Goal: Task Accomplishment & Management: Use online tool/utility

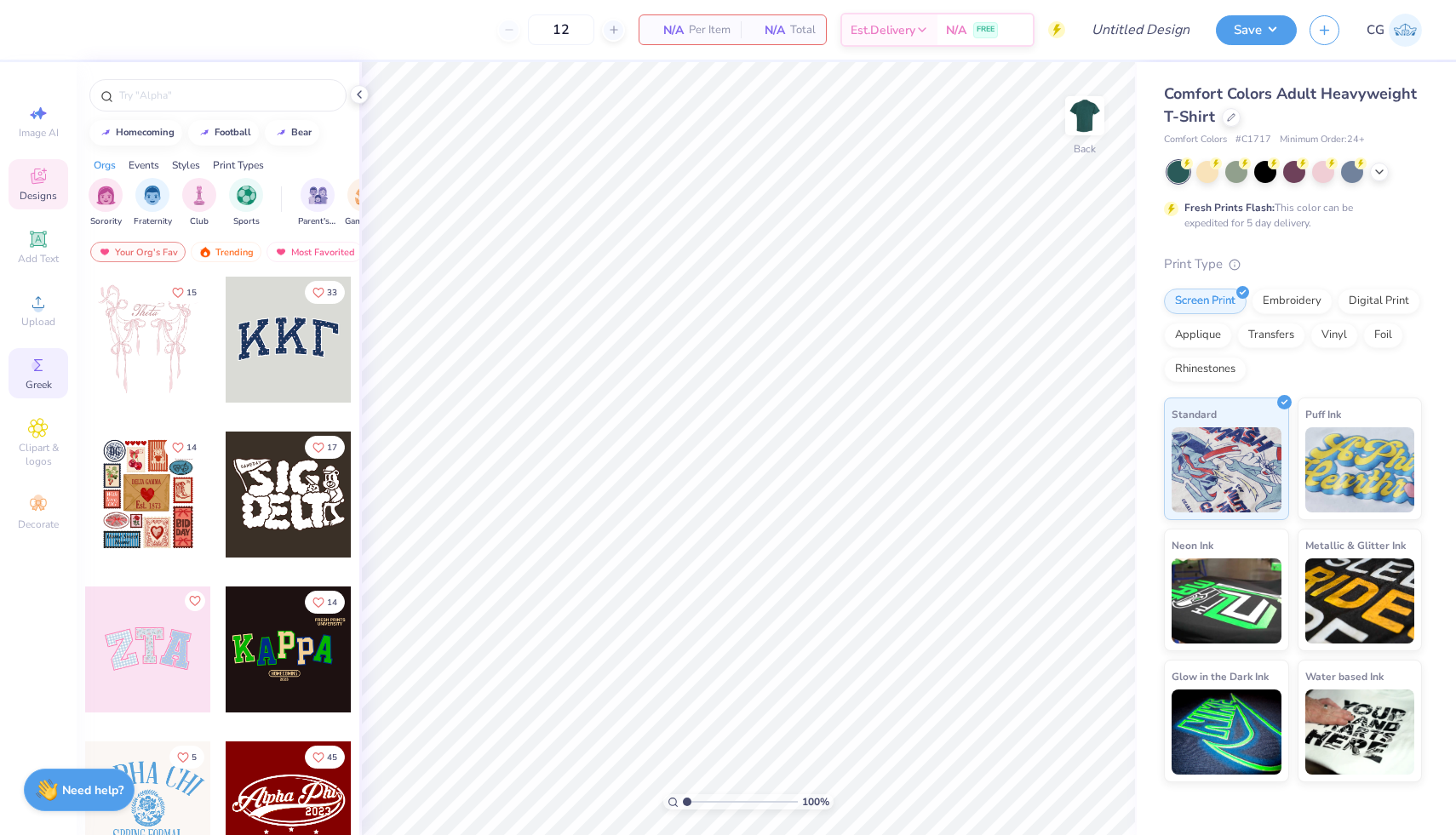
click at [37, 362] on circle at bounding box center [36, 365] width 9 height 9
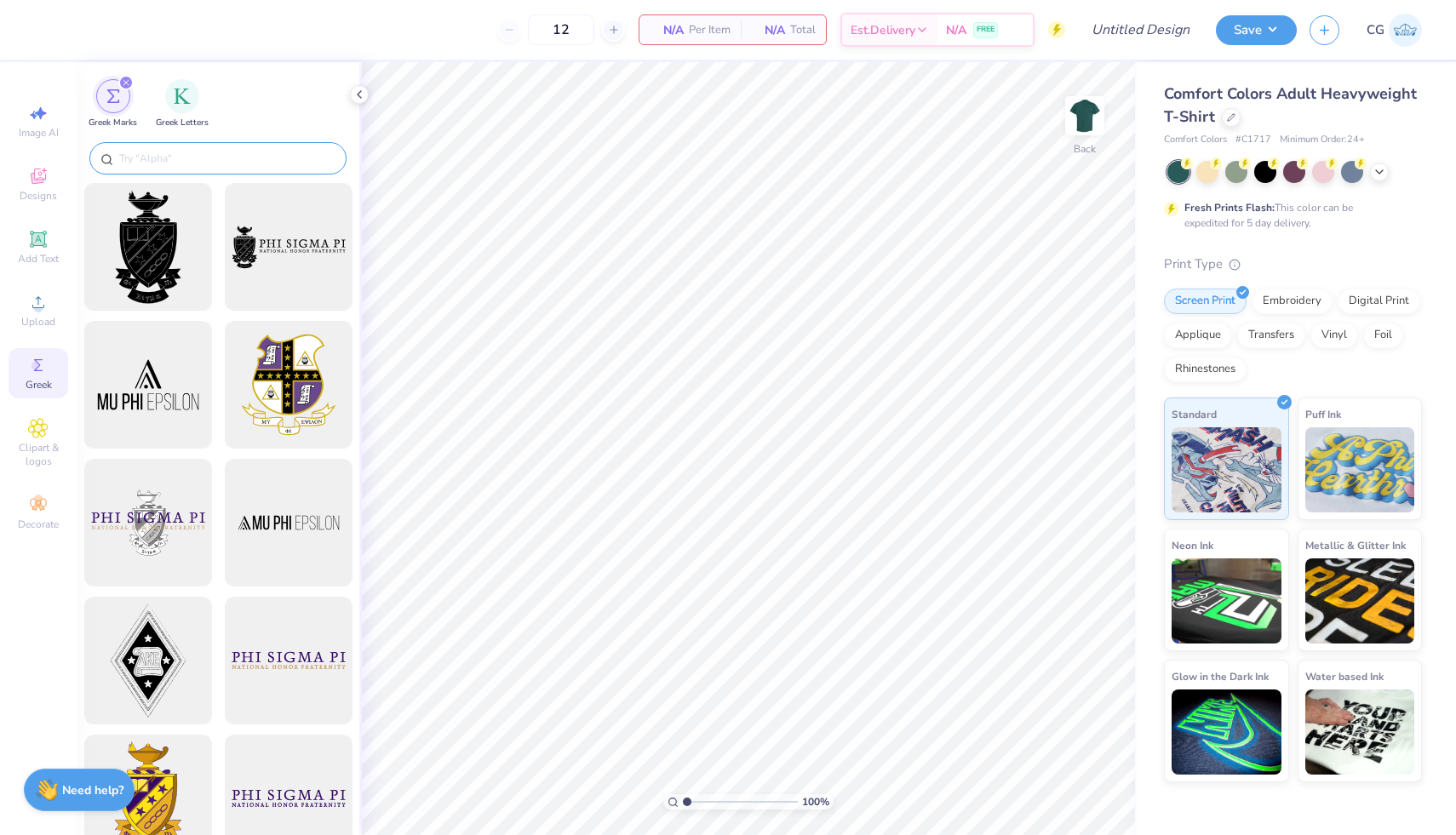
click at [211, 148] on div at bounding box center [218, 158] width 258 height 33
click at [205, 166] on input "text" at bounding box center [226, 158] width 218 height 17
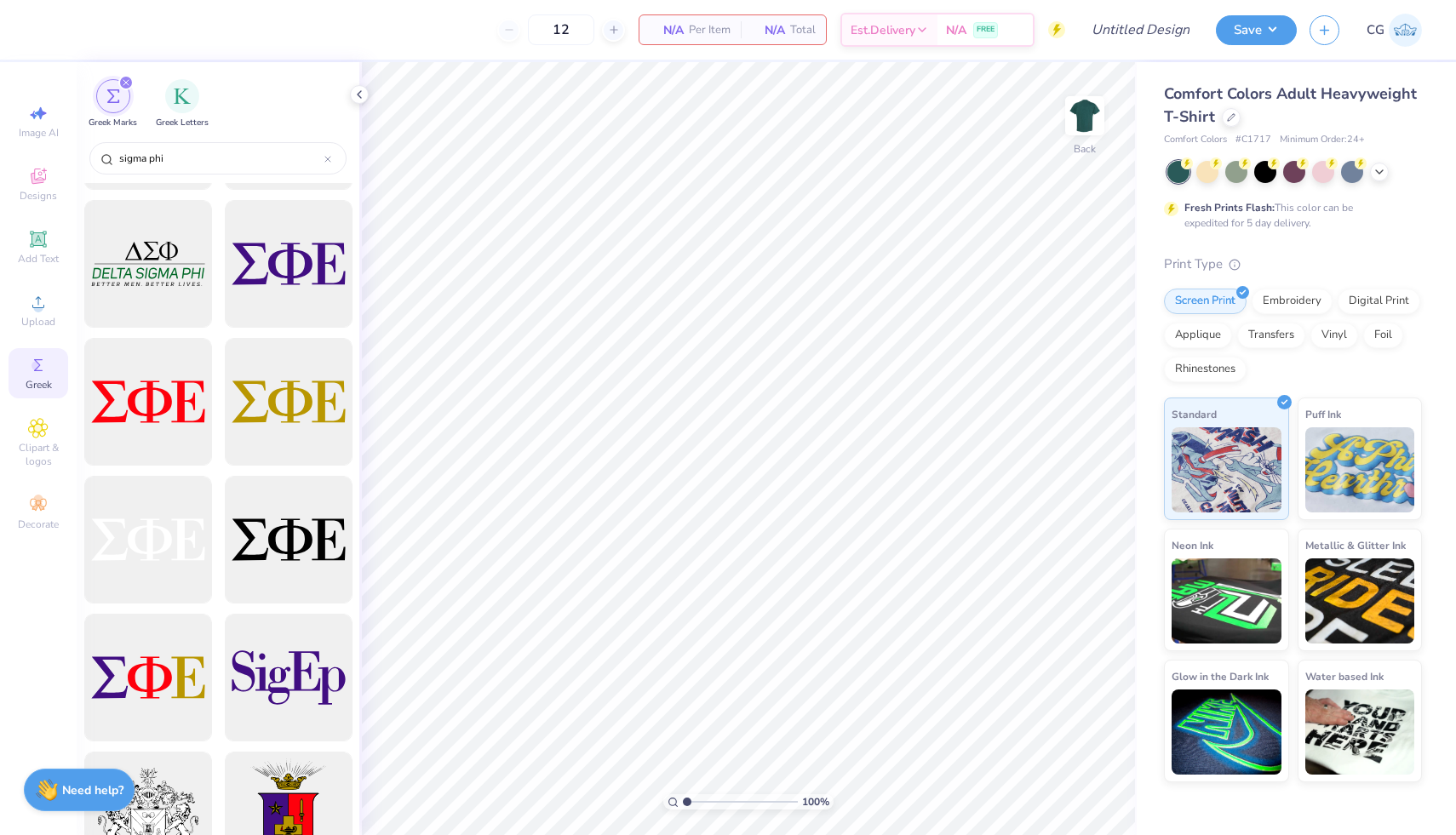
scroll to position [120, 0]
type input "sigma phi"
click at [282, 258] on div at bounding box center [287, 265] width 140 height 140
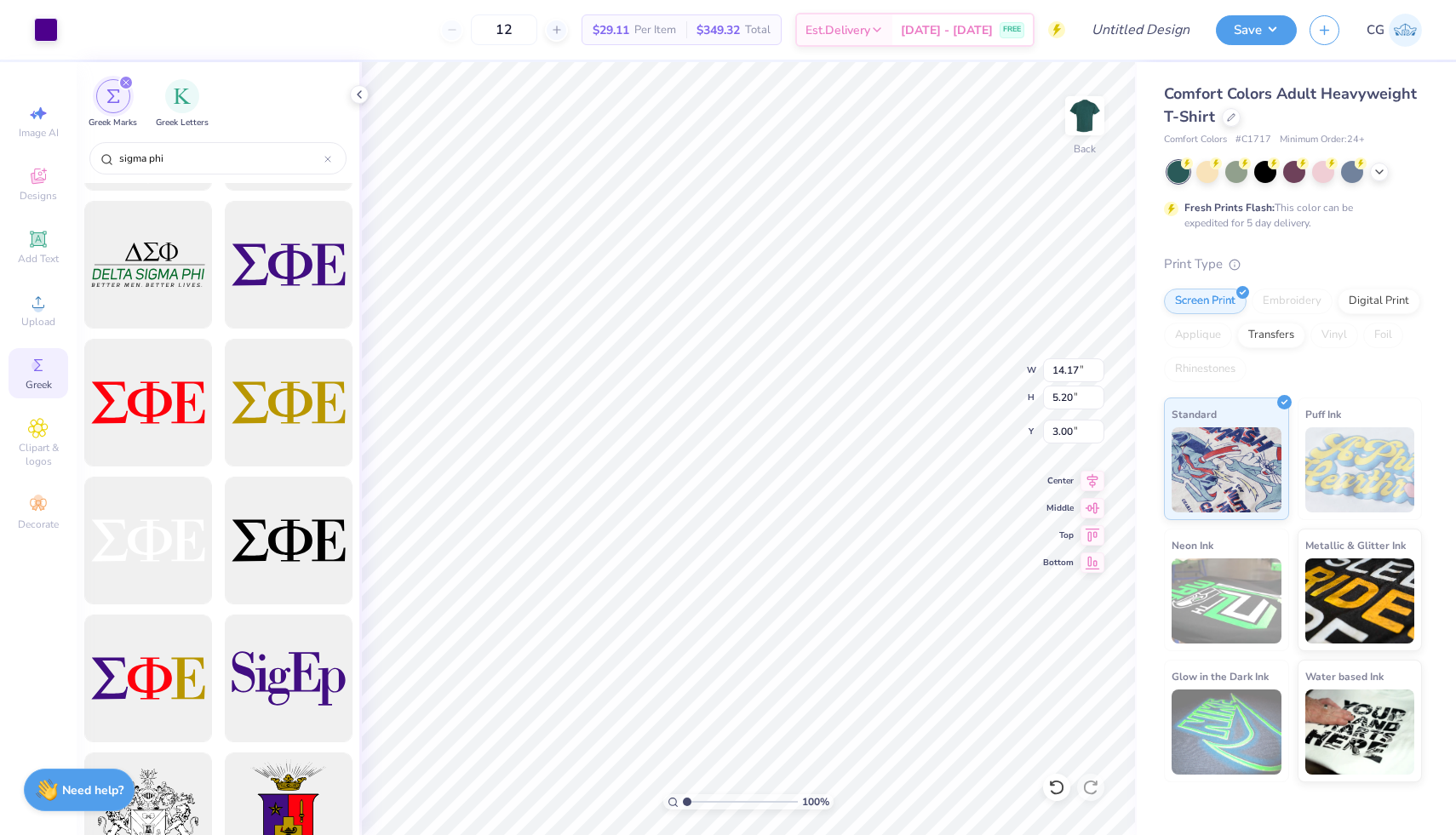
type input "4.91"
type input "1.80"
type input "3.00"
type input "4.55"
type input "1.67"
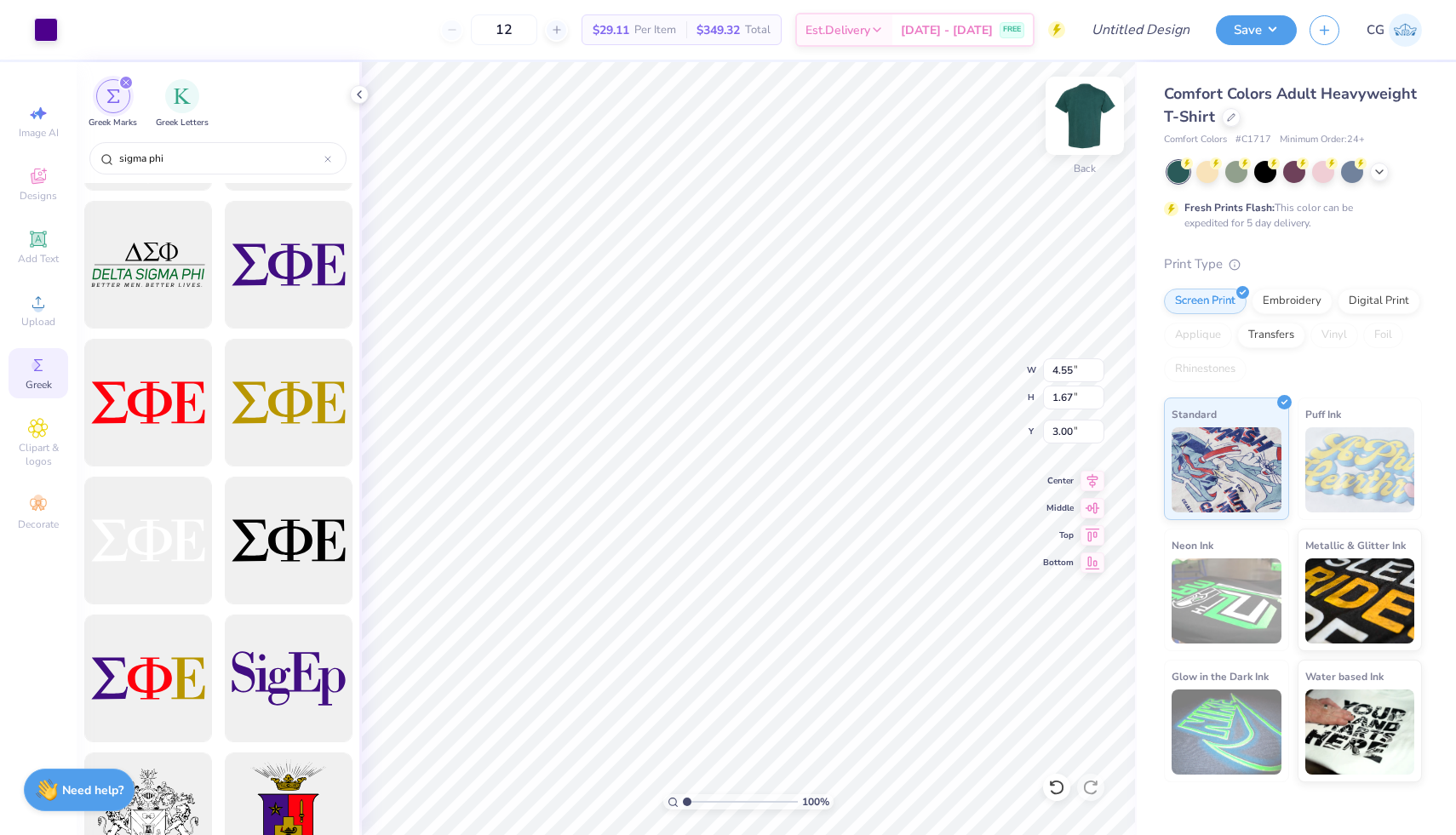
click at [1081, 109] on img at bounding box center [1084, 115] width 68 height 68
click at [46, 305] on icon at bounding box center [38, 302] width 20 height 20
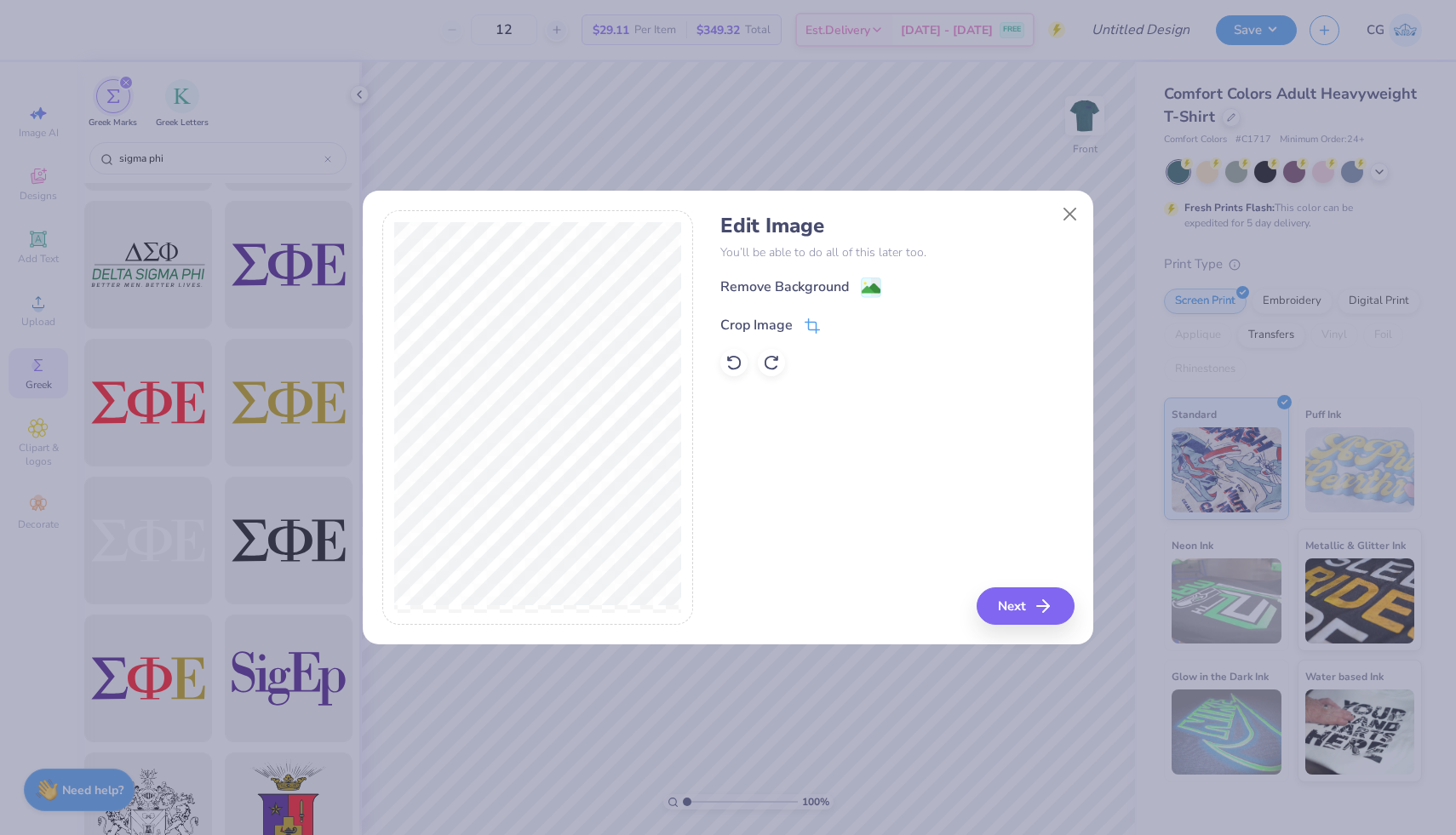
click at [813, 319] on icon at bounding box center [812, 325] width 15 height 15
click at [838, 325] on polyline at bounding box center [841, 323] width 7 height 5
click at [876, 285] on image at bounding box center [871, 290] width 19 height 19
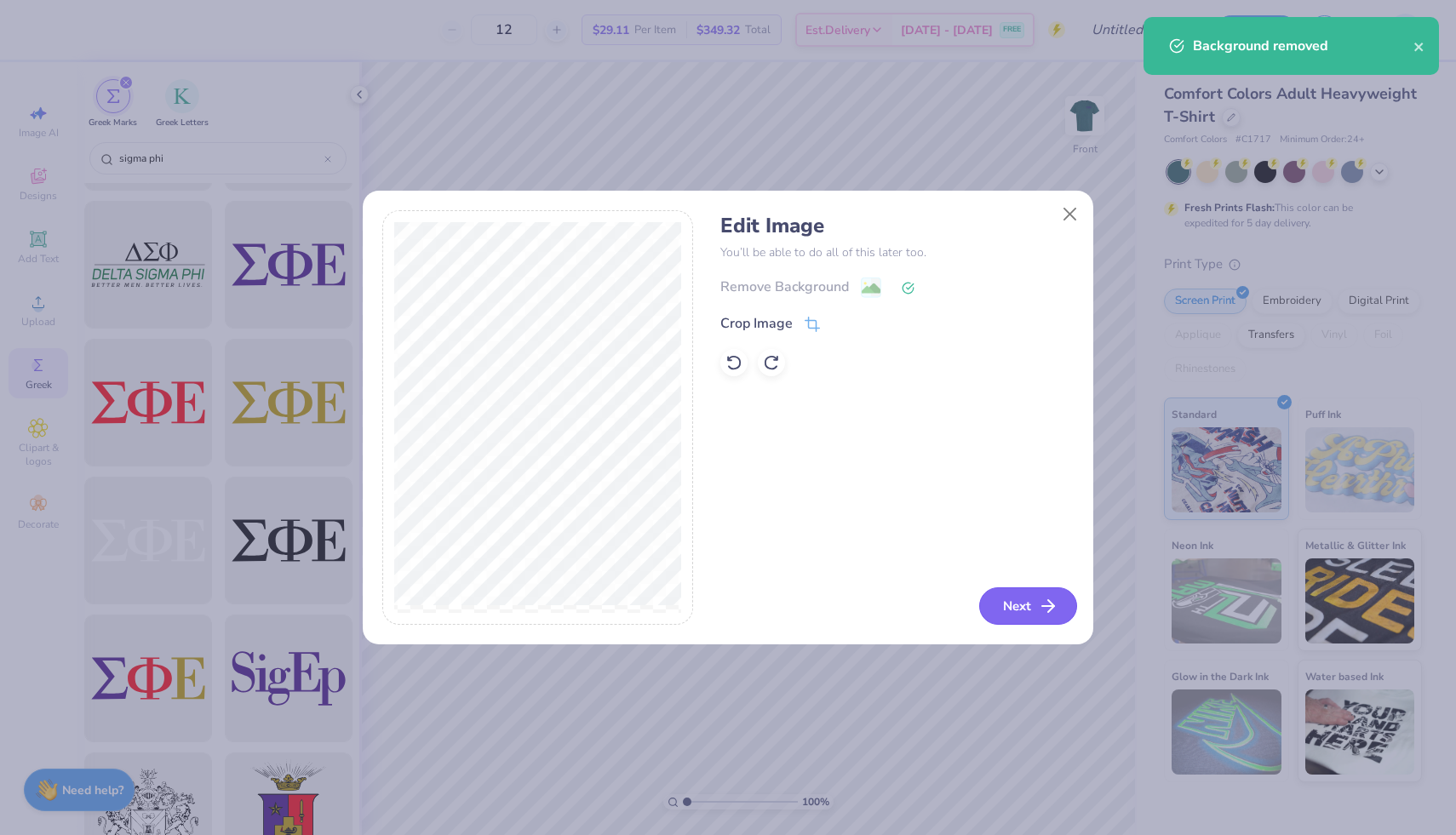
click at [1035, 609] on button "Next" at bounding box center [1027, 606] width 98 height 37
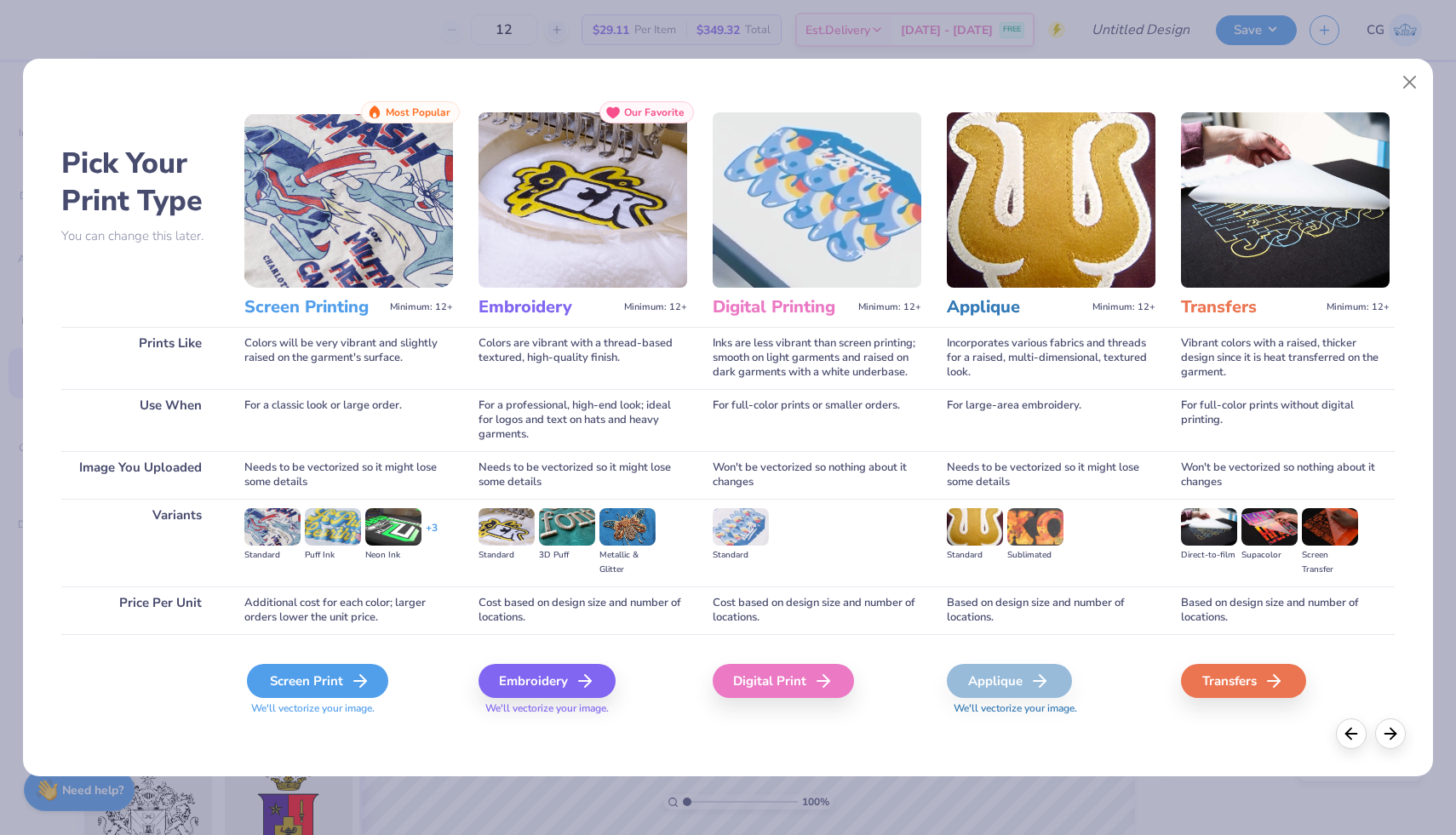
click at [343, 677] on div "Screen Print" at bounding box center [318, 681] width 141 height 34
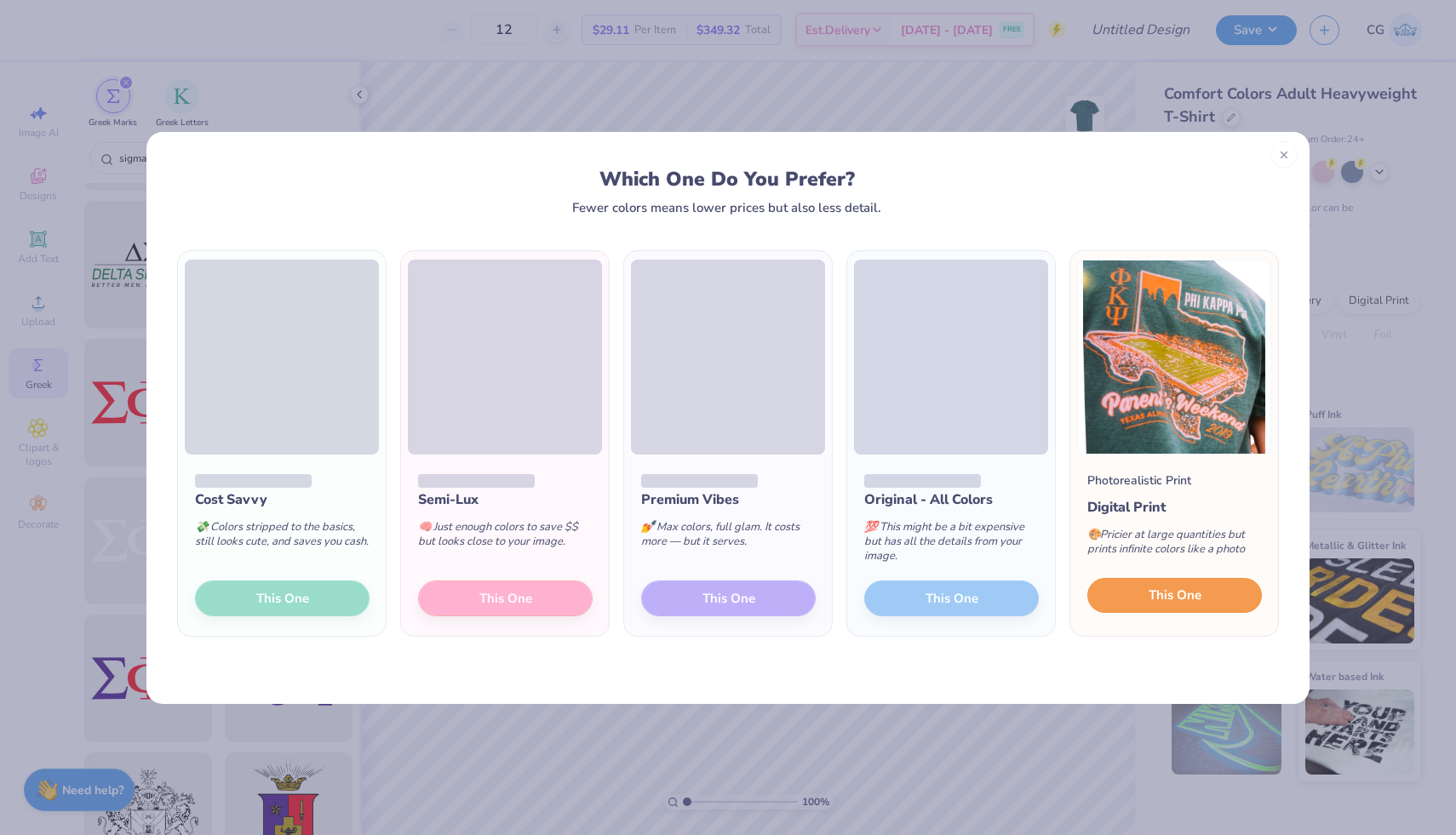
click at [1115, 600] on button "This One" at bounding box center [1174, 596] width 175 height 35
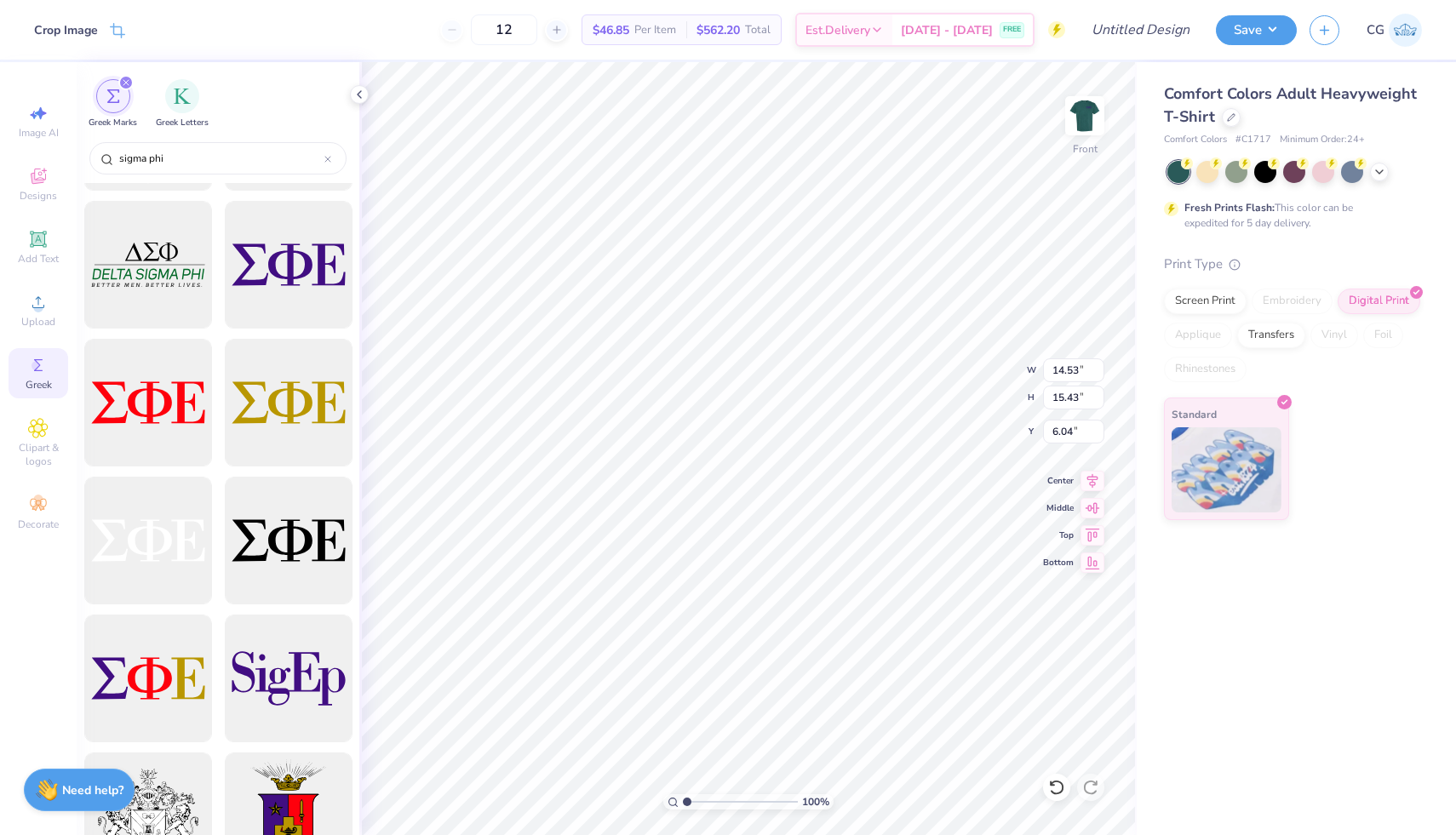
type input "3.00"
click at [1248, 31] on button "Save" at bounding box center [1256, 28] width 81 height 30
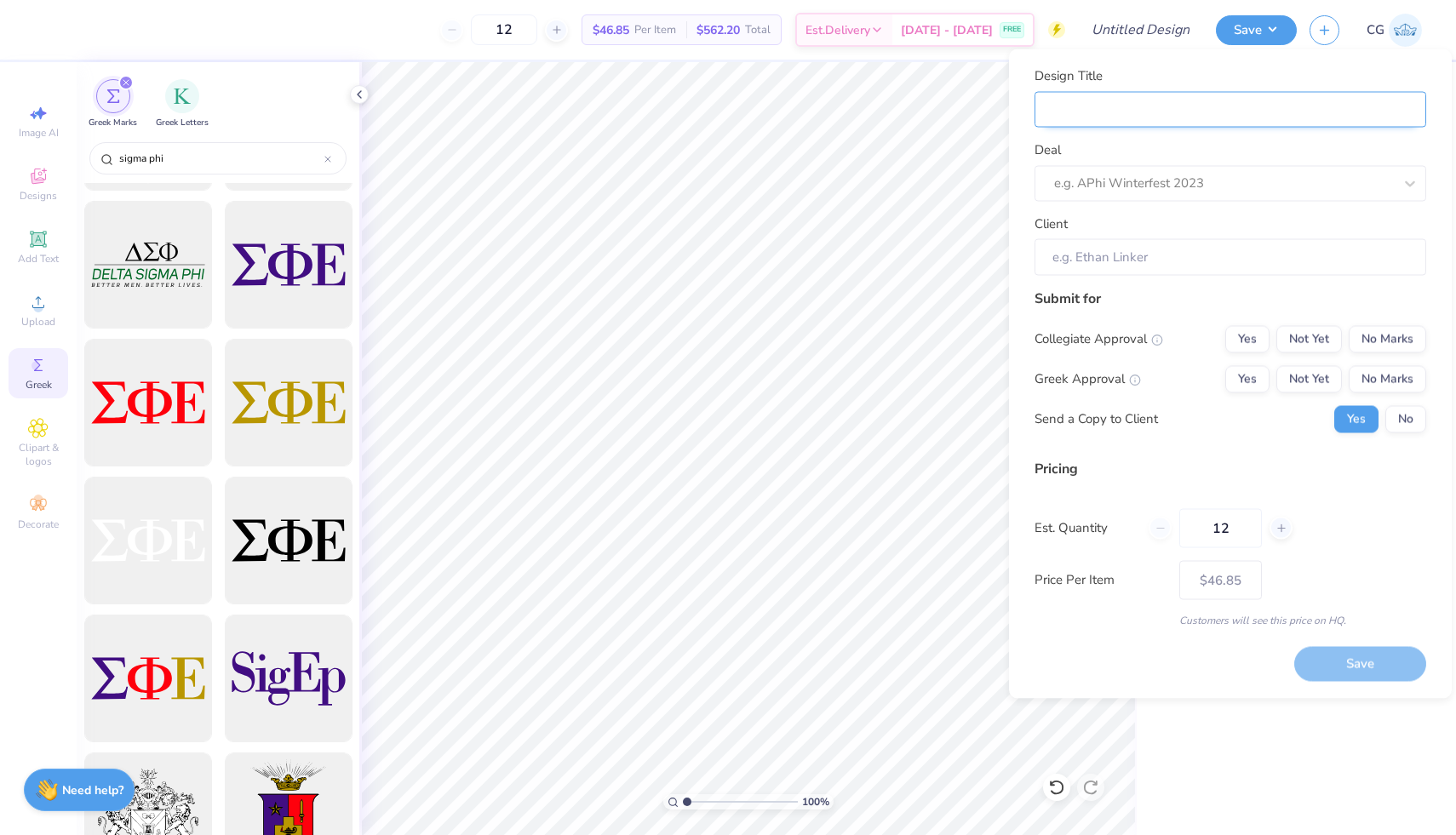
click at [1121, 105] on input "Design Title" at bounding box center [1229, 109] width 391 height 36
type input "S"
type input "Si"
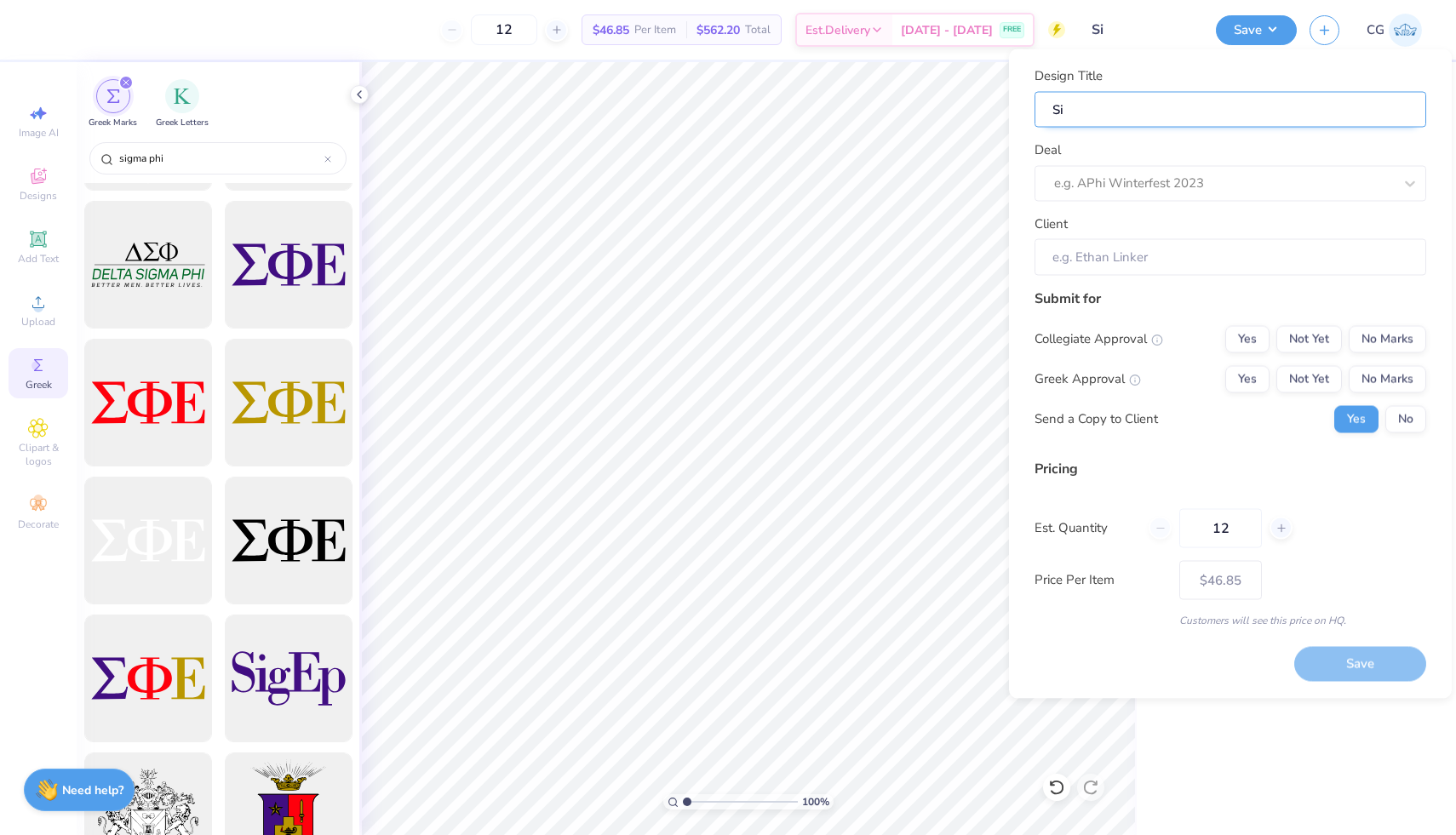
type input "Sig"
type input "Sig E"
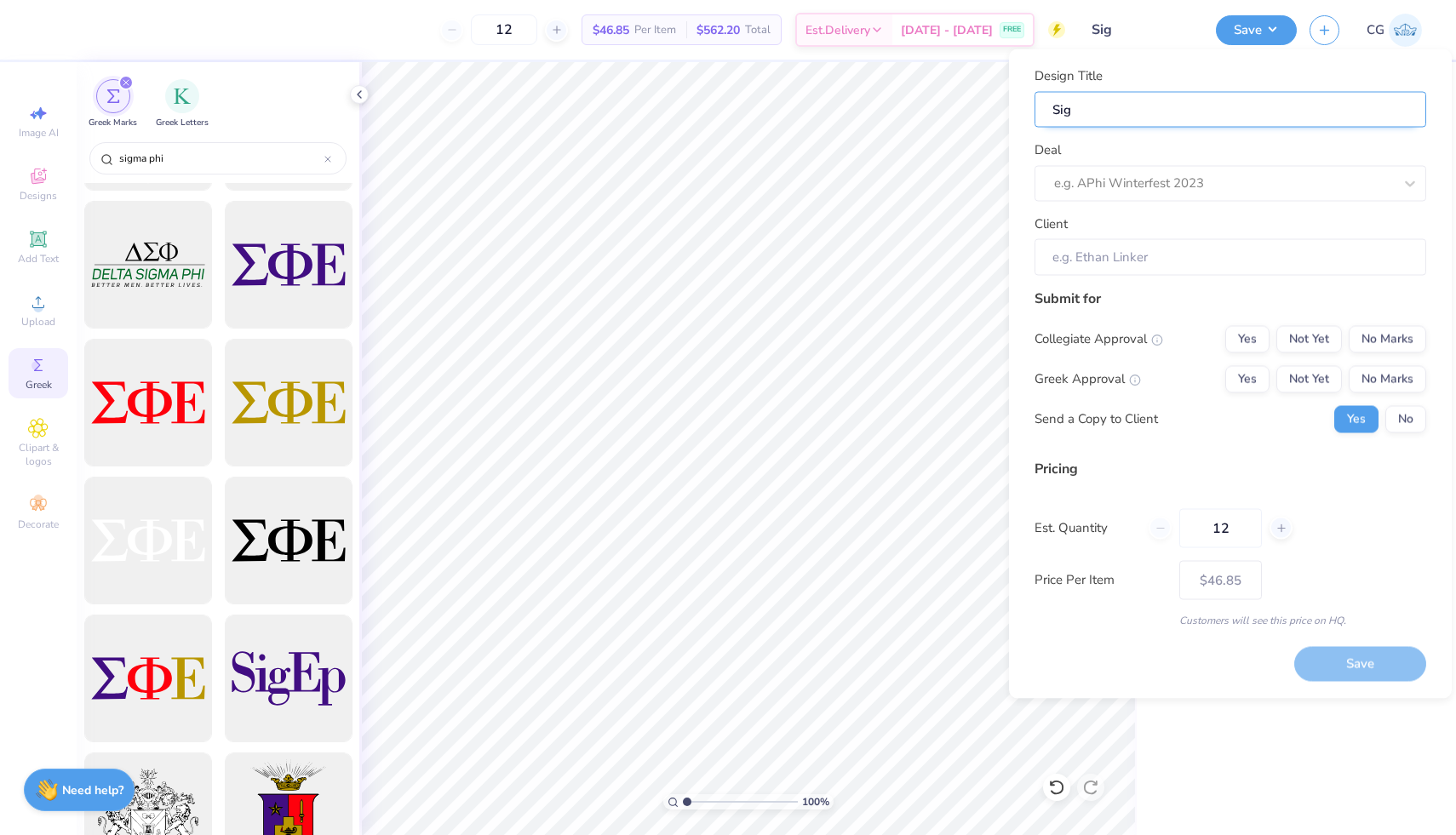
type input "Sig E"
type input "Sig Ep"
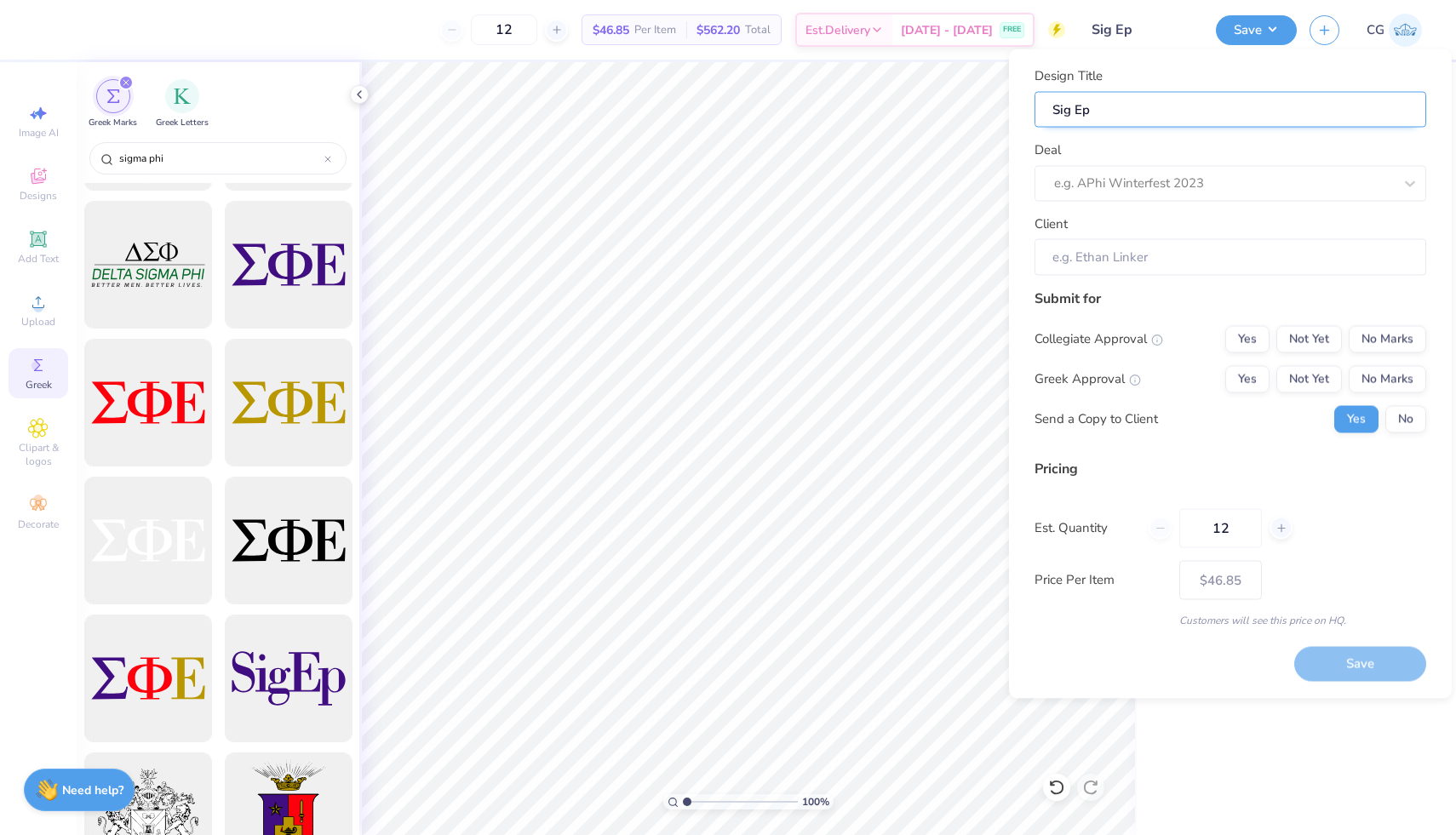
type input "Sig Ep O"
type input "Sig Ep Oz"
type input "Sig Ep Oza"
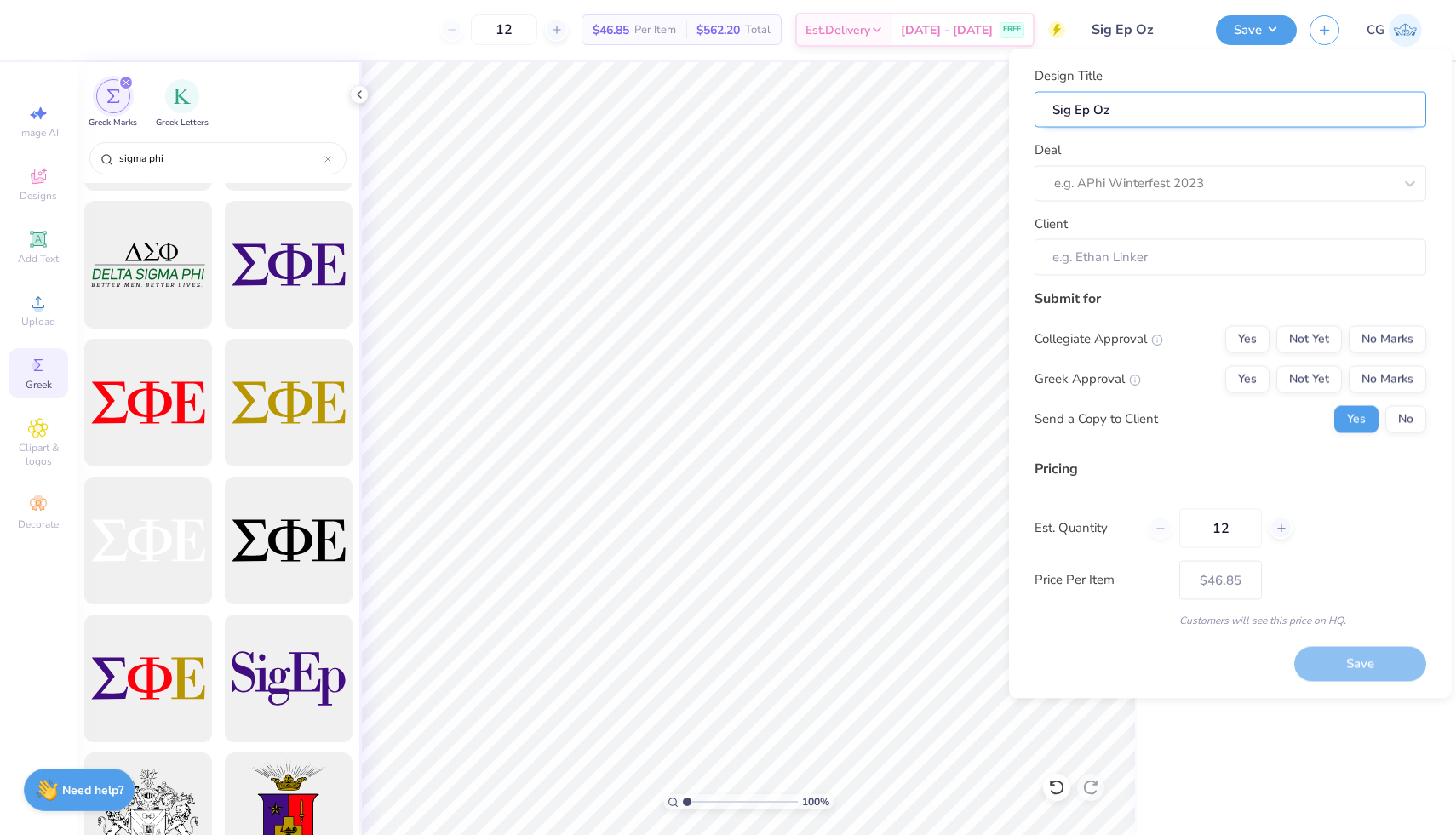
type input "Sig Ep Oza"
type input "Sig Ep Ozar"
type input "Sig Ep Ozark"
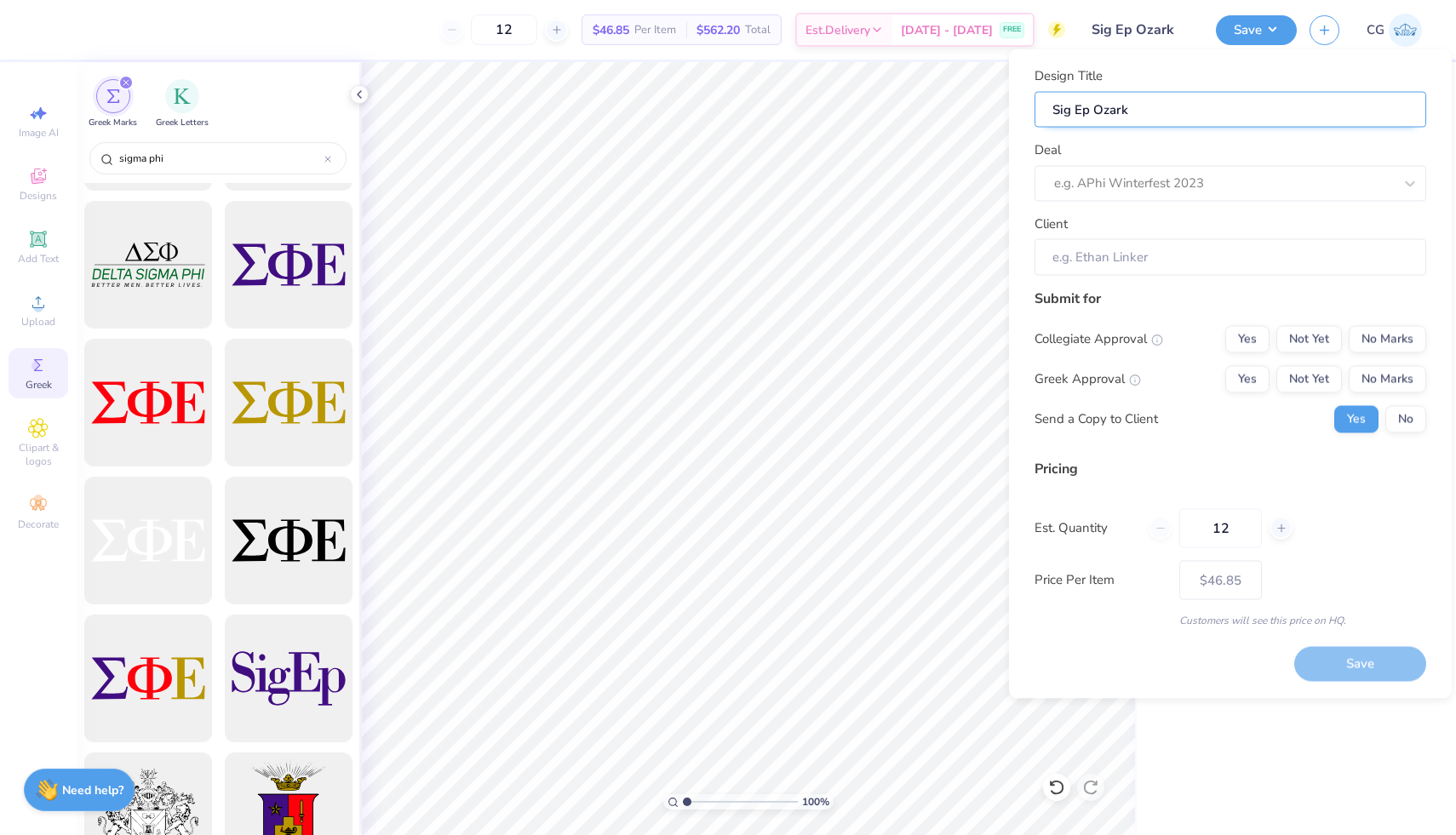
type input "Sig Ep Ozarks"
click at [1192, 183] on div at bounding box center [1224, 183] width 338 height 23
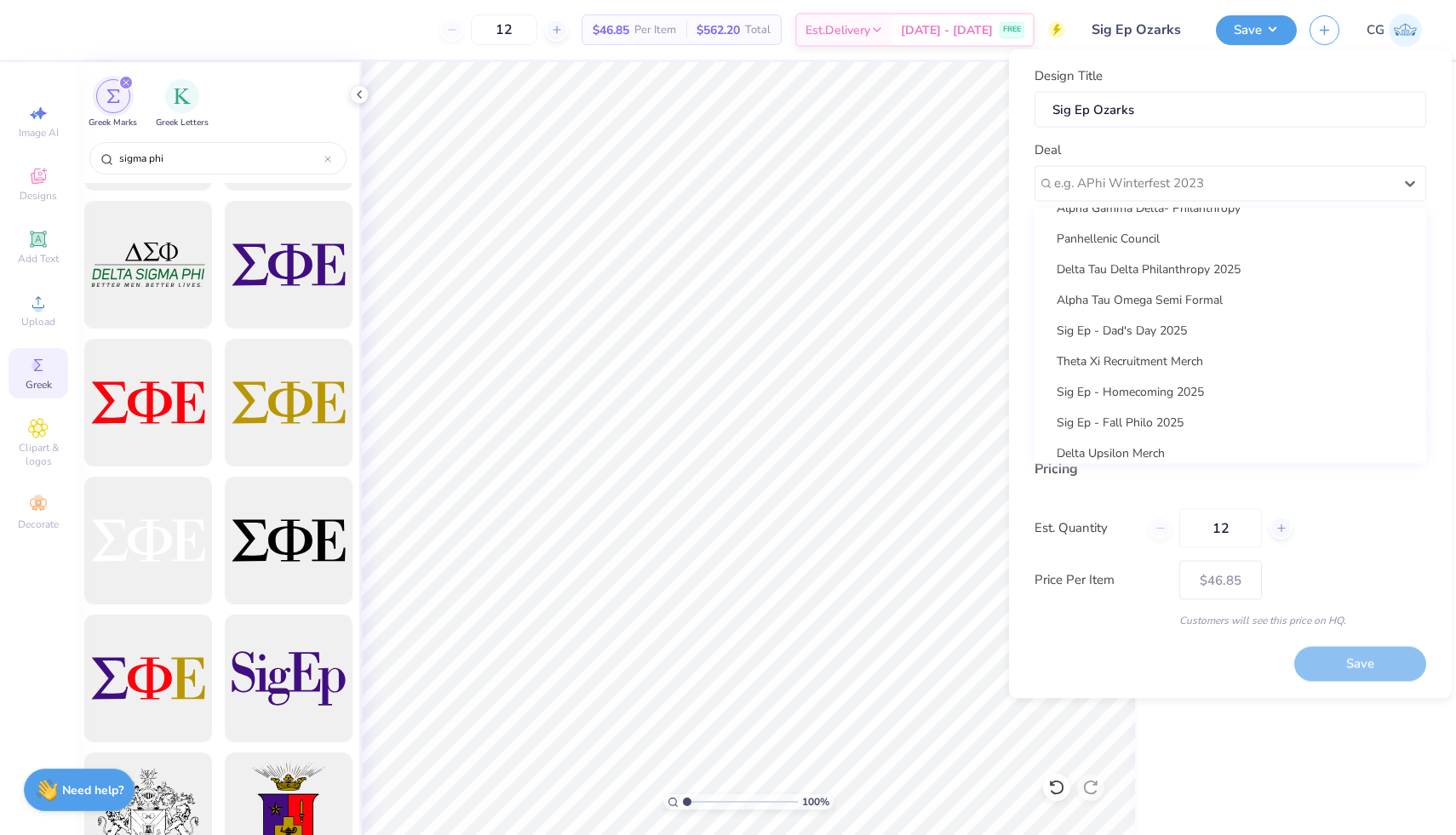
scroll to position [174, 0]
click at [1147, 116] on input "Sig Ep Ozarks" at bounding box center [1229, 109] width 391 height 36
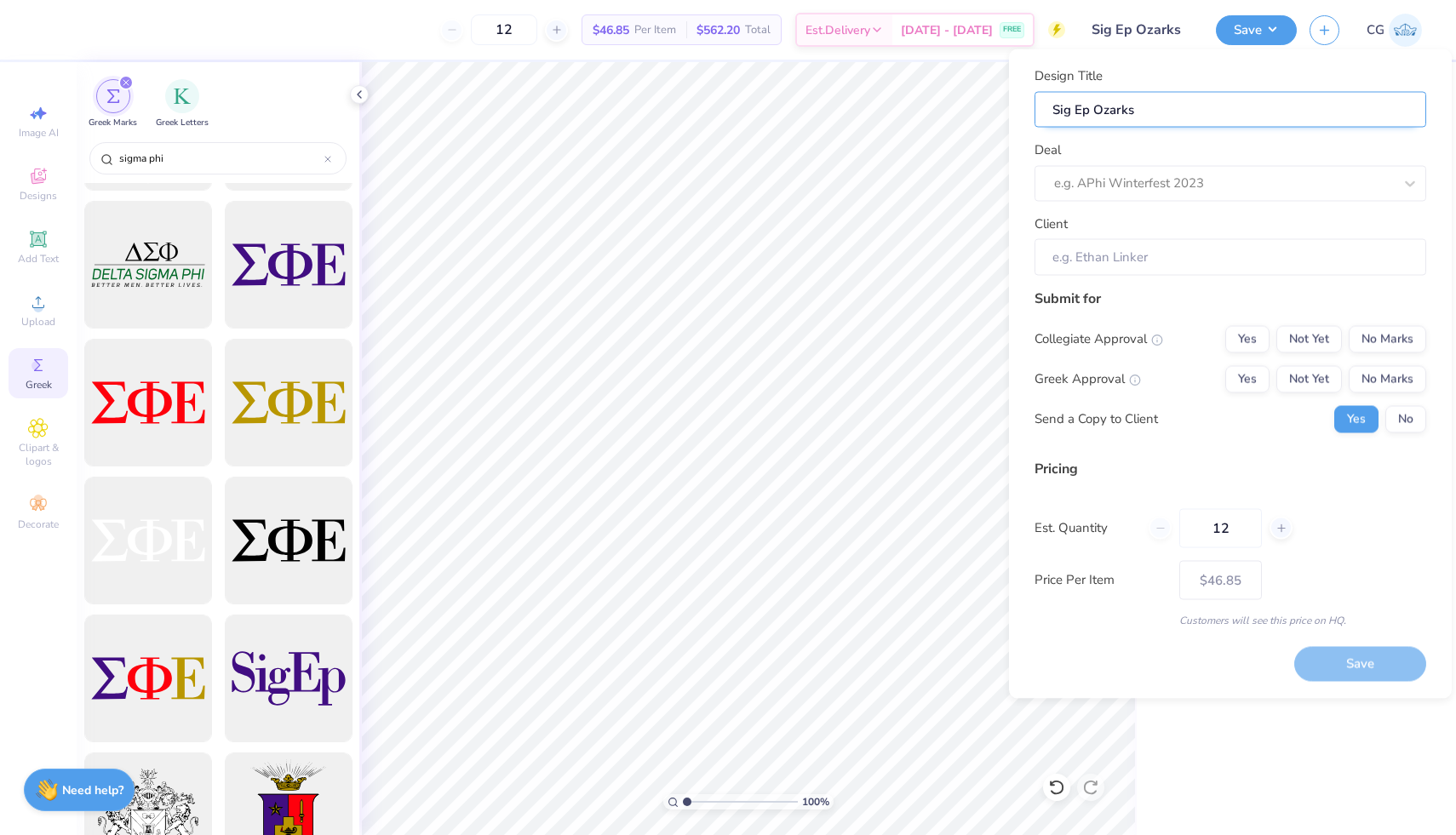
type input "Sig Ep Ozark"
type input "Sig Ep Ozar"
type input "Sig Ep Oza"
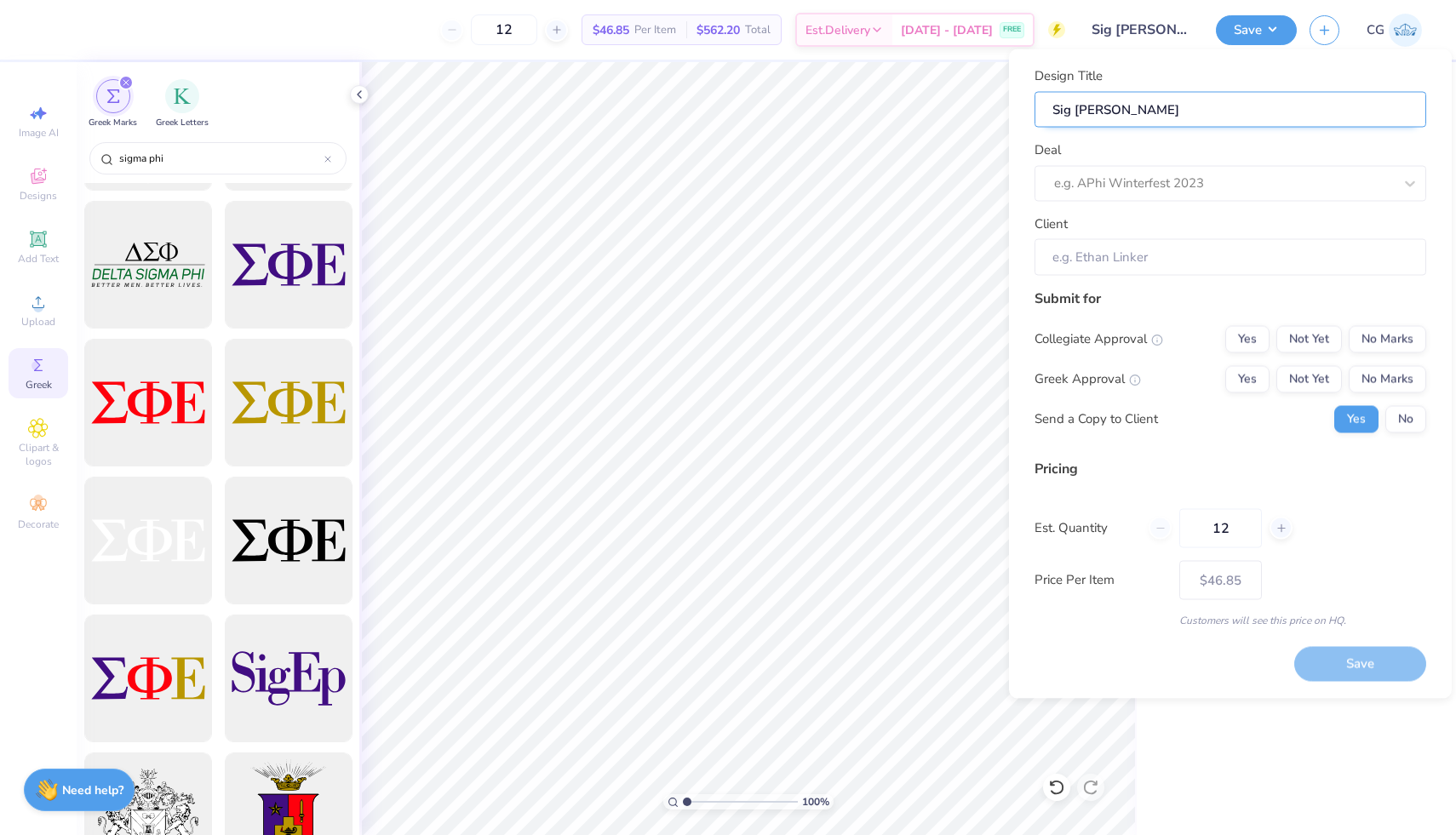
type input "Sig Ep Oza"
type input "Sig Ep Oz"
type input "Sig Ep O"
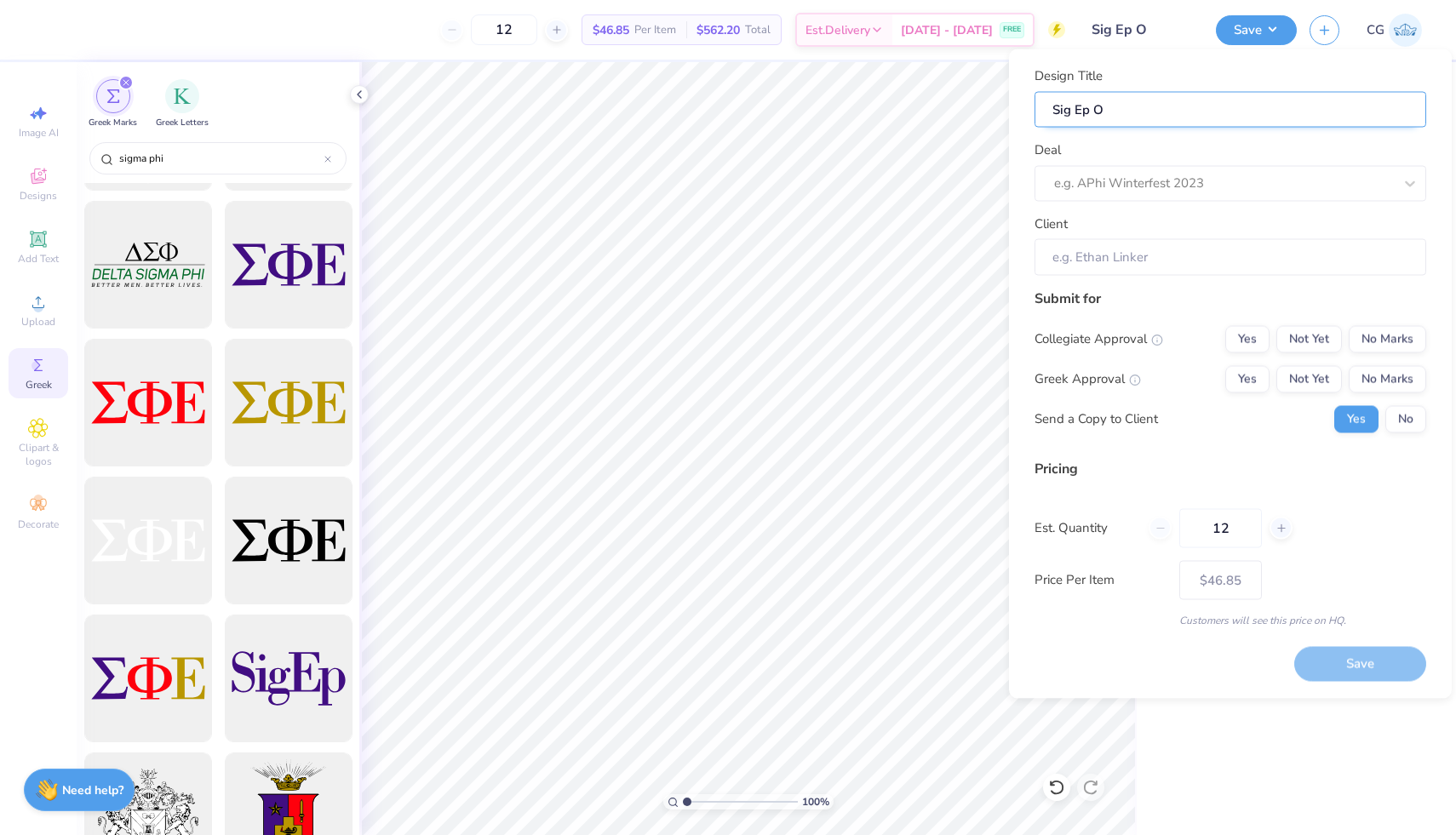
type input "Sig Ep"
type input "Sig Ep P"
type input "Sig Ep Pa"
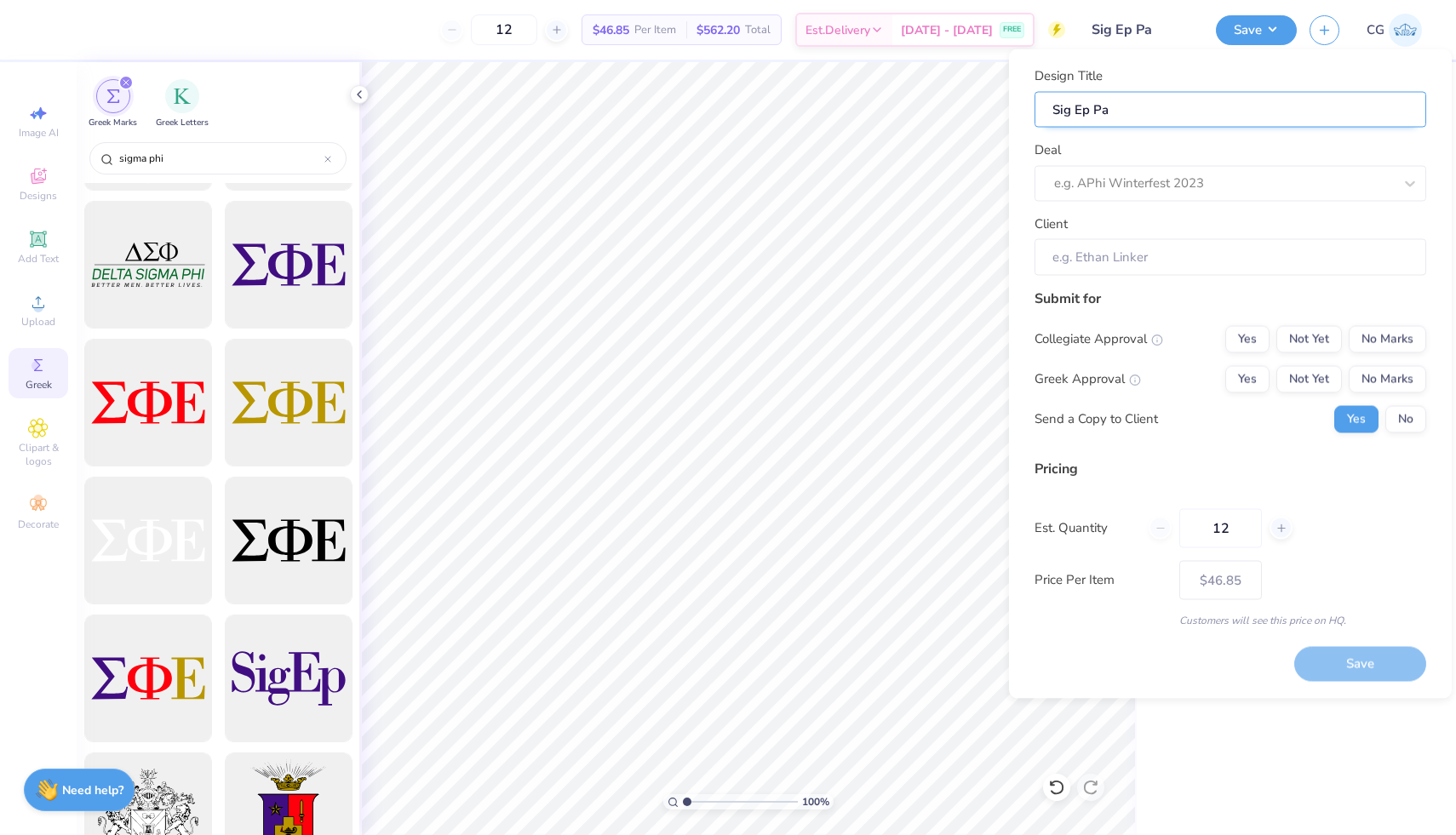
type input "Sig Ep Par"
type input "Sig Ep Pare"
type input "Sig Ep Paren"
type input "Sig Ep Parent"
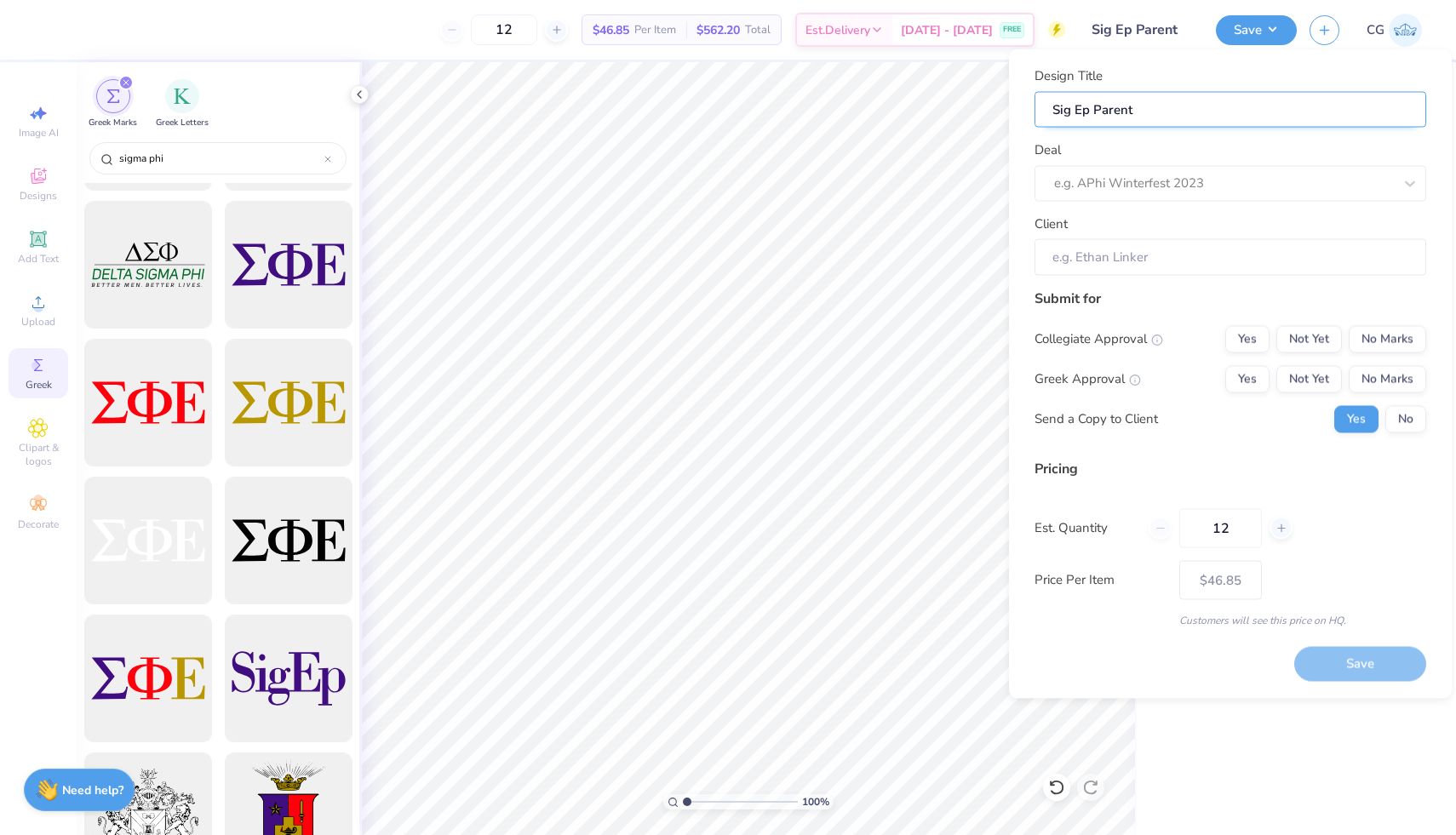
type input "Sig Ep Parents"
type input "Sig Ep Parents w"
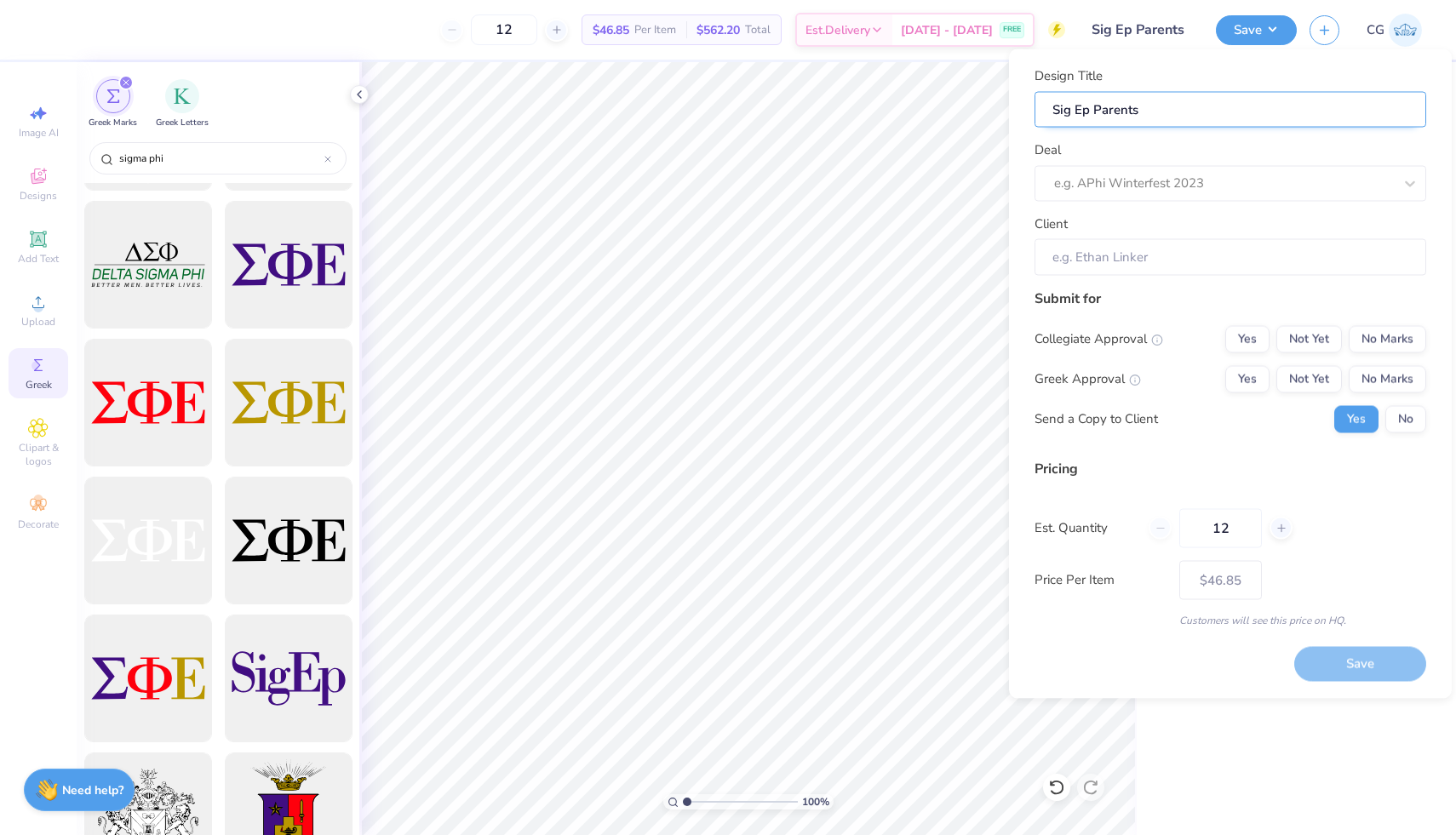
type input "Sig Ep Parents w"
type input "Sig Ep Parents we"
type input "Sig Ep Parents wee"
type input "Sig Ep Parents week"
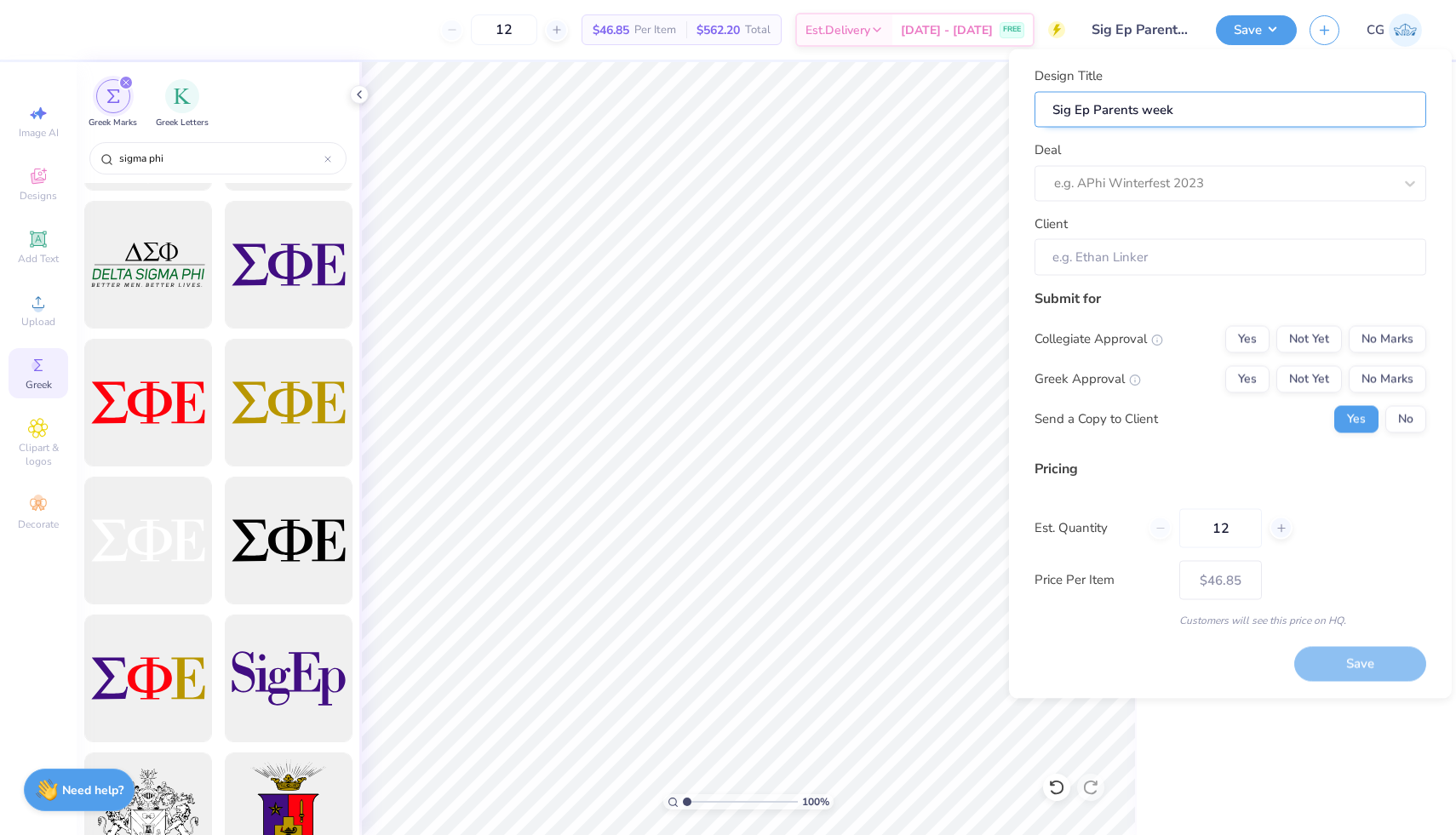
type input "Sig Ep Parents weeke"
type input "Sig Ep Parents weeken"
type input "Sig Ep Parents weekend"
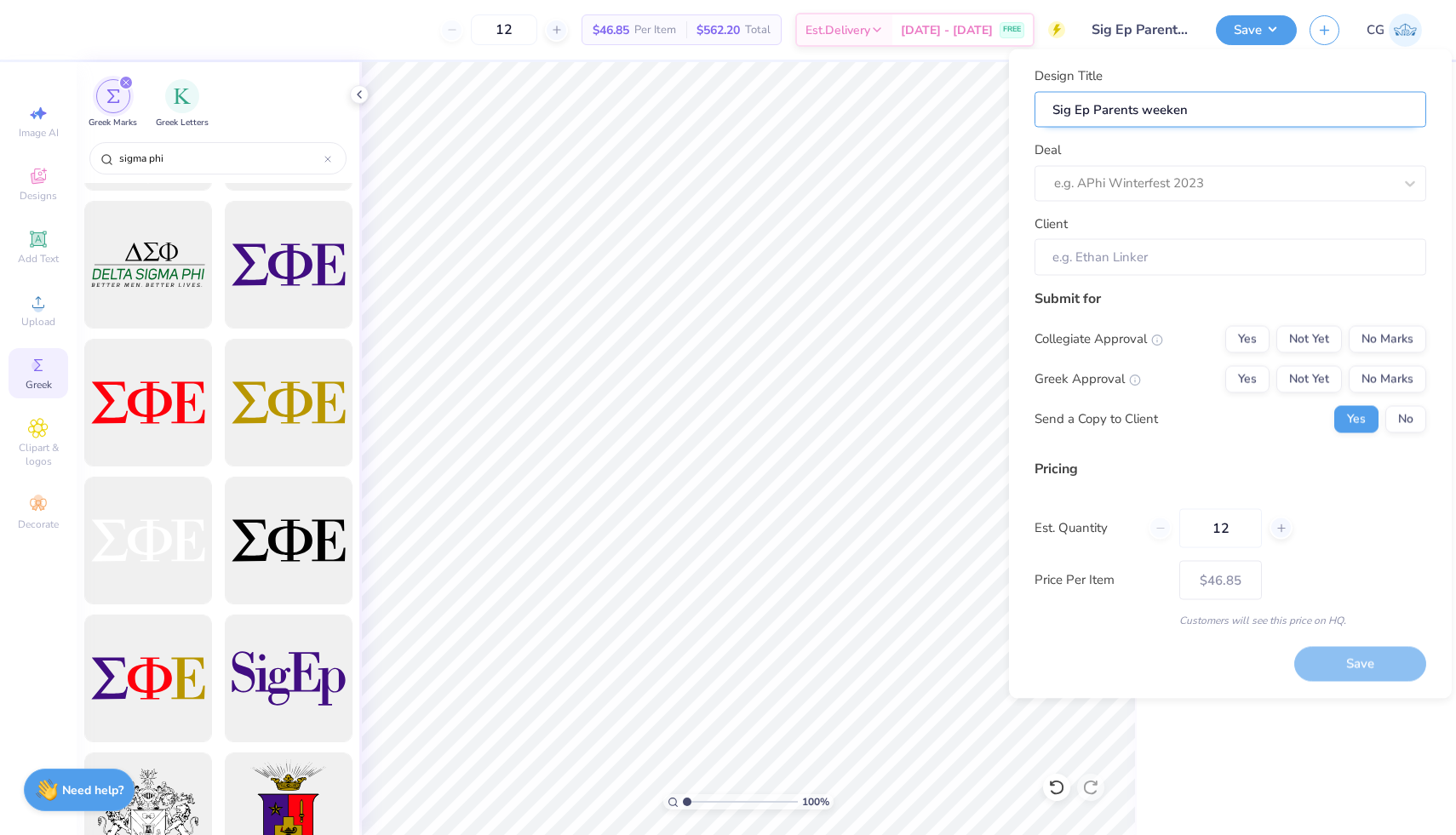
type input "Sig Ep Parents weekend"
click at [1153, 110] on input "Sig Ep Parents weekend" at bounding box center [1229, 109] width 391 height 36
type input "Sig Ep Parents eekend"
type input "Sig Ep Parents Weekend"
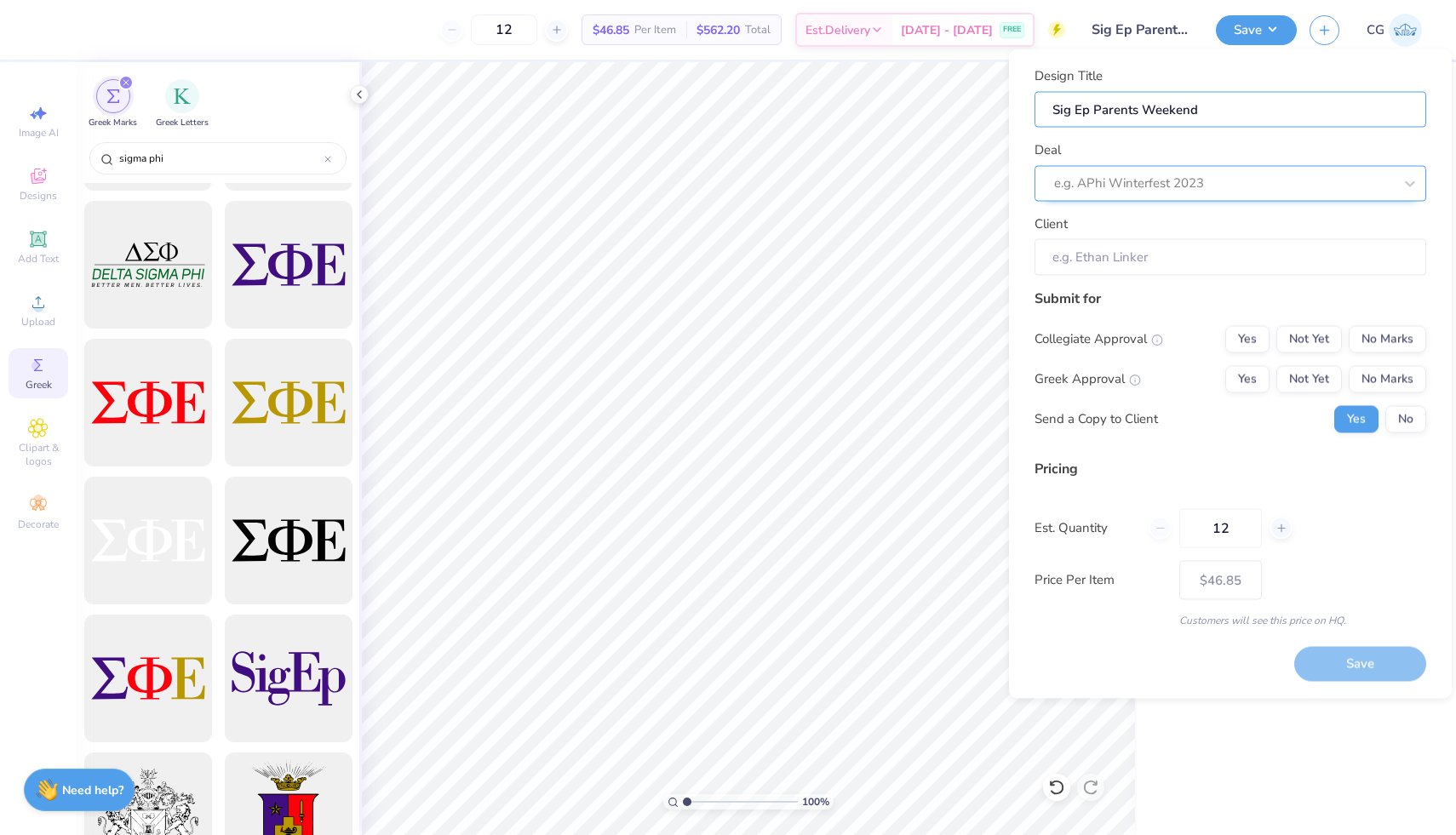
type input "Sig Ep Parents Weekend"
click at [1170, 177] on div at bounding box center [1224, 183] width 338 height 23
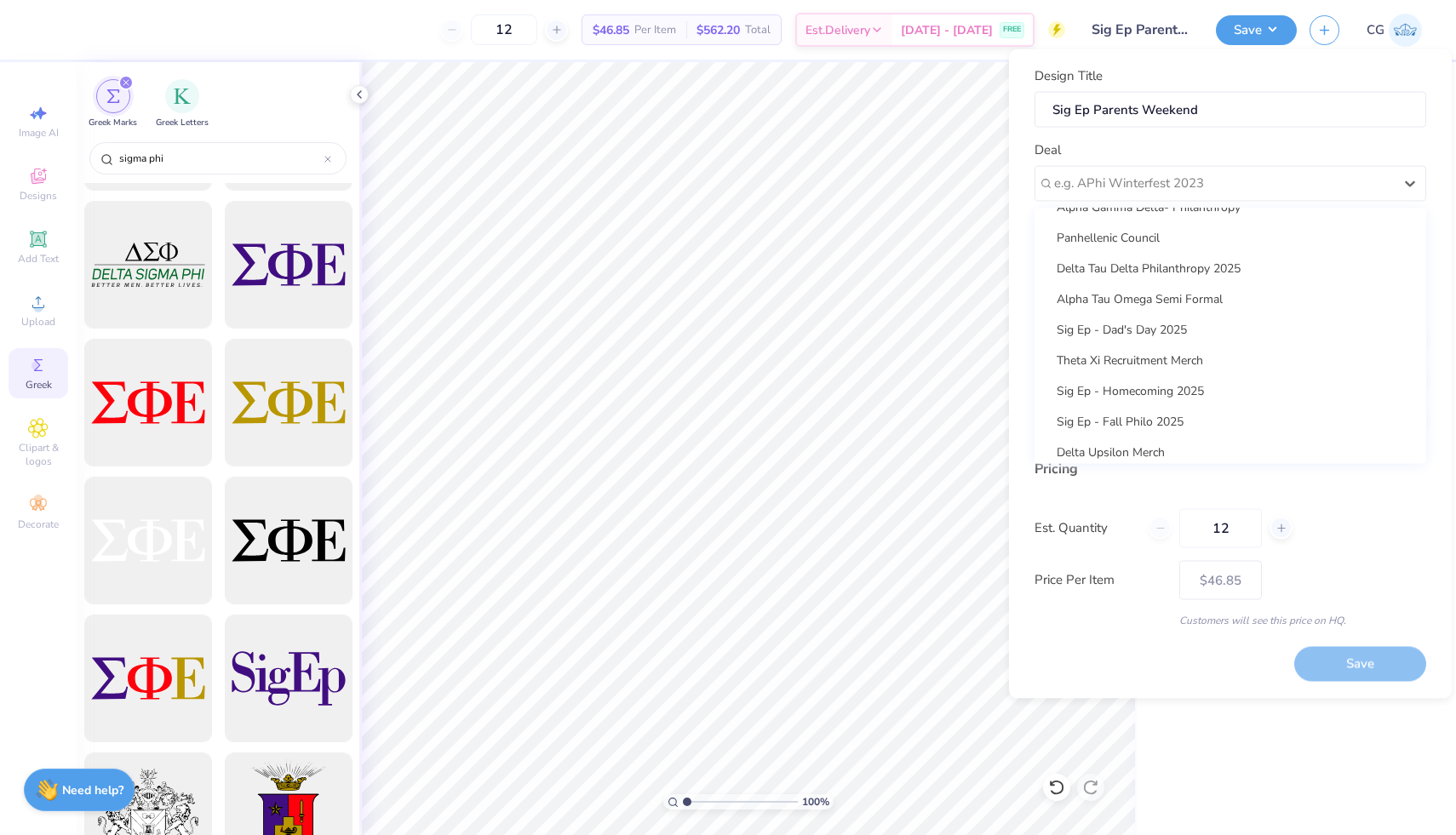
scroll to position [185, 0]
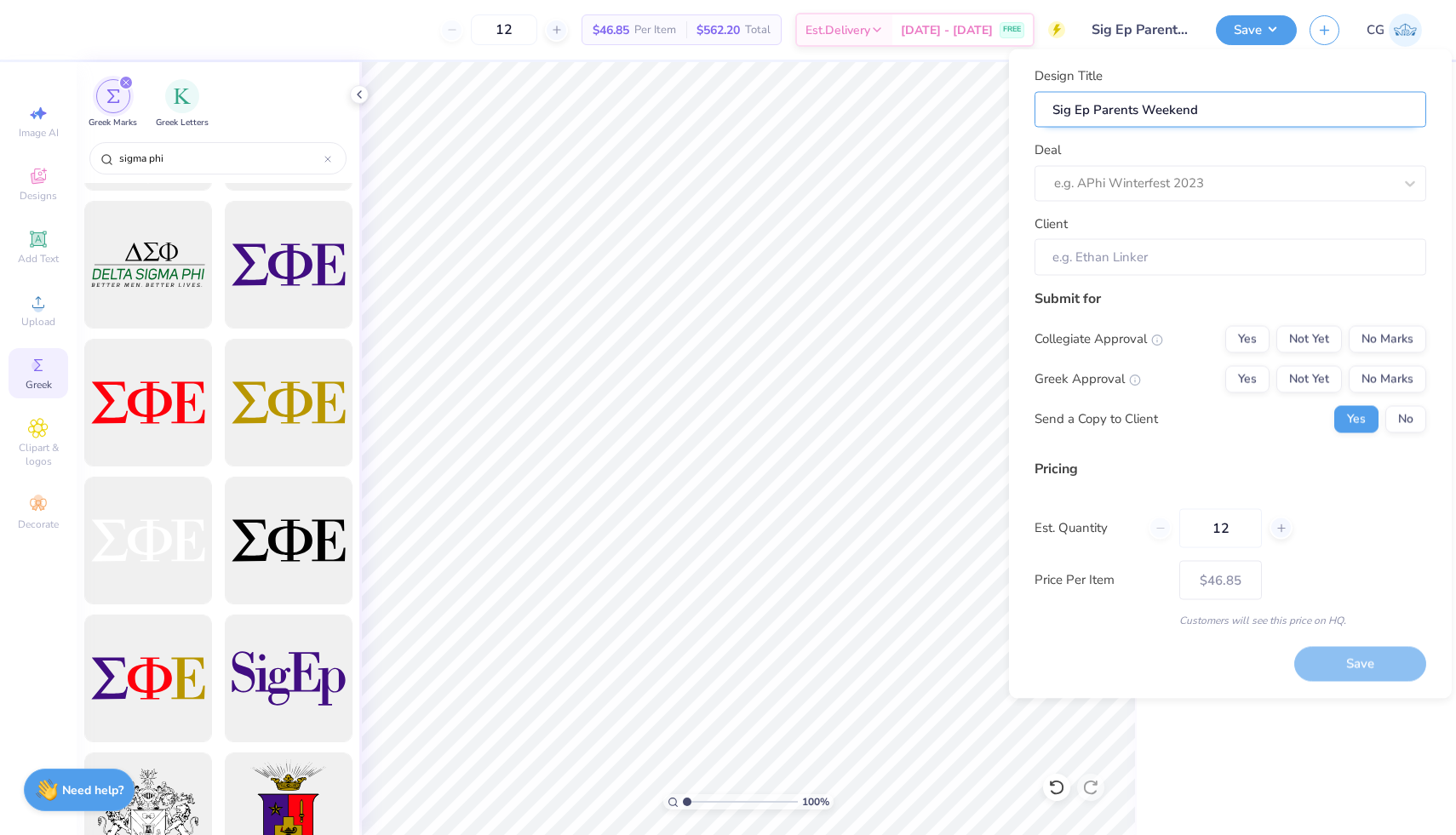
drag, startPoint x: 1219, startPoint y: 113, endPoint x: 1105, endPoint y: 100, distance: 114.7
click at [1105, 100] on input "Sig Ep Parents Weekend" at bounding box center [1229, 109] width 391 height 36
type input "Sig Ep Pa"
type input "Sig Ep P"
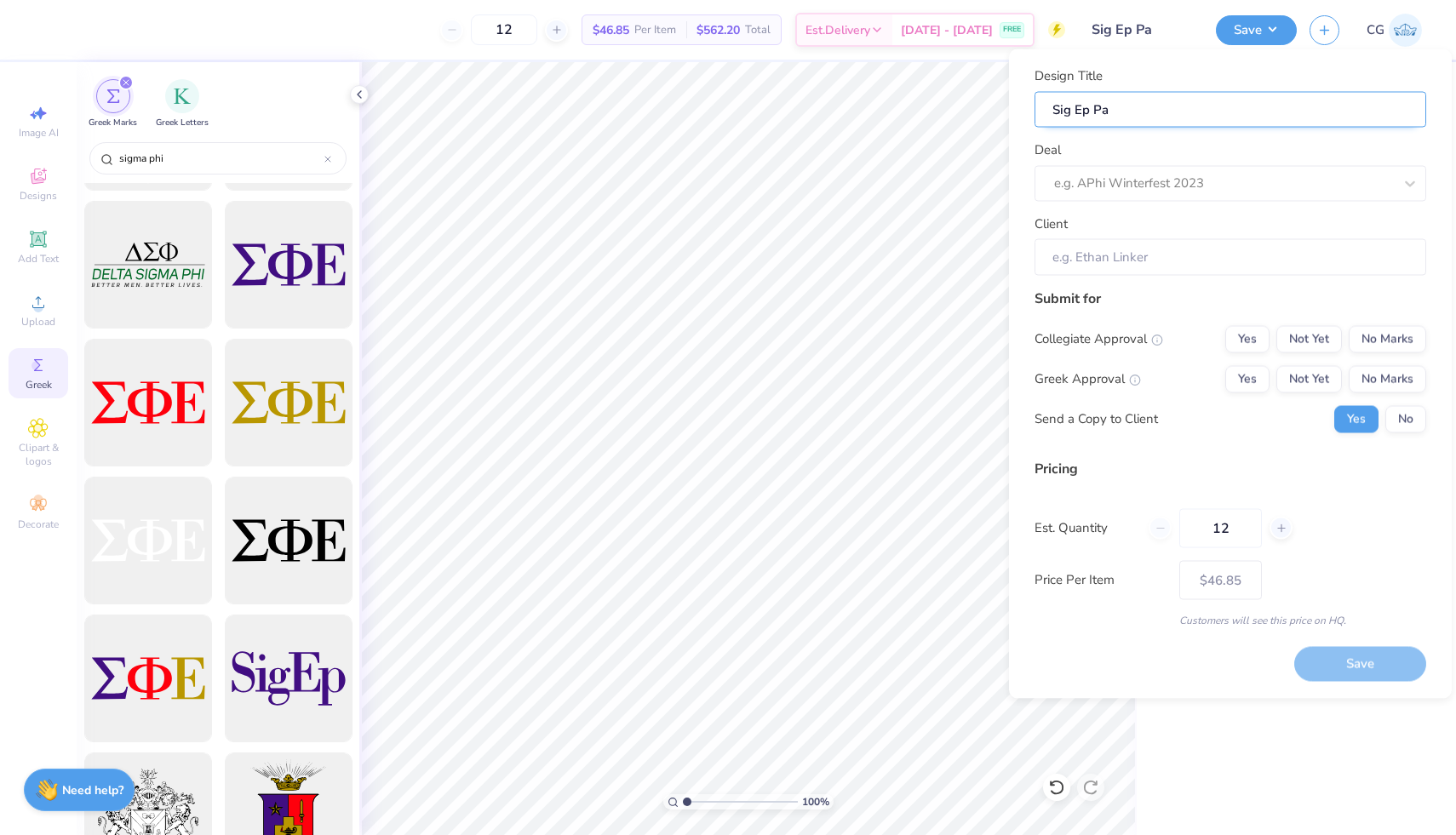
type input "Sig Ep P"
type input "Sig Ep"
type input "Sig Ep D"
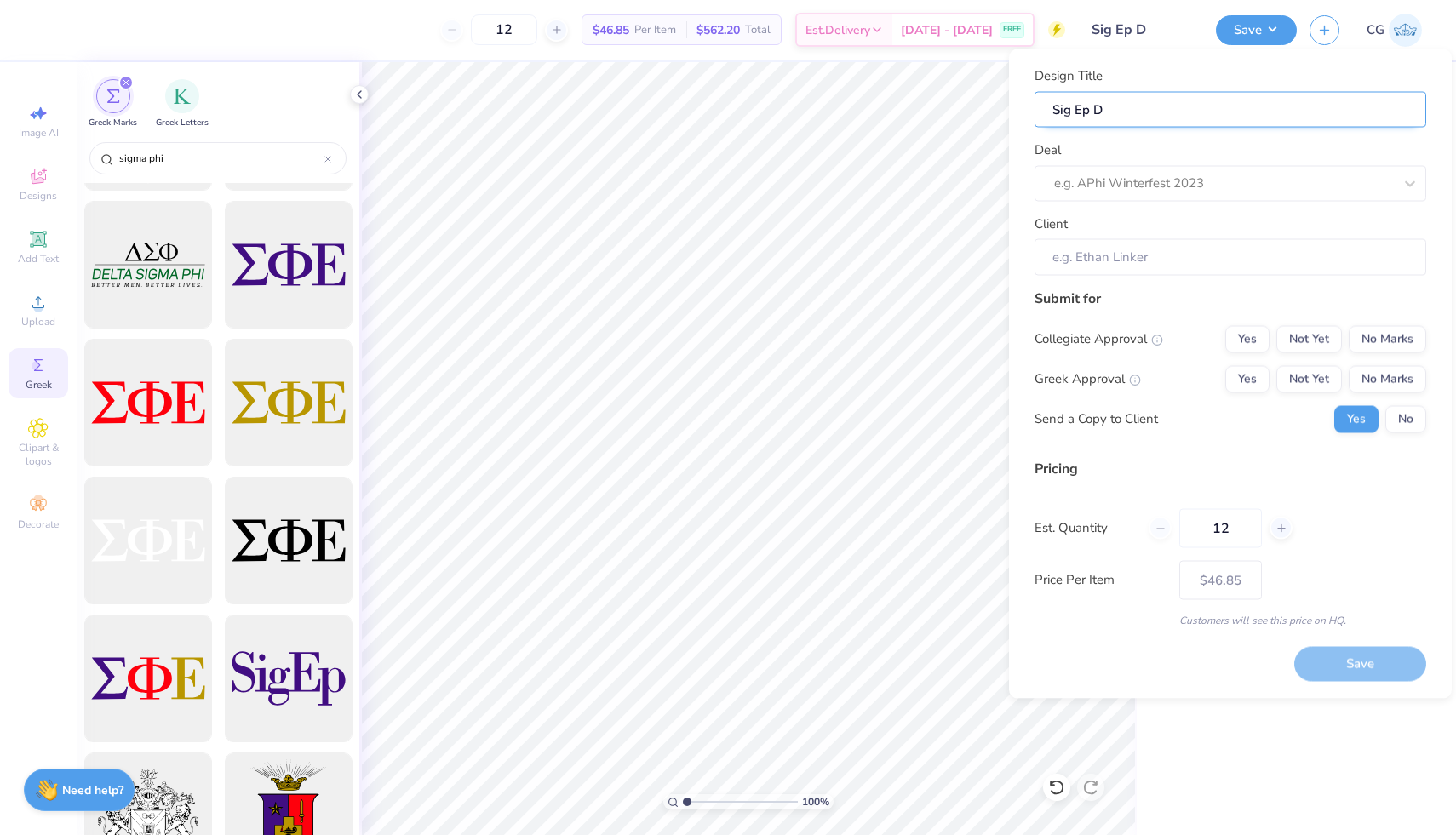
type input "Sig Ep Da"
type input "Sig Ep Dad"
type input "Sig Ep Dad'"
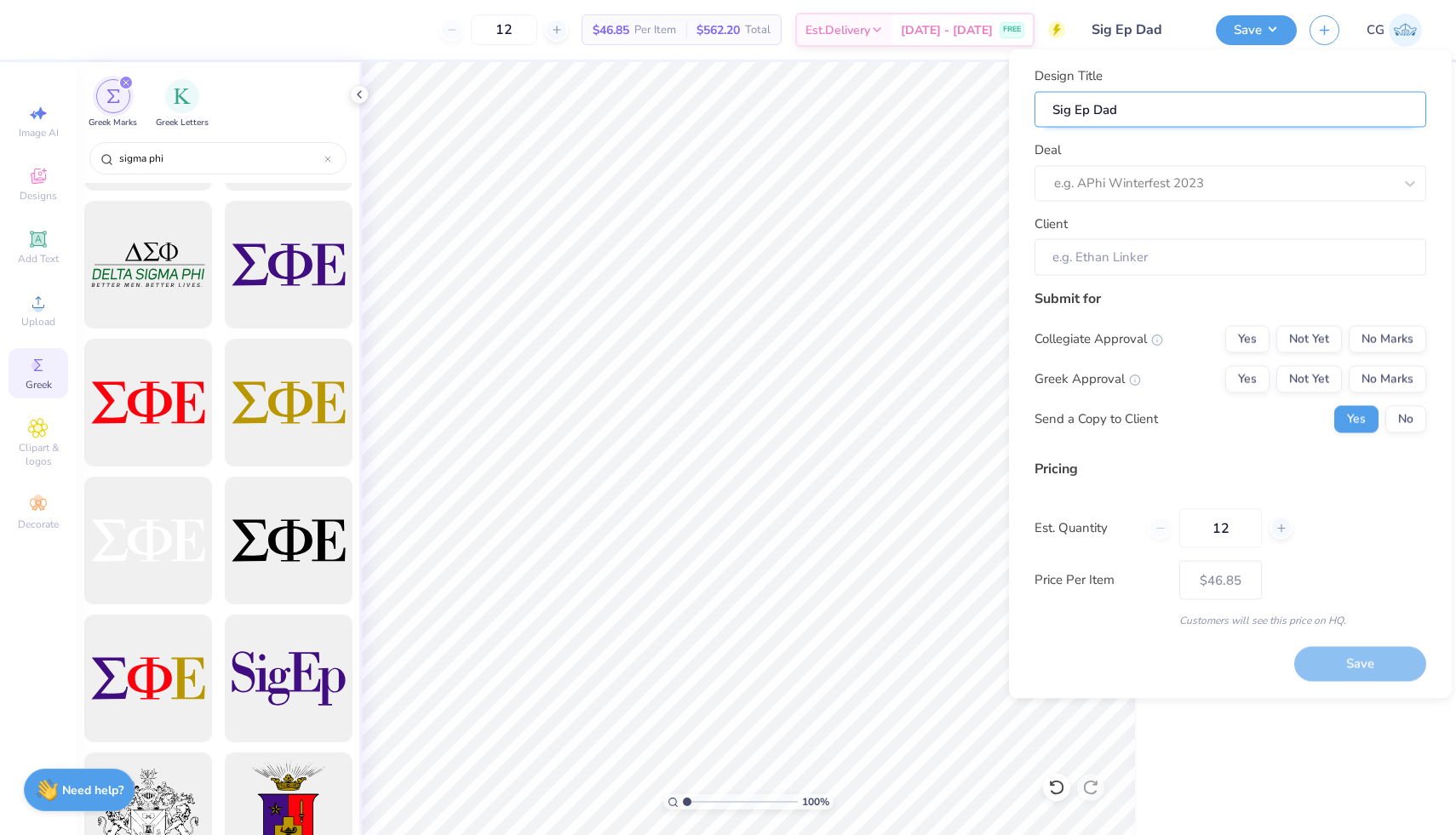
type input "Sig Ep Dad'"
type input "Sig Ep Dad's"
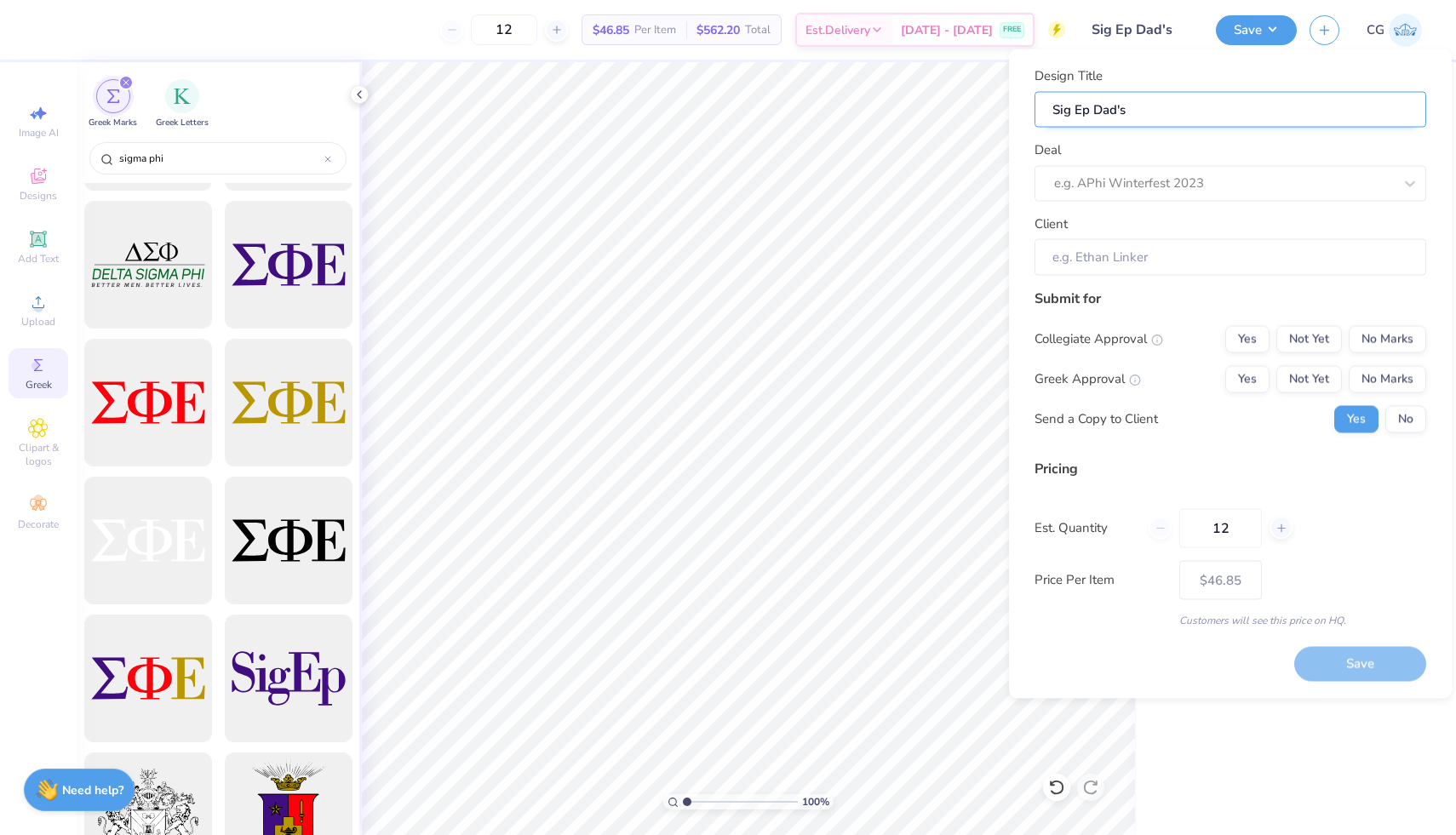
type input "Sig Ep Dad's D"
type input "Sig Ep Dad's Da"
type input "Sig Ep Dad's Day"
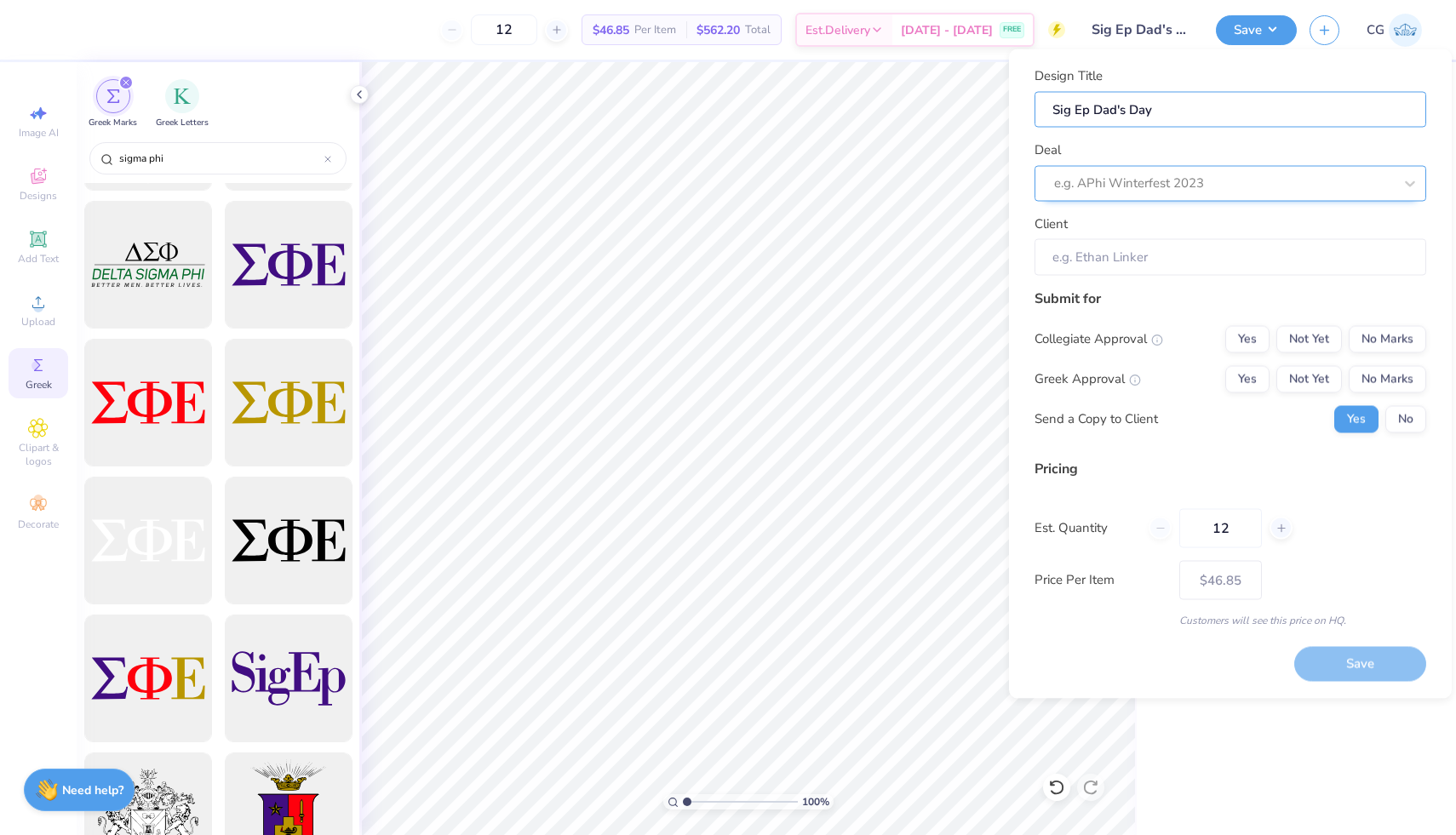
type input "Sig Ep Dad's Day"
click at [1118, 181] on div at bounding box center [1224, 183] width 338 height 23
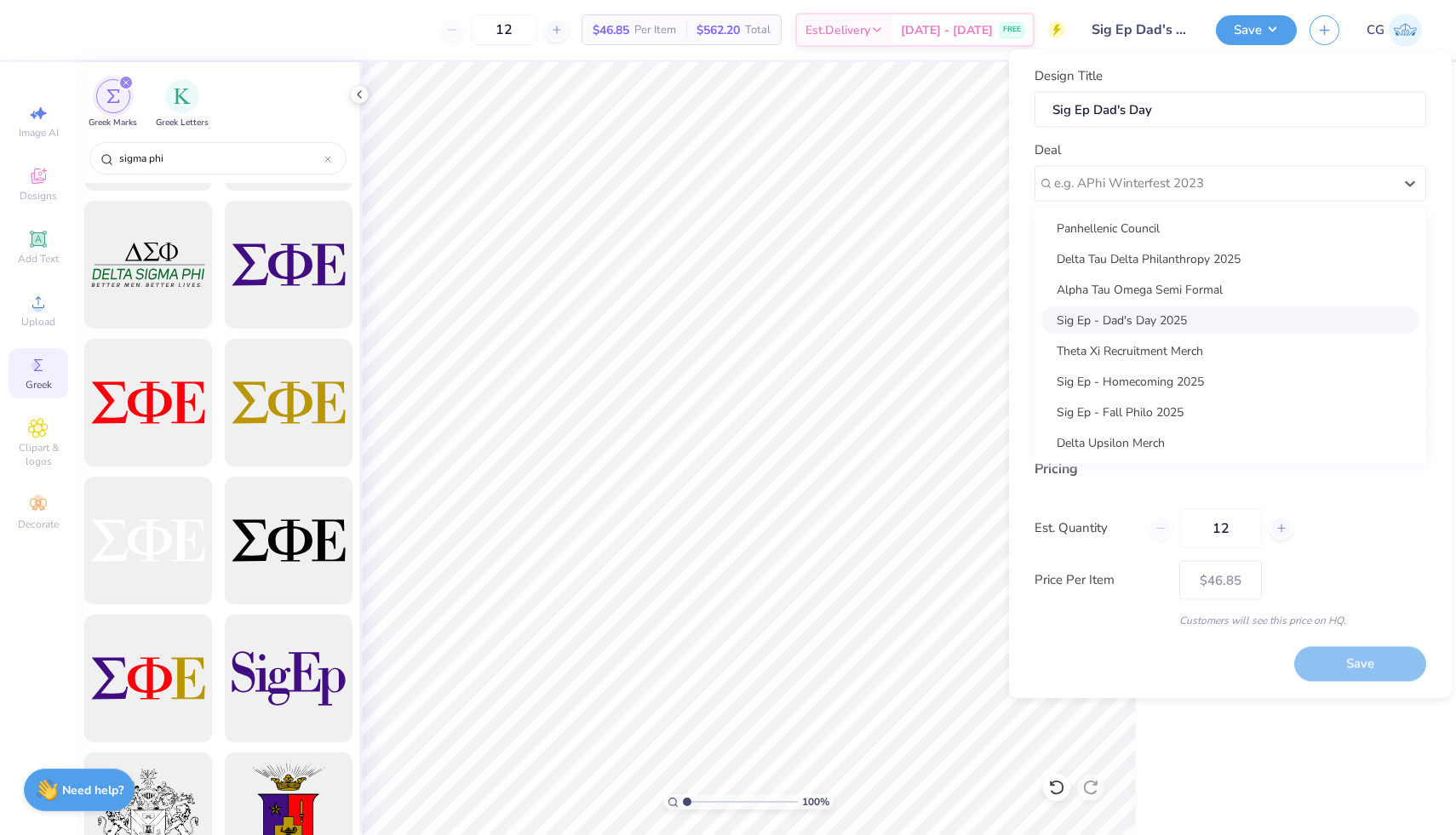
click at [1132, 313] on div "Sig Ep - Dad's Day 2025" at bounding box center [1230, 320] width 378 height 28
type input "Kade Jesse"
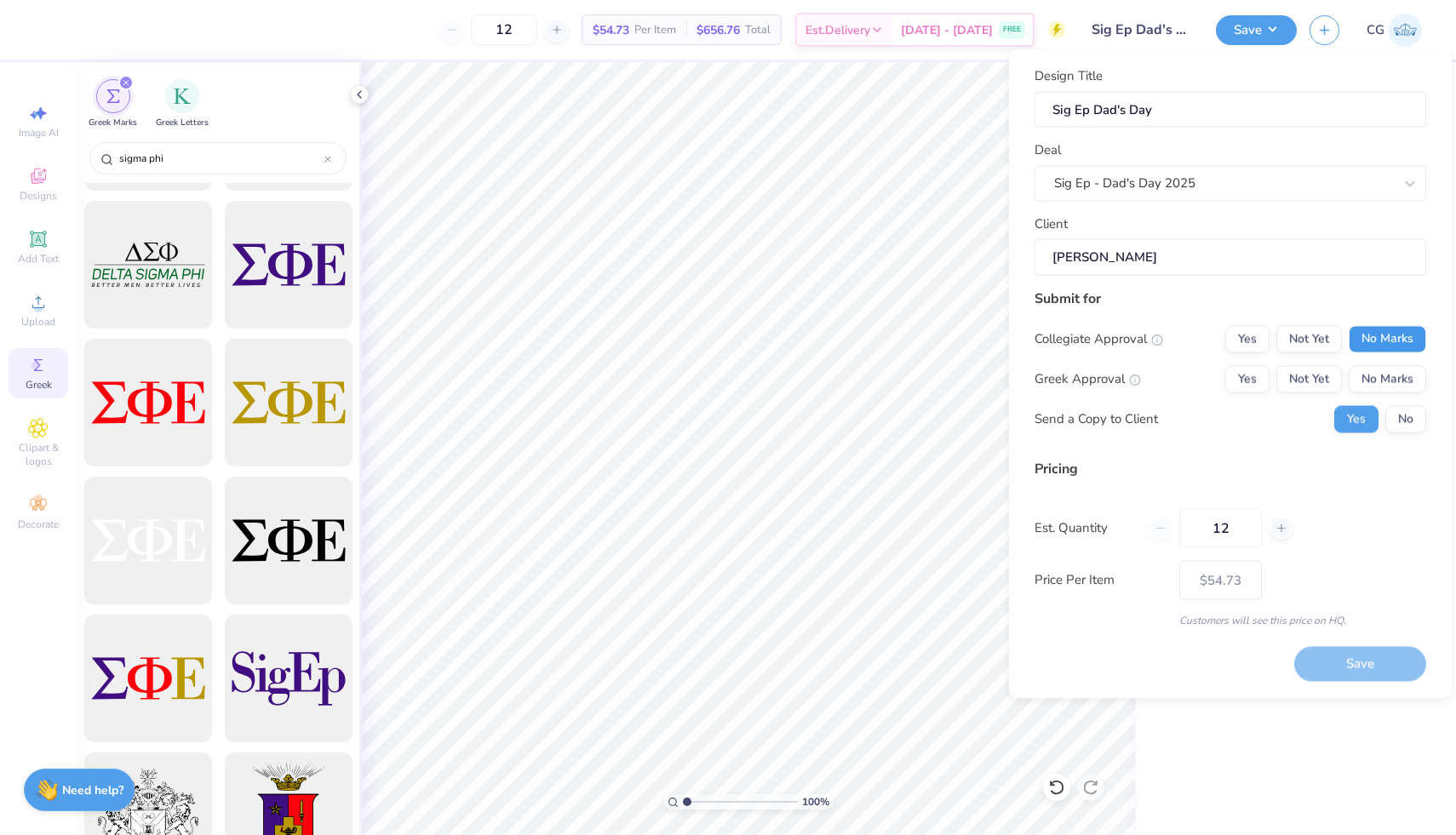
click at [1386, 334] on button "No Marks" at bounding box center [1386, 338] width 77 height 27
click at [1308, 379] on button "Not Yet" at bounding box center [1309, 378] width 66 height 27
click at [1377, 661] on button "Save" at bounding box center [1360, 665] width 132 height 35
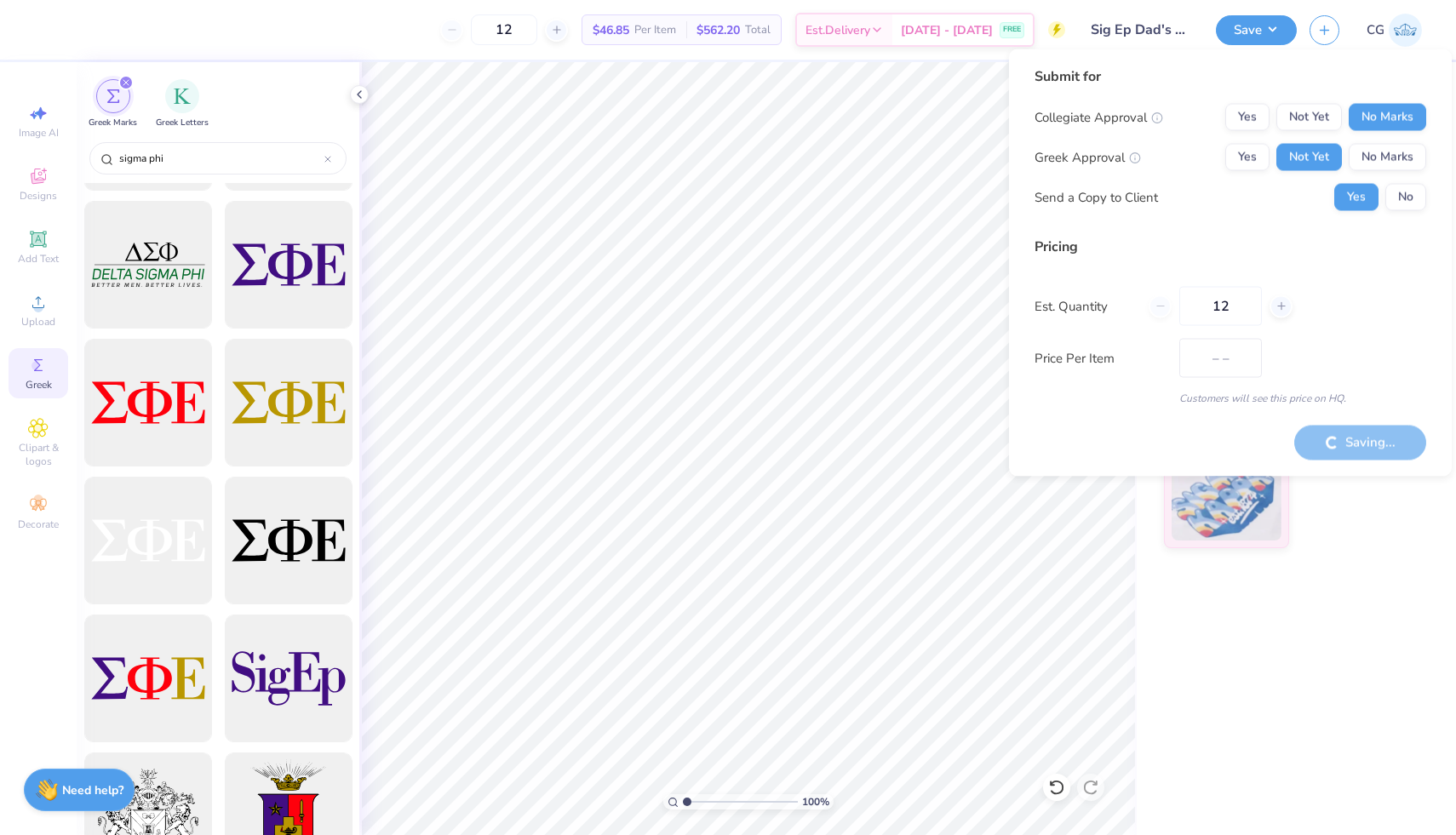
type input "$54.73"
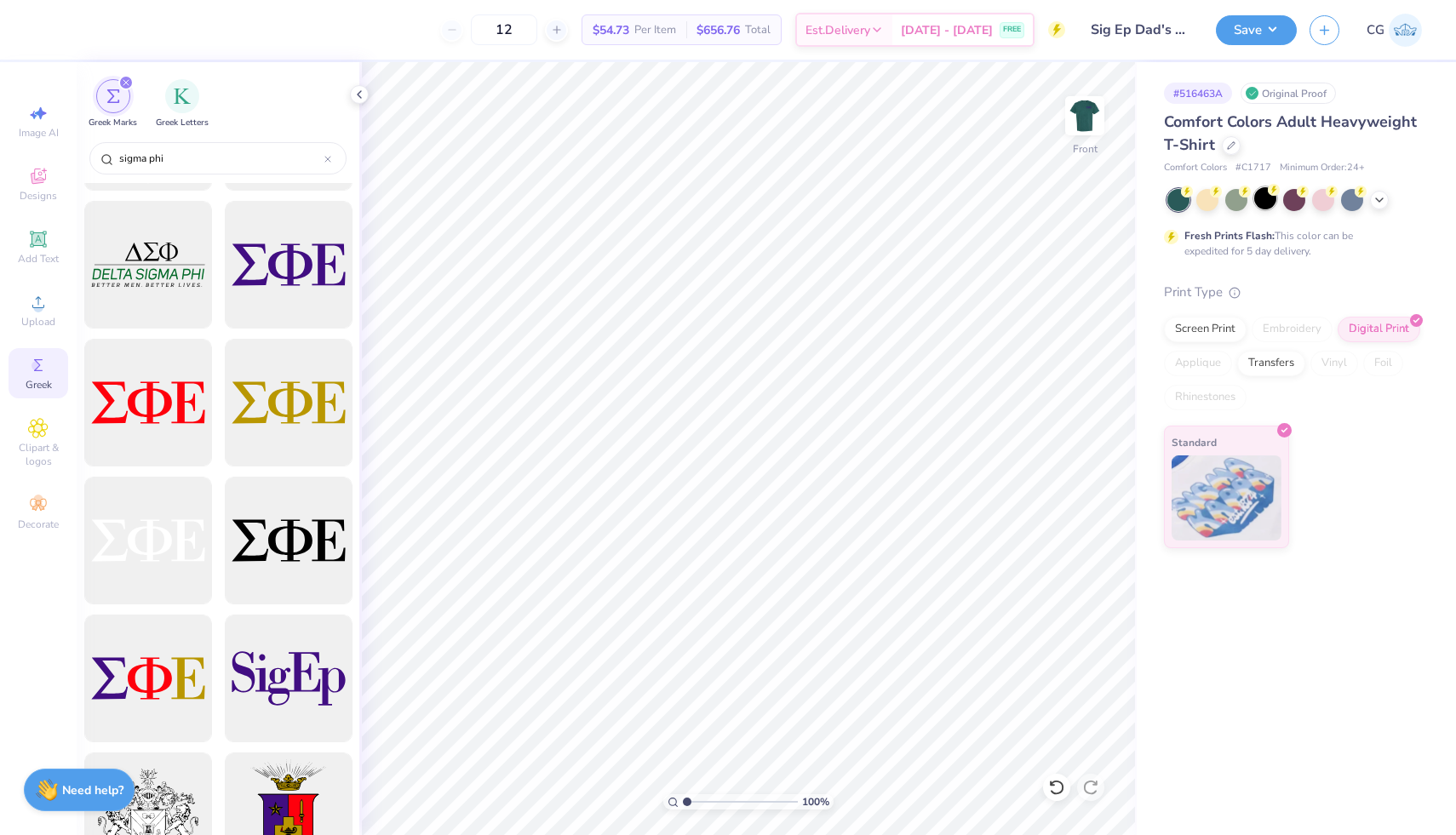
click at [1268, 197] on div at bounding box center [1265, 198] width 22 height 22
click at [1083, 113] on img at bounding box center [1084, 115] width 68 height 68
click at [1083, 113] on img at bounding box center [1084, 115] width 34 height 34
click at [42, 30] on div at bounding box center [46, 28] width 24 height 24
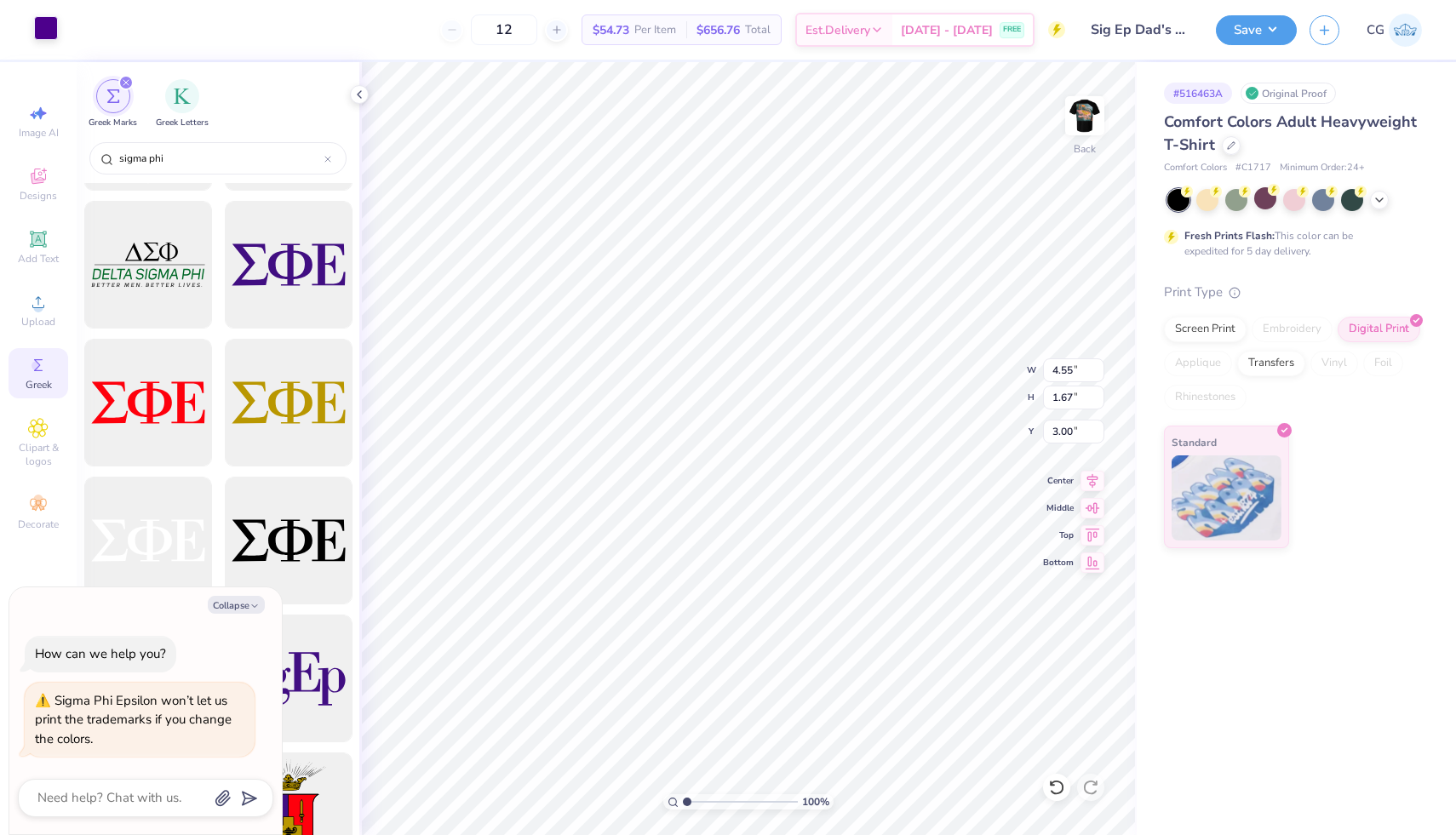
click at [45, 23] on div at bounding box center [46, 28] width 24 height 24
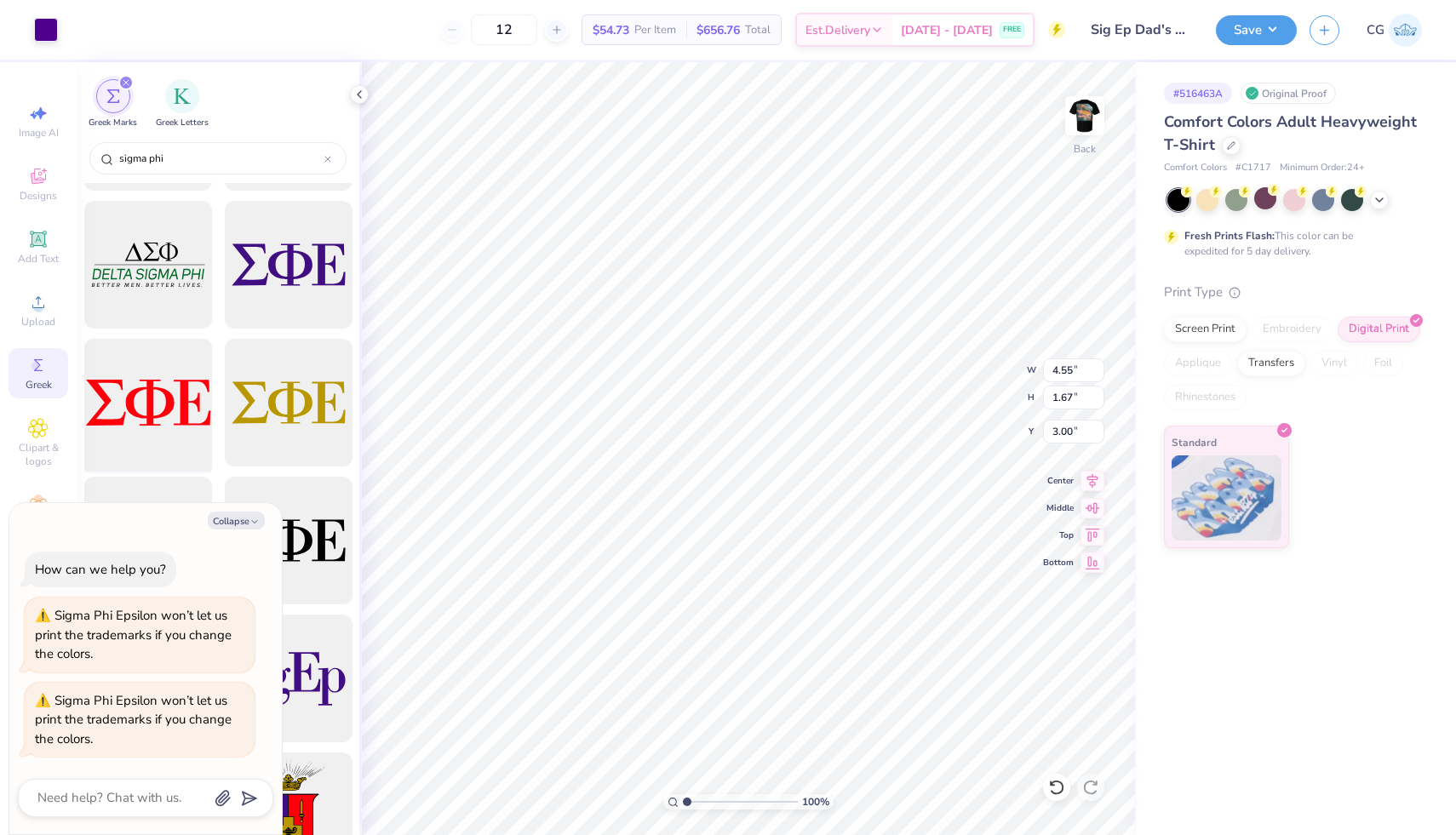
click at [136, 421] on div at bounding box center [147, 403] width 140 height 140
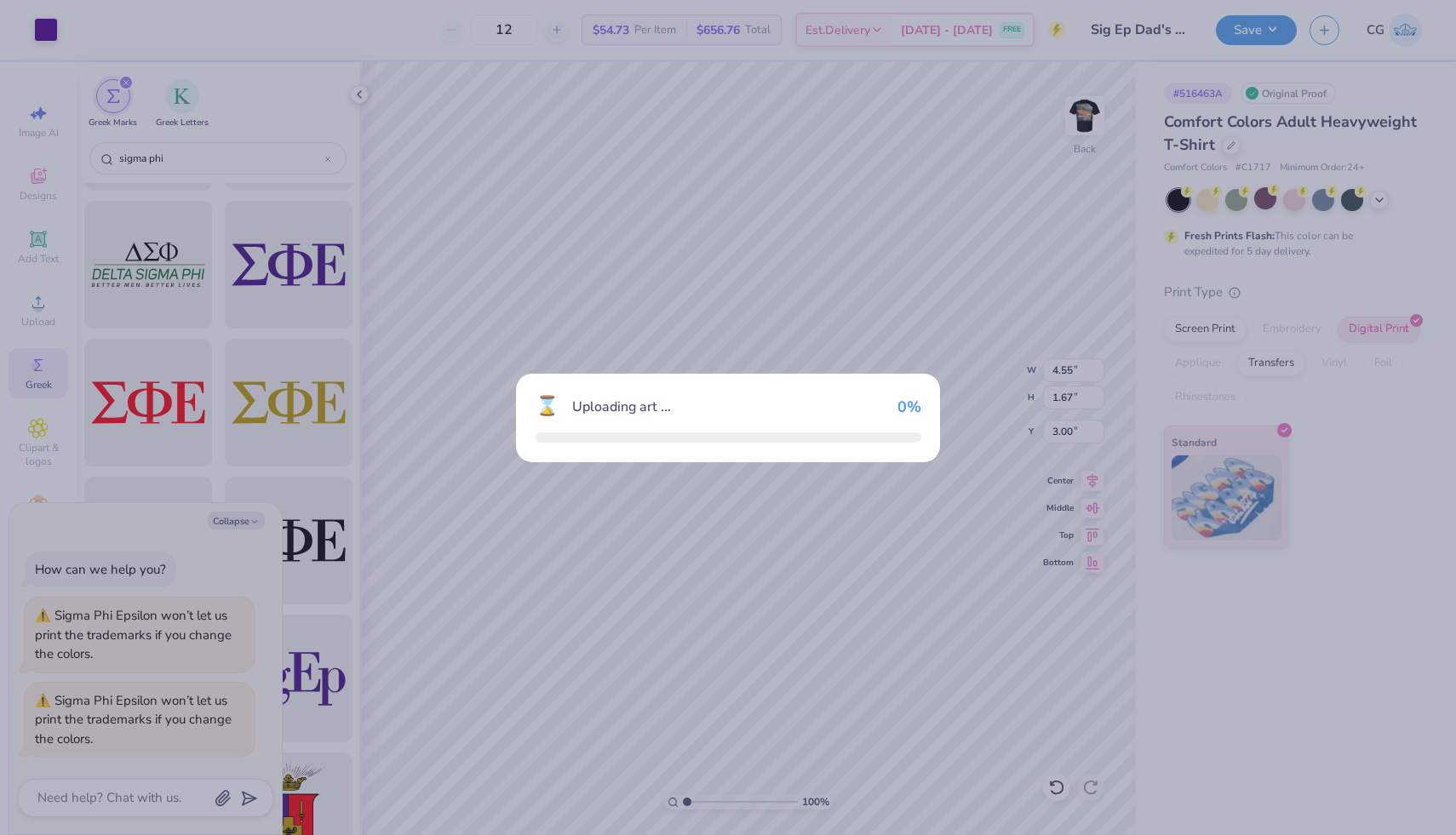
type textarea "x"
type input "14.17"
type input "5.20"
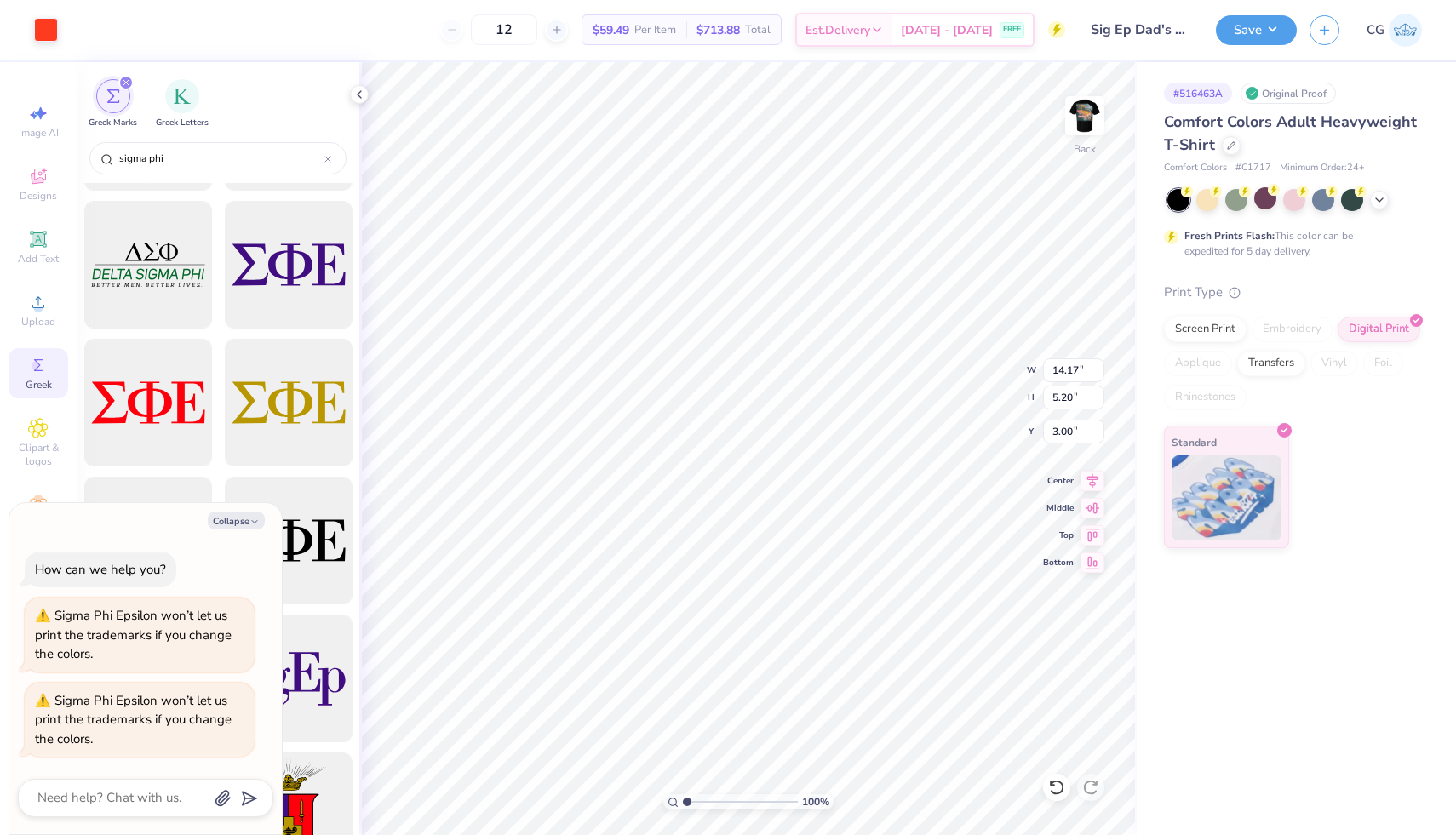
type textarea "x"
type input "6.22"
type input "2.28"
type textarea "x"
type input "4.55"
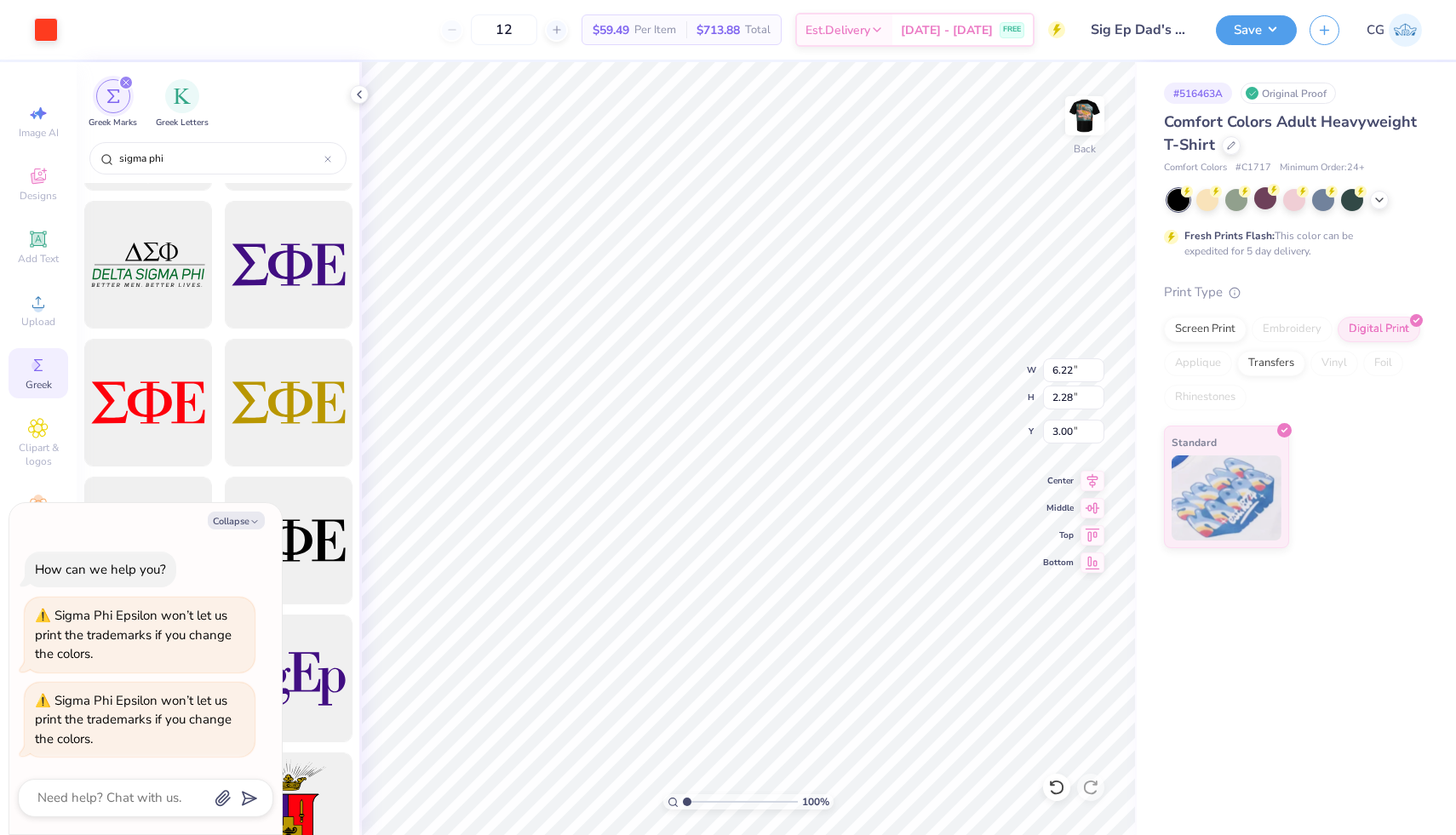
type input "1.67"
type textarea "x"
type input "6.33"
type input "2.32"
type textarea "x"
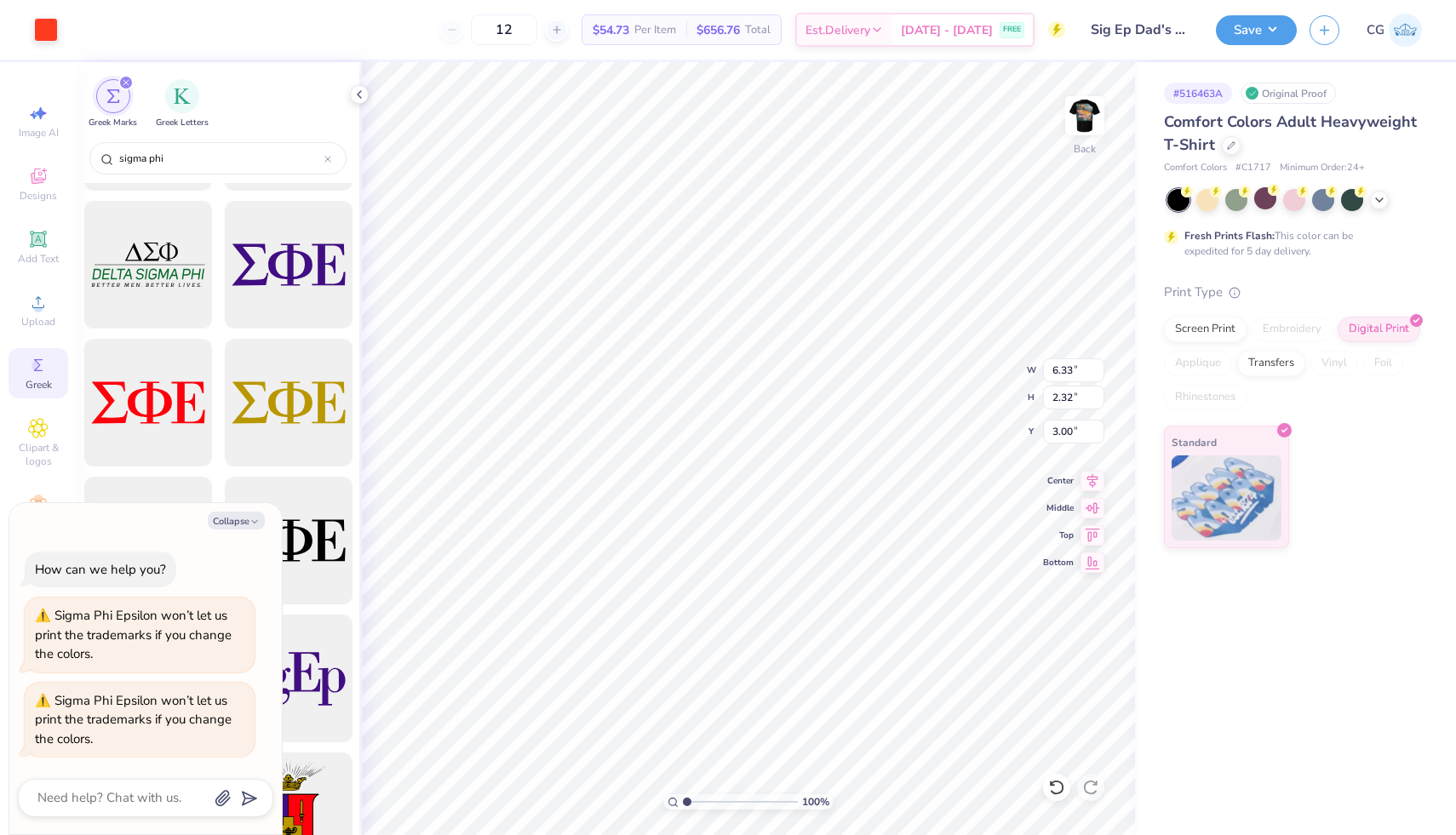
type input "4.69"
type input "1.72"
click at [1086, 140] on img at bounding box center [1084, 115] width 68 height 68
click at [1265, 32] on button "Save" at bounding box center [1256, 28] width 81 height 30
type textarea "x"
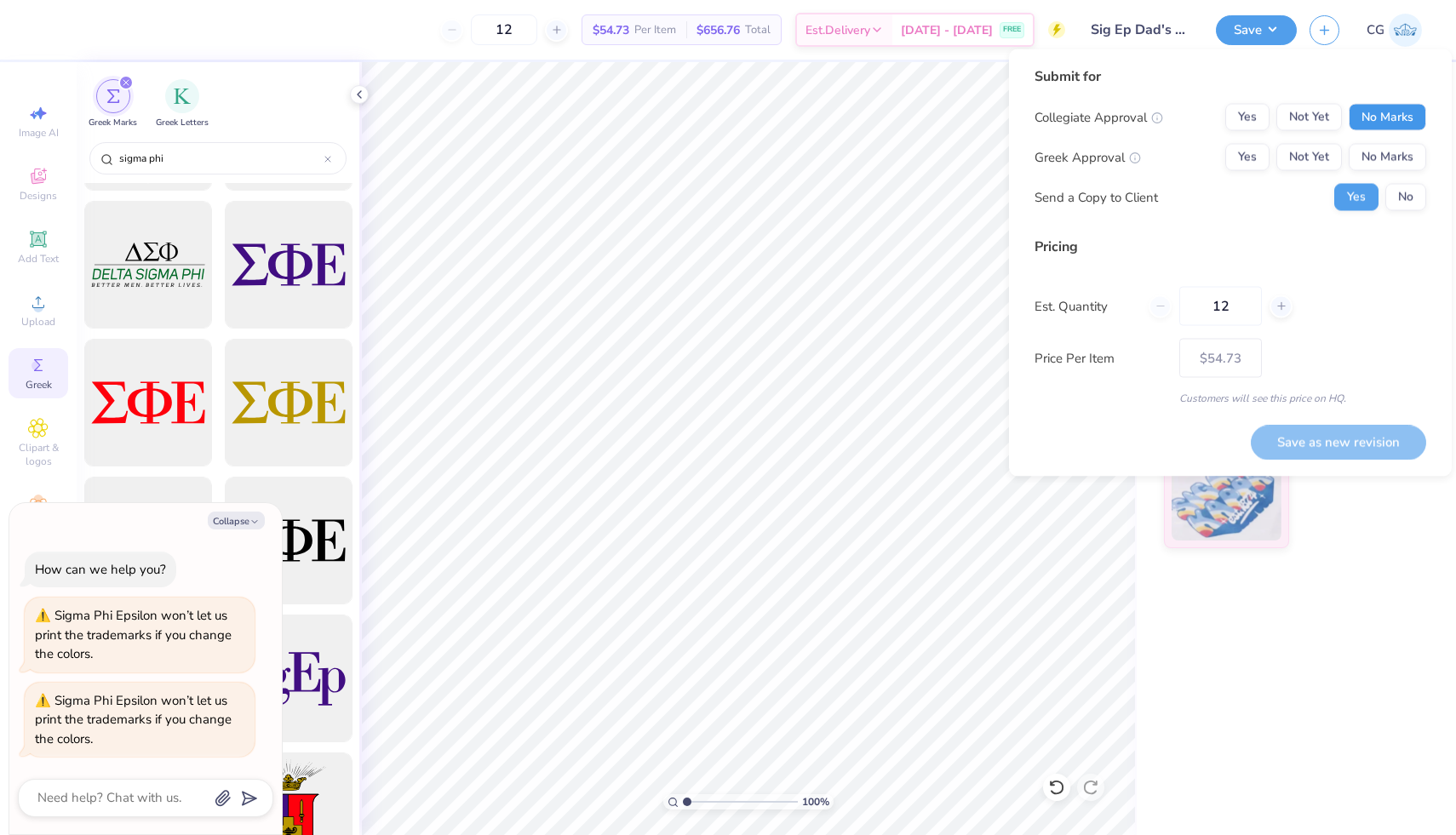
click at [1368, 109] on button "No Marks" at bounding box center [1386, 117] width 77 height 27
click at [1299, 154] on button "Not Yet" at bounding box center [1309, 157] width 66 height 27
click at [1368, 442] on button "Save as new revision" at bounding box center [1338, 443] width 176 height 35
type input "$54.73"
type textarea "x"
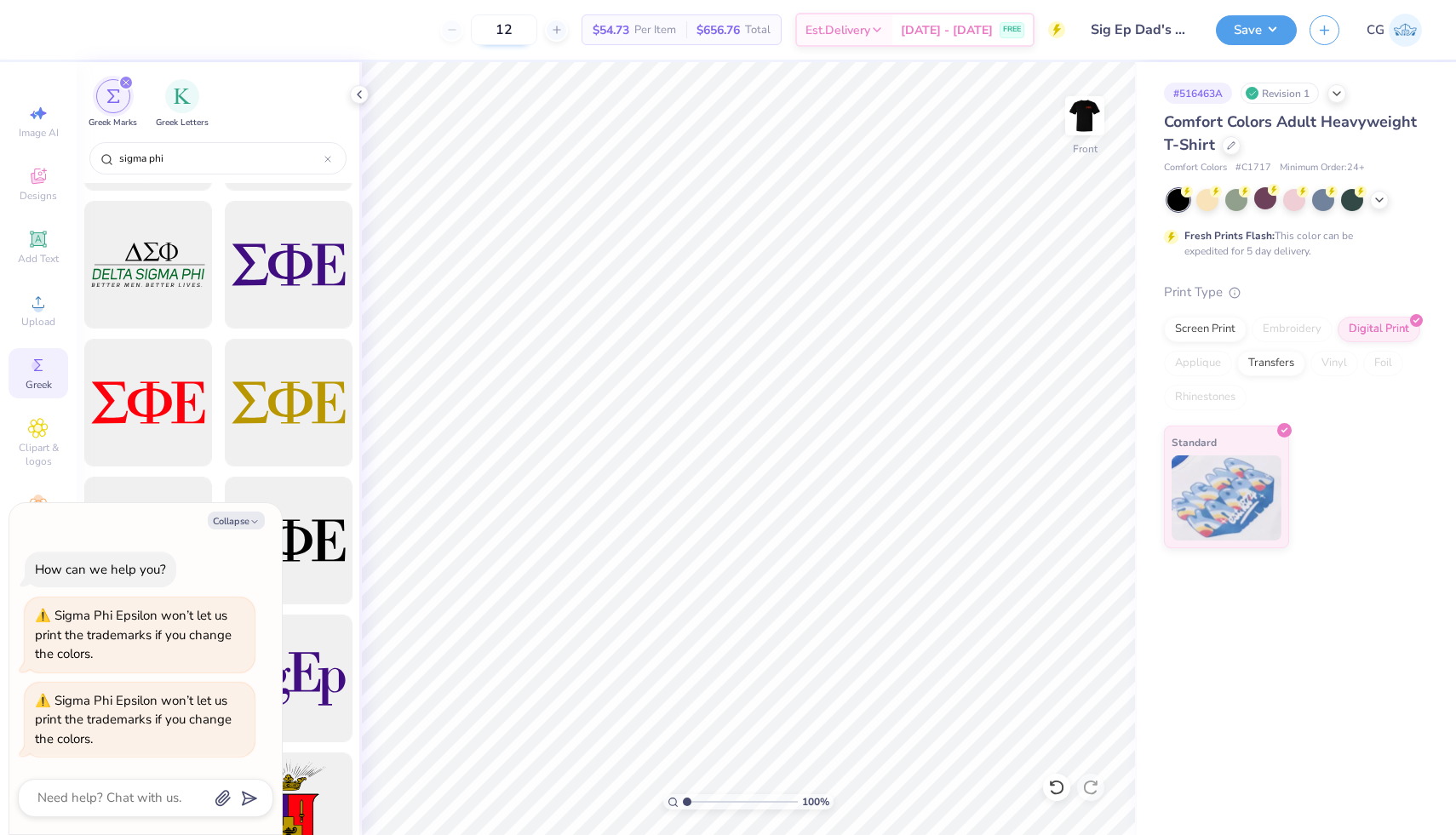
click at [533, 30] on input "12" at bounding box center [503, 30] width 66 height 31
type input "1"
type input "75"
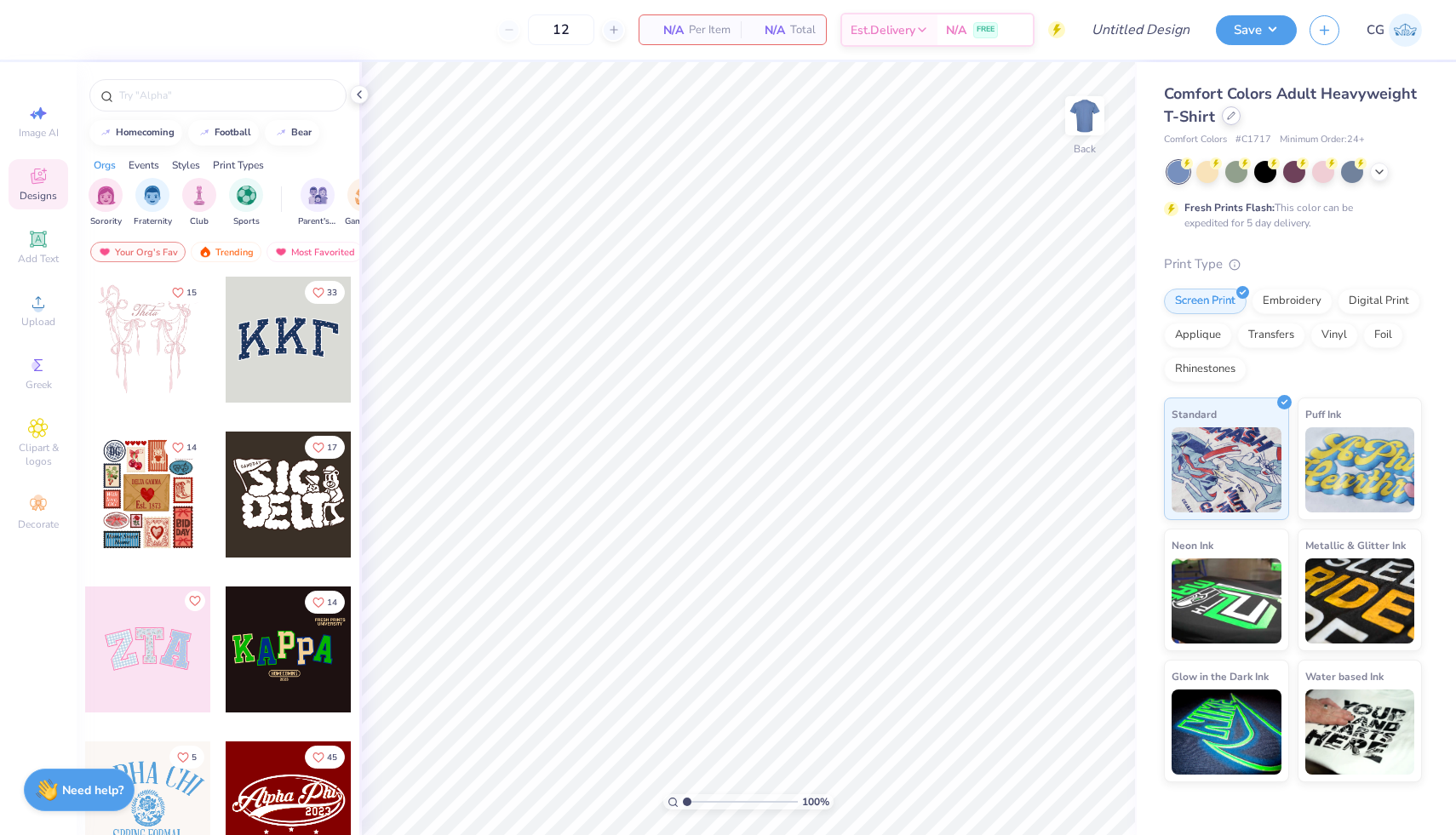
click at [1234, 115] on div at bounding box center [1231, 115] width 19 height 19
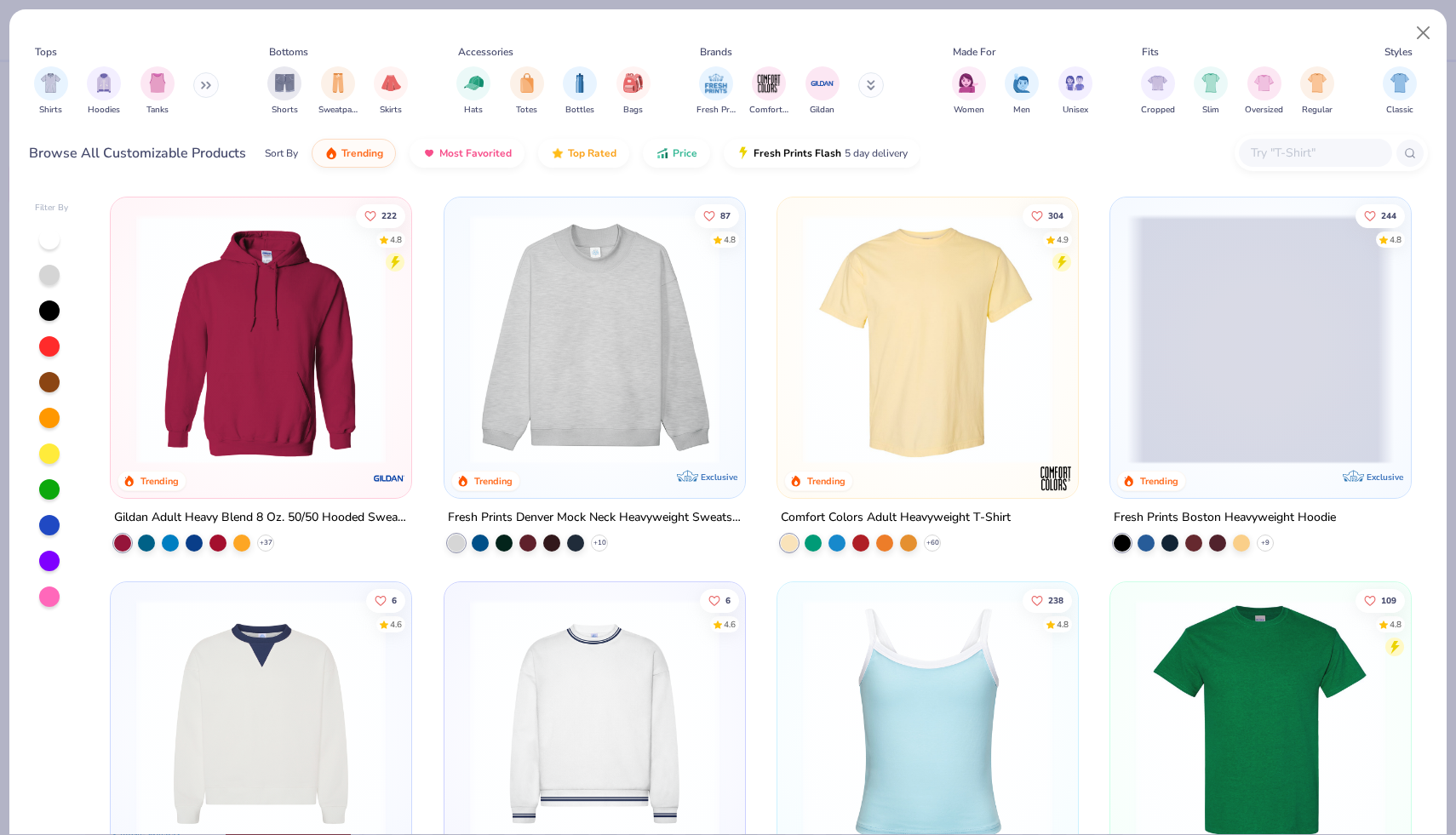
click at [588, 374] on img at bounding box center [594, 339] width 267 height 249
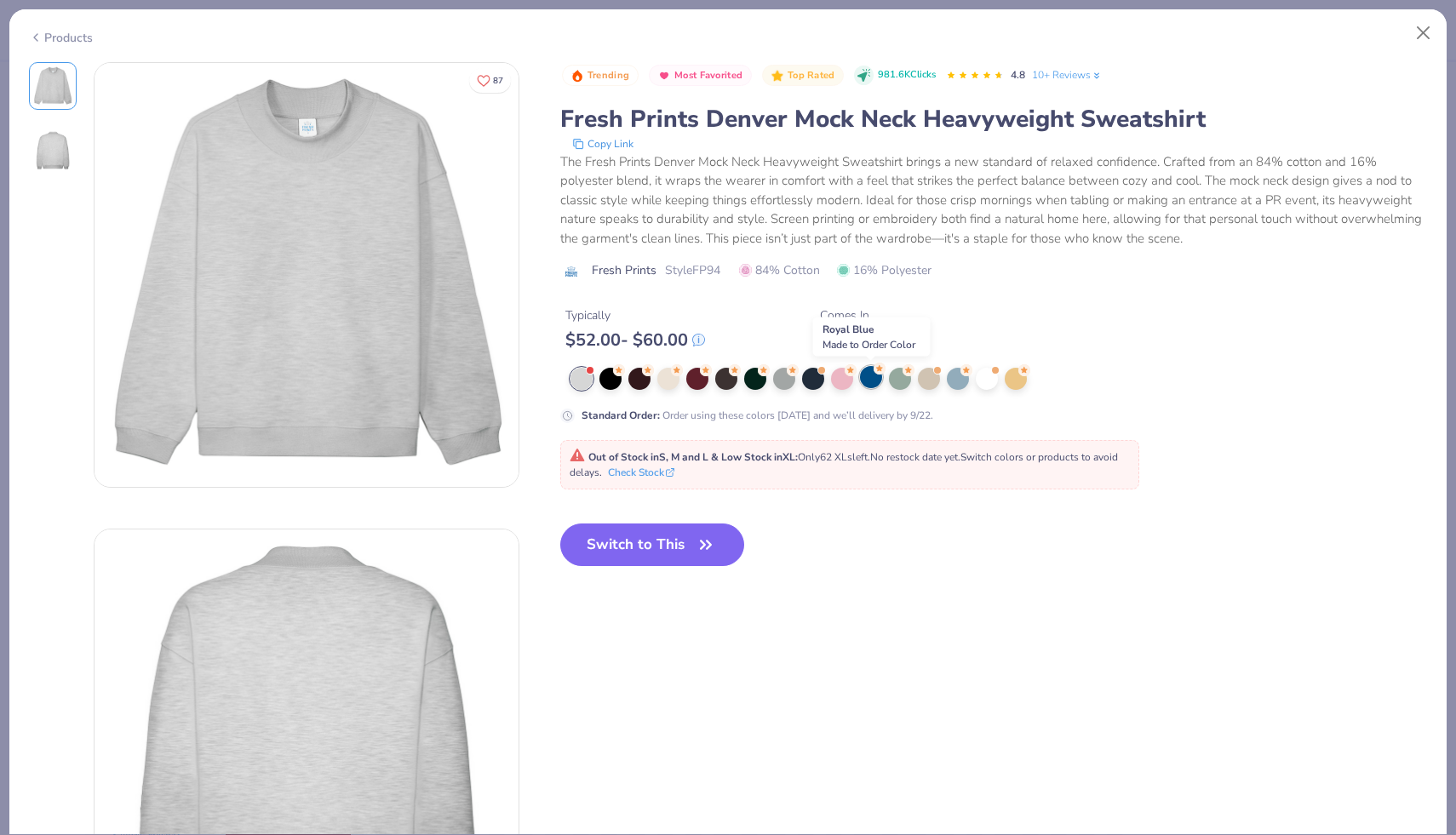
click at [873, 384] on div at bounding box center [871, 378] width 22 height 22
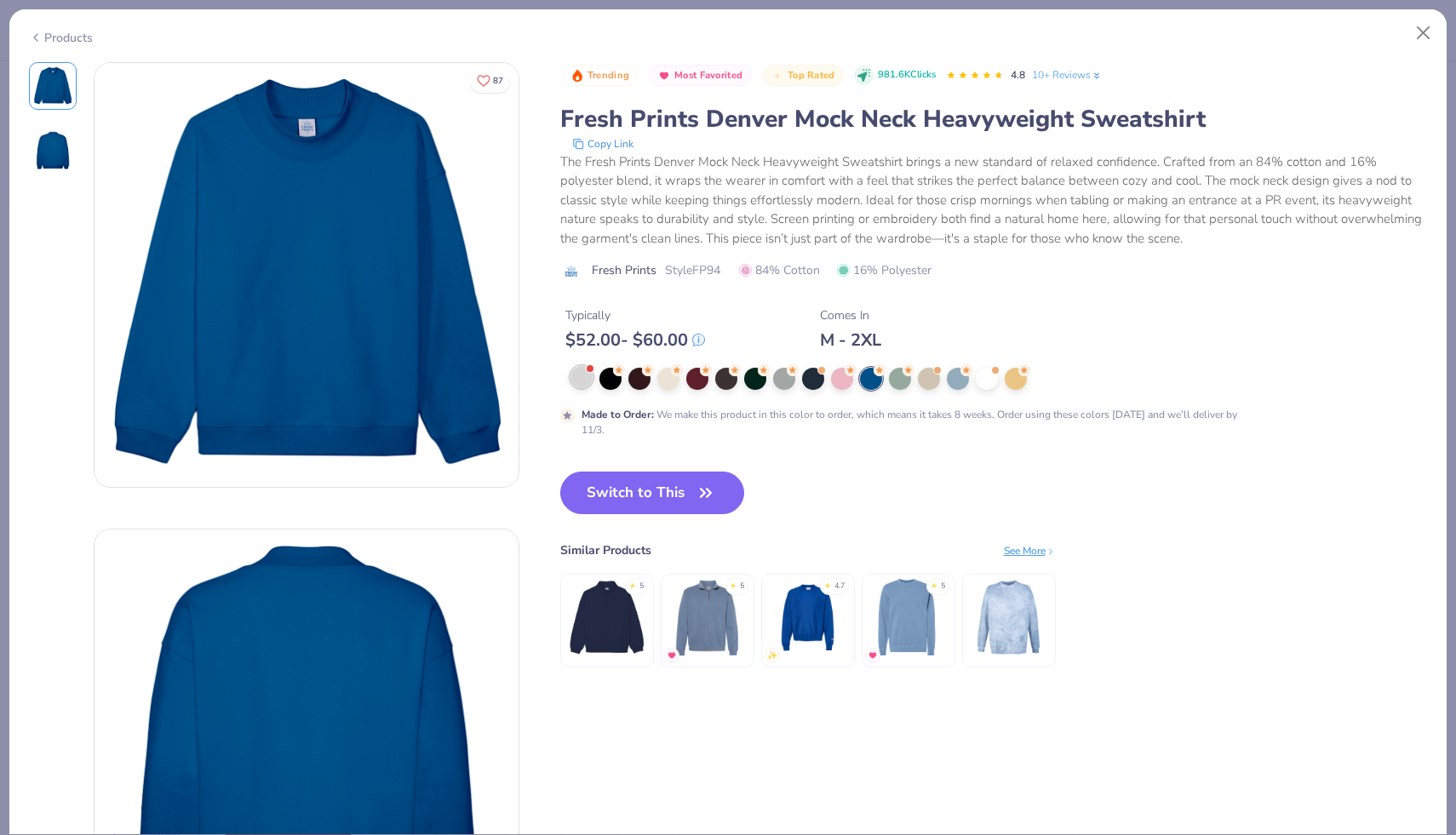
click at [580, 379] on div at bounding box center [581, 378] width 22 height 22
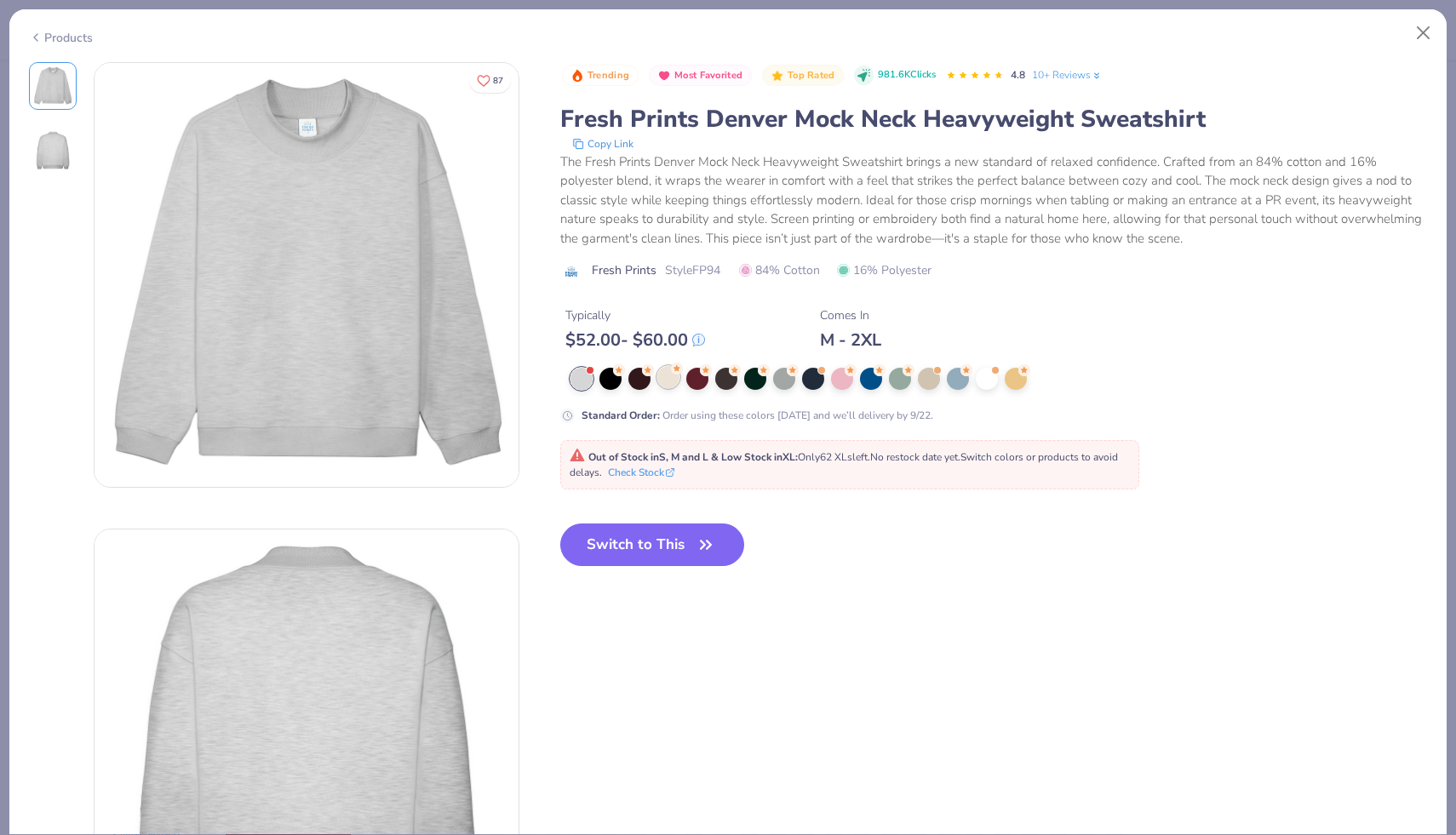
click at [668, 379] on div at bounding box center [668, 378] width 22 height 22
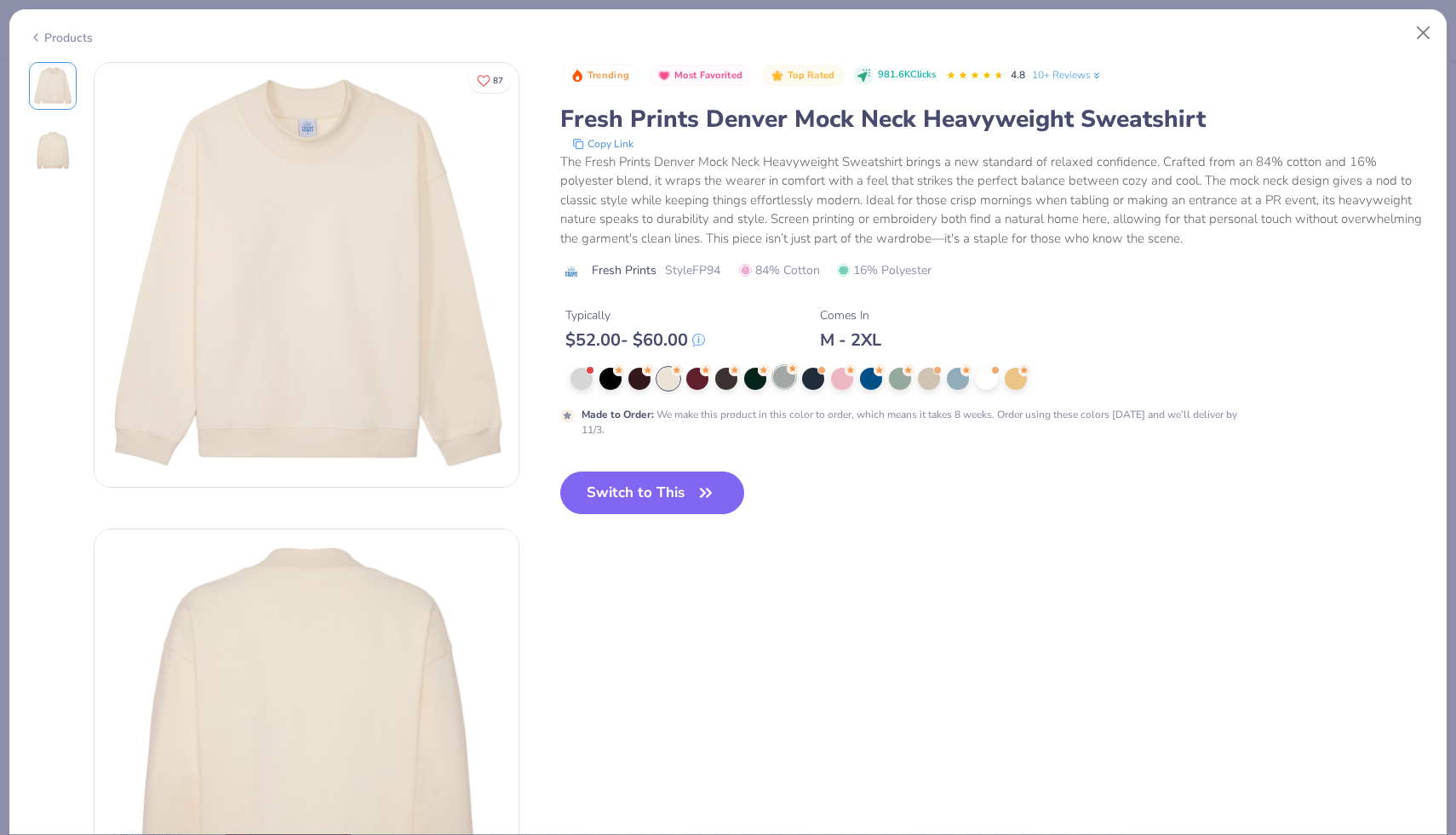
click at [783, 382] on div at bounding box center [784, 378] width 22 height 22
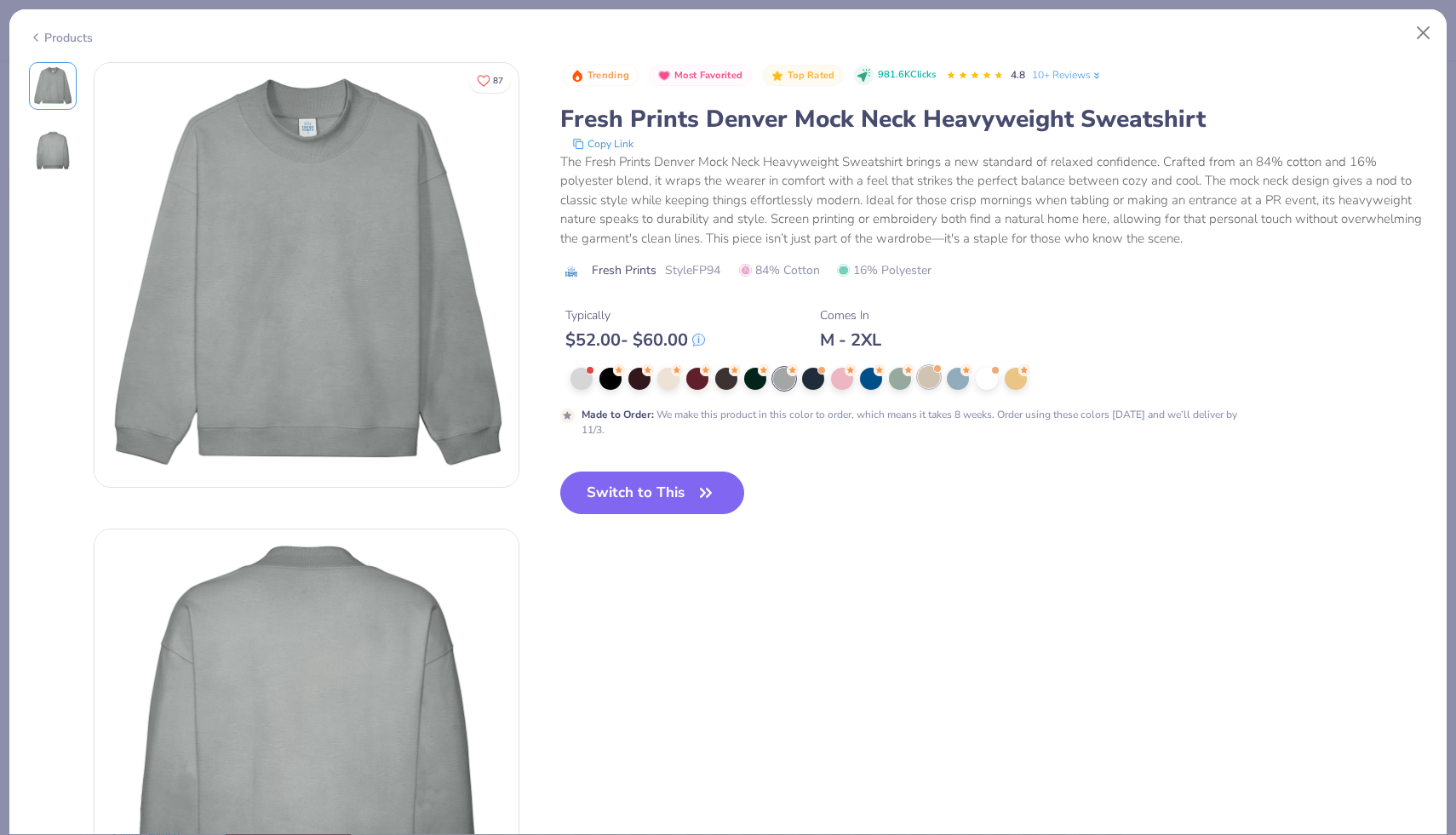
click at [927, 381] on div at bounding box center [929, 378] width 22 height 22
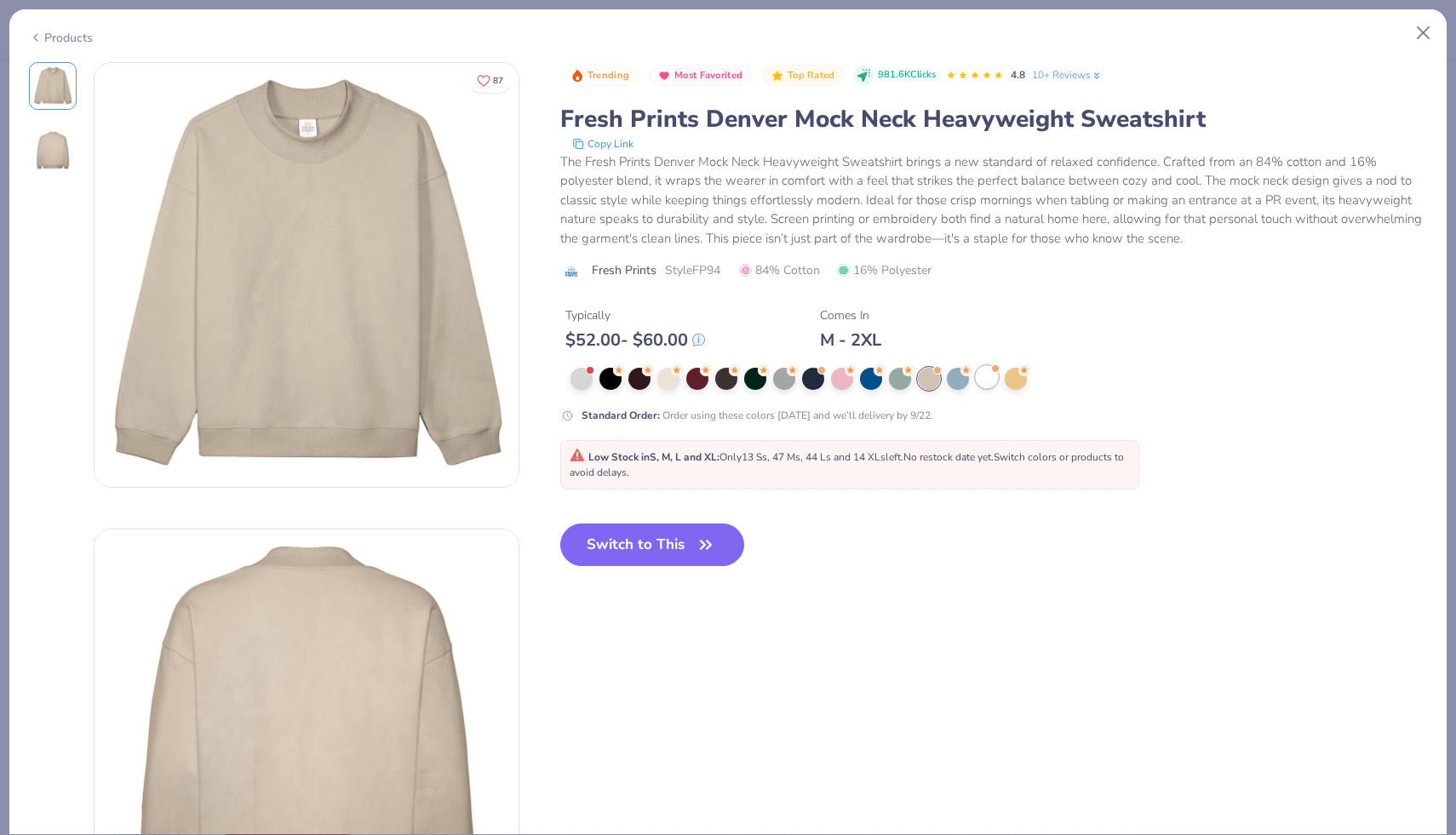
click at [977, 386] on div at bounding box center [986, 378] width 22 height 22
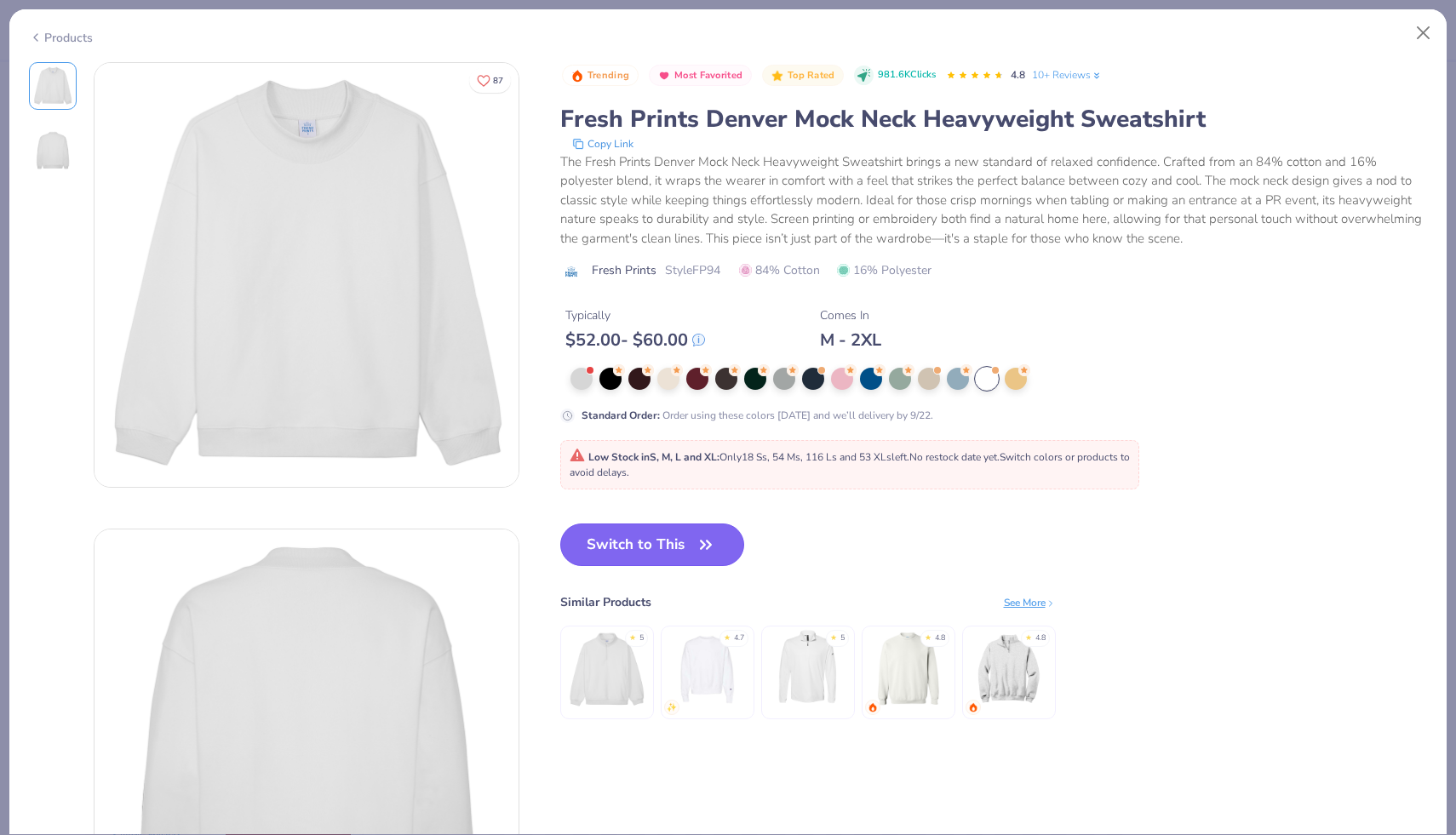
click at [682, 550] on button "Switch to This" at bounding box center [652, 545] width 185 height 43
type input "50"
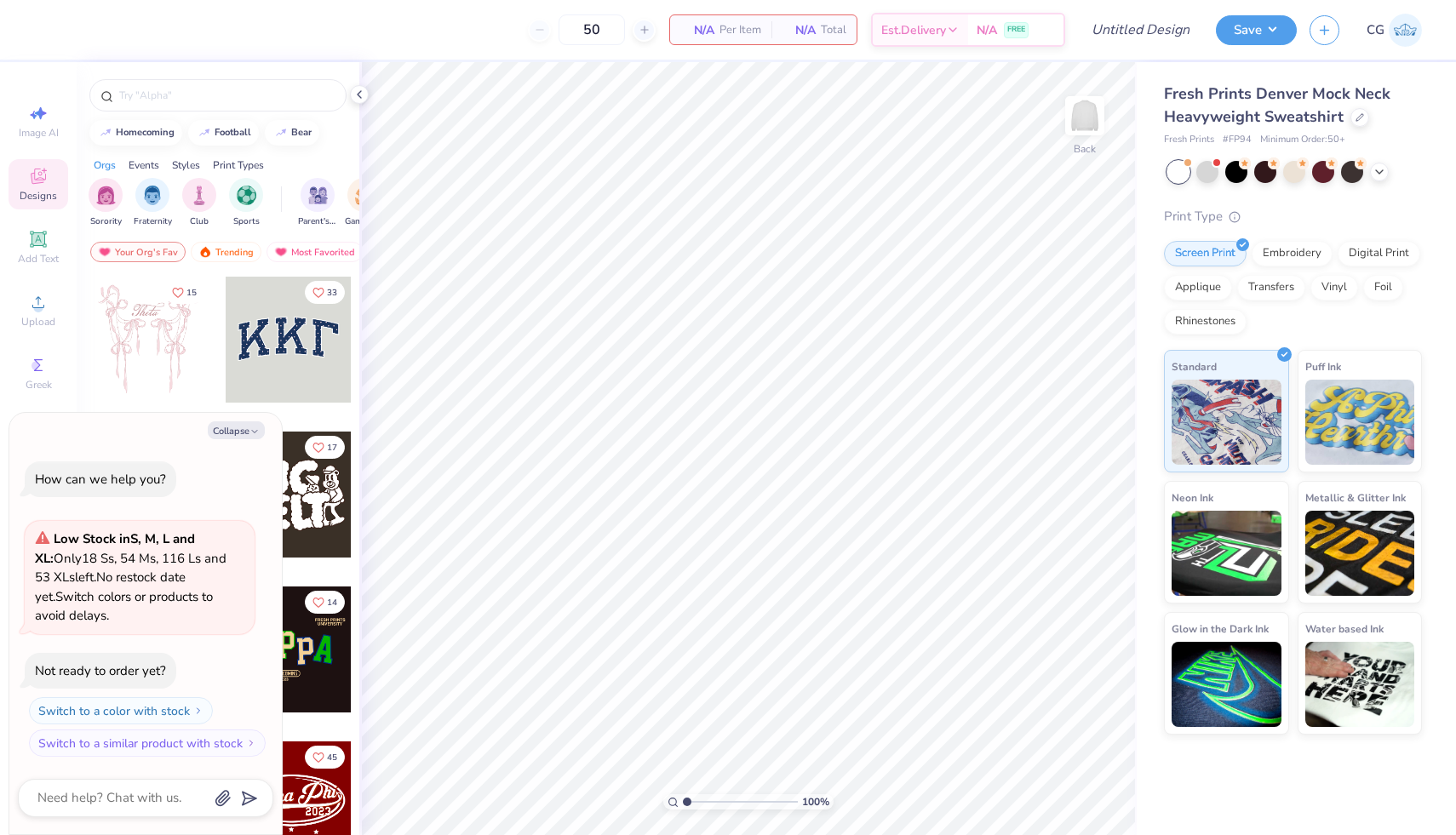
click at [305, 364] on div at bounding box center [289, 340] width 126 height 126
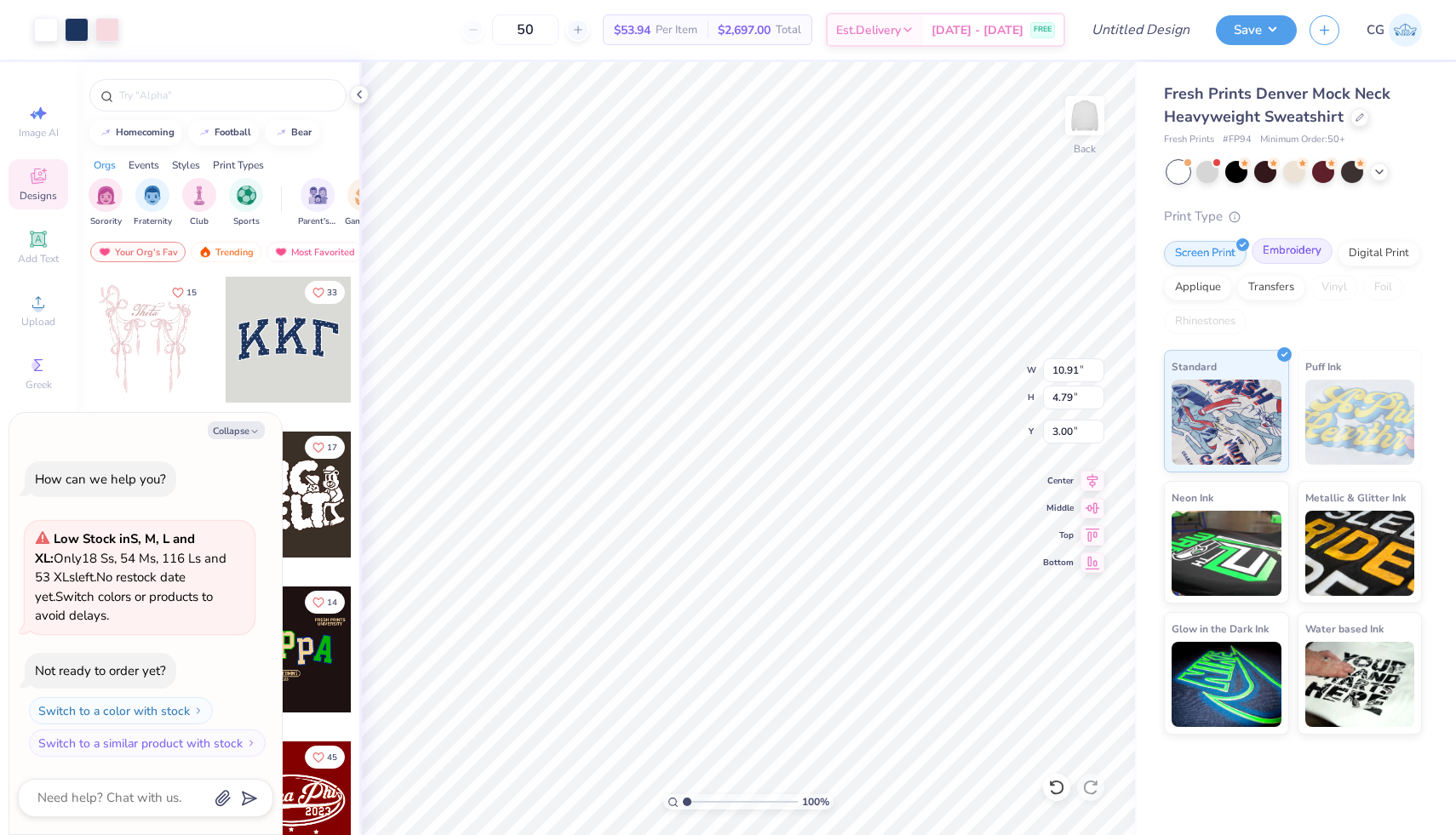
click at [1316, 252] on div "Embroidery" at bounding box center [1291, 250] width 81 height 25
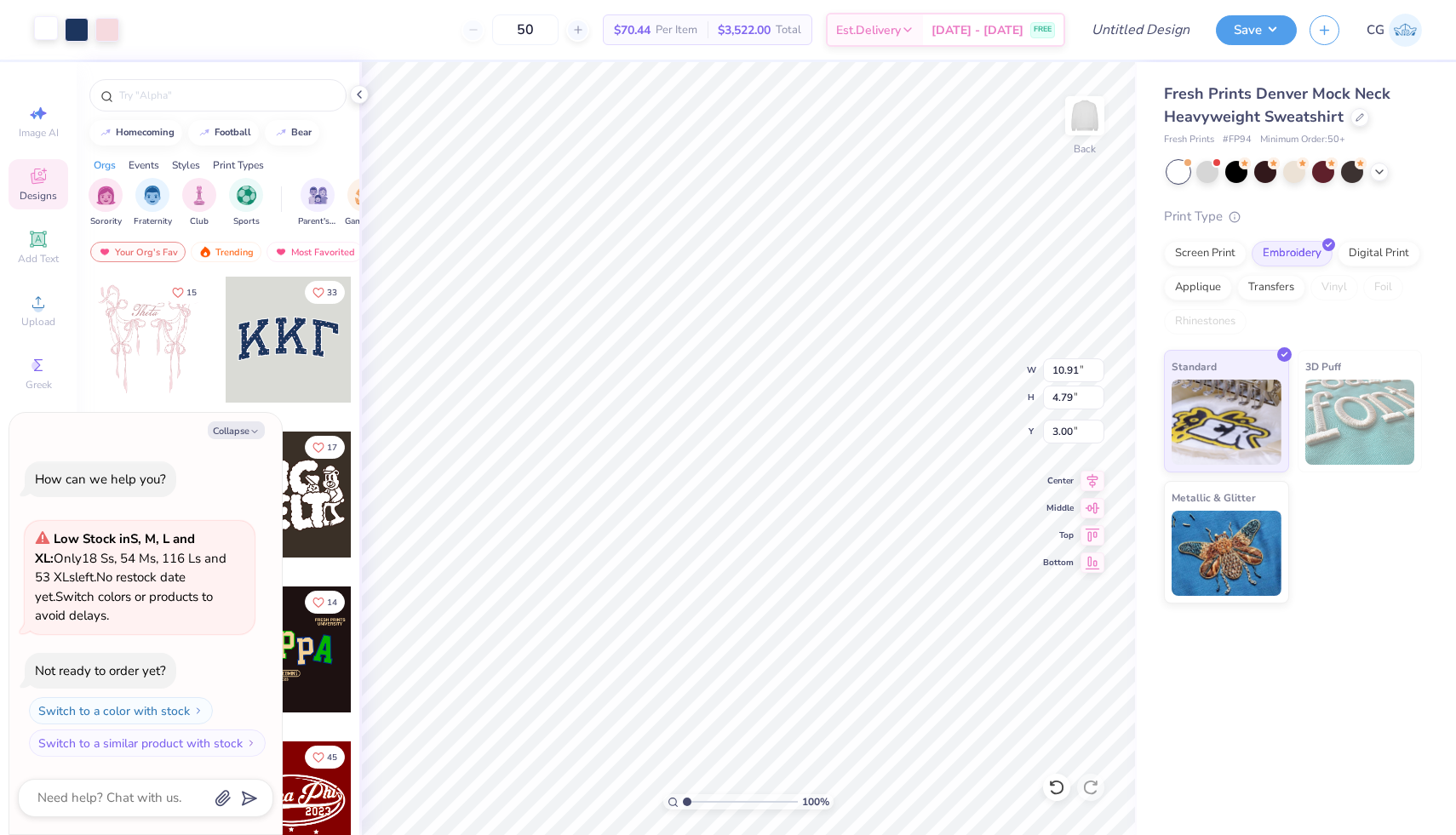
click at [42, 26] on div at bounding box center [46, 28] width 24 height 24
type textarea "x"
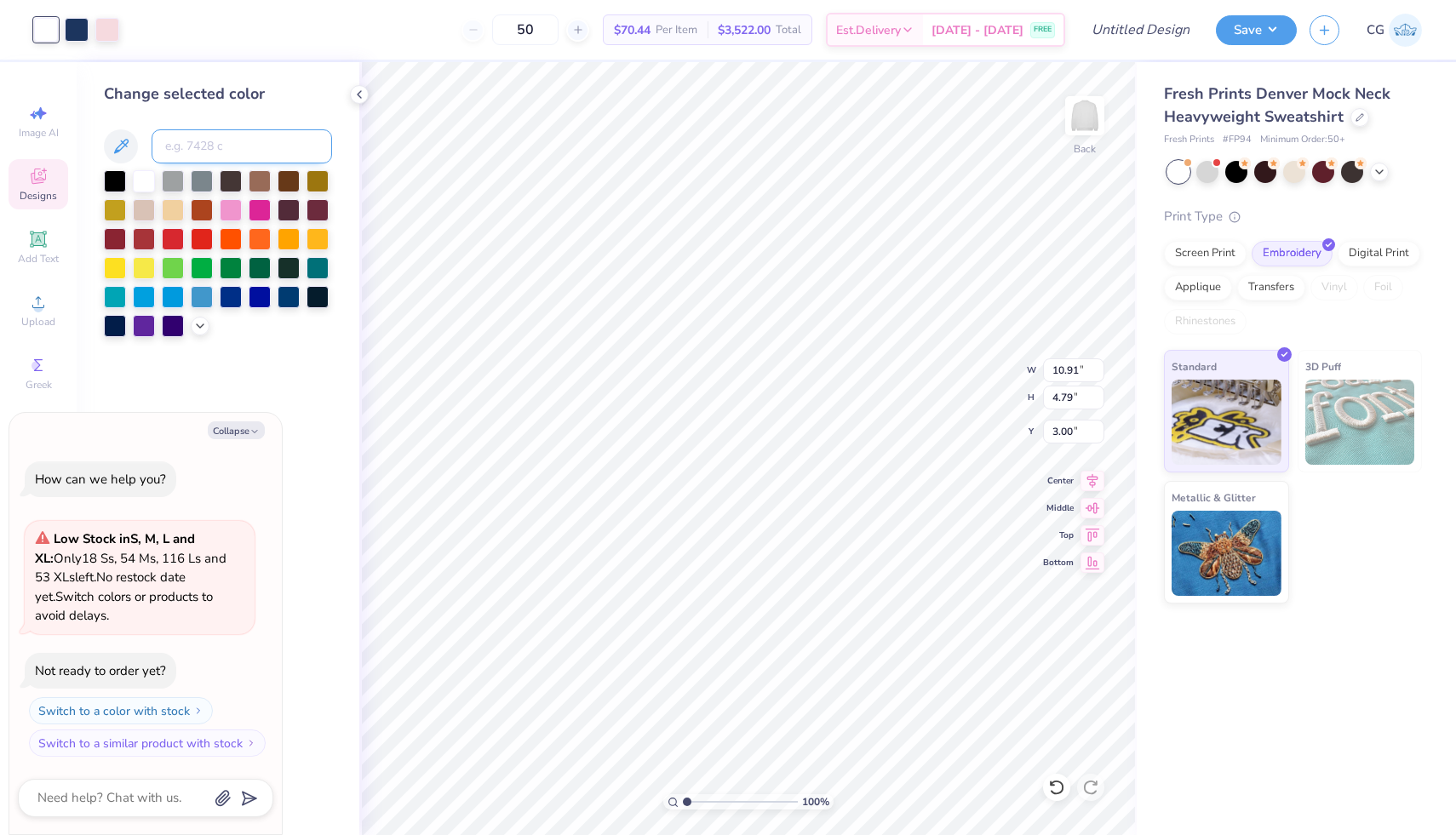
click at [199, 138] on input at bounding box center [242, 146] width 180 height 34
type input "705"
type textarea "x"
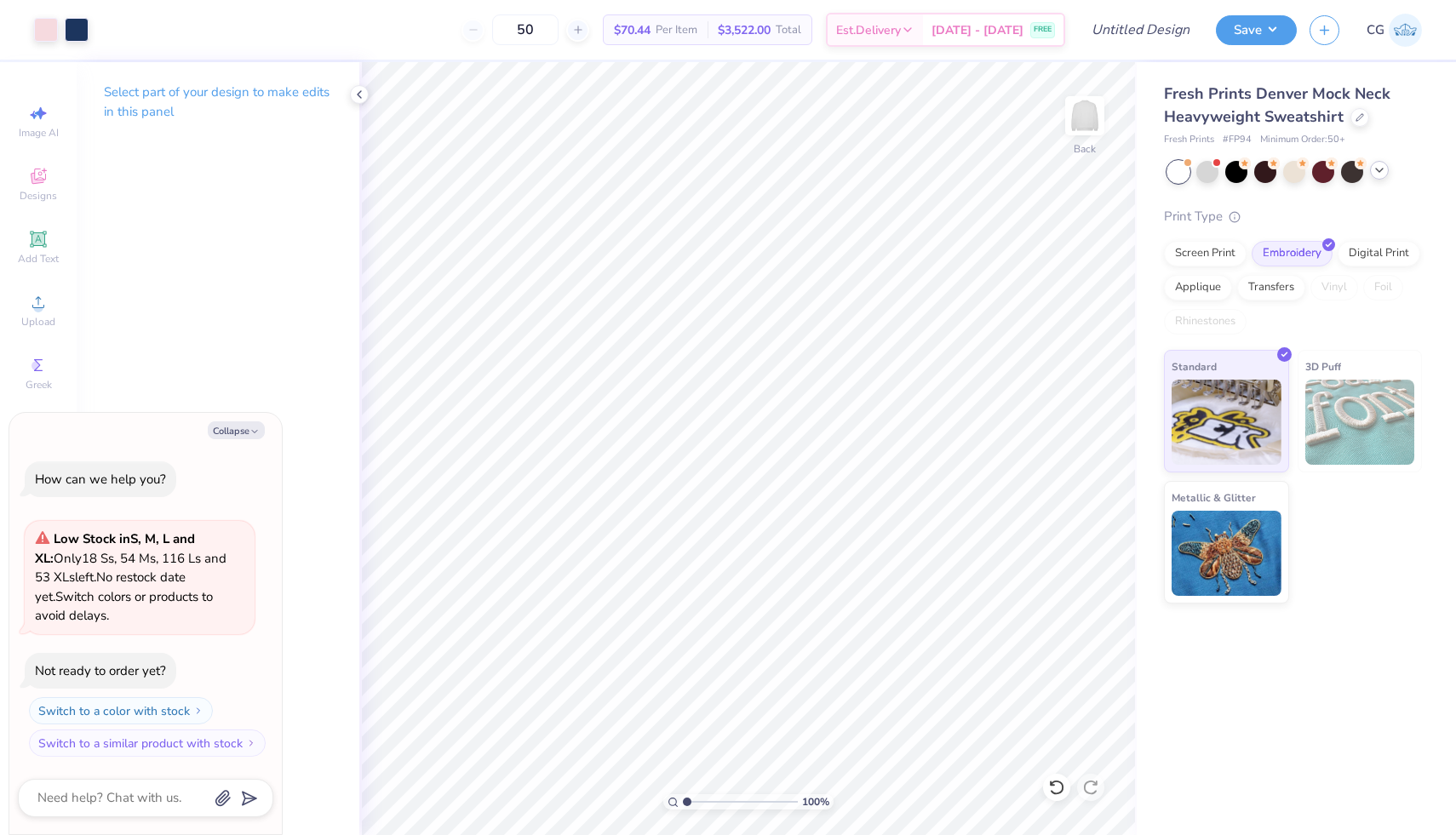
click at [1377, 175] on icon at bounding box center [1379, 170] width 14 height 14
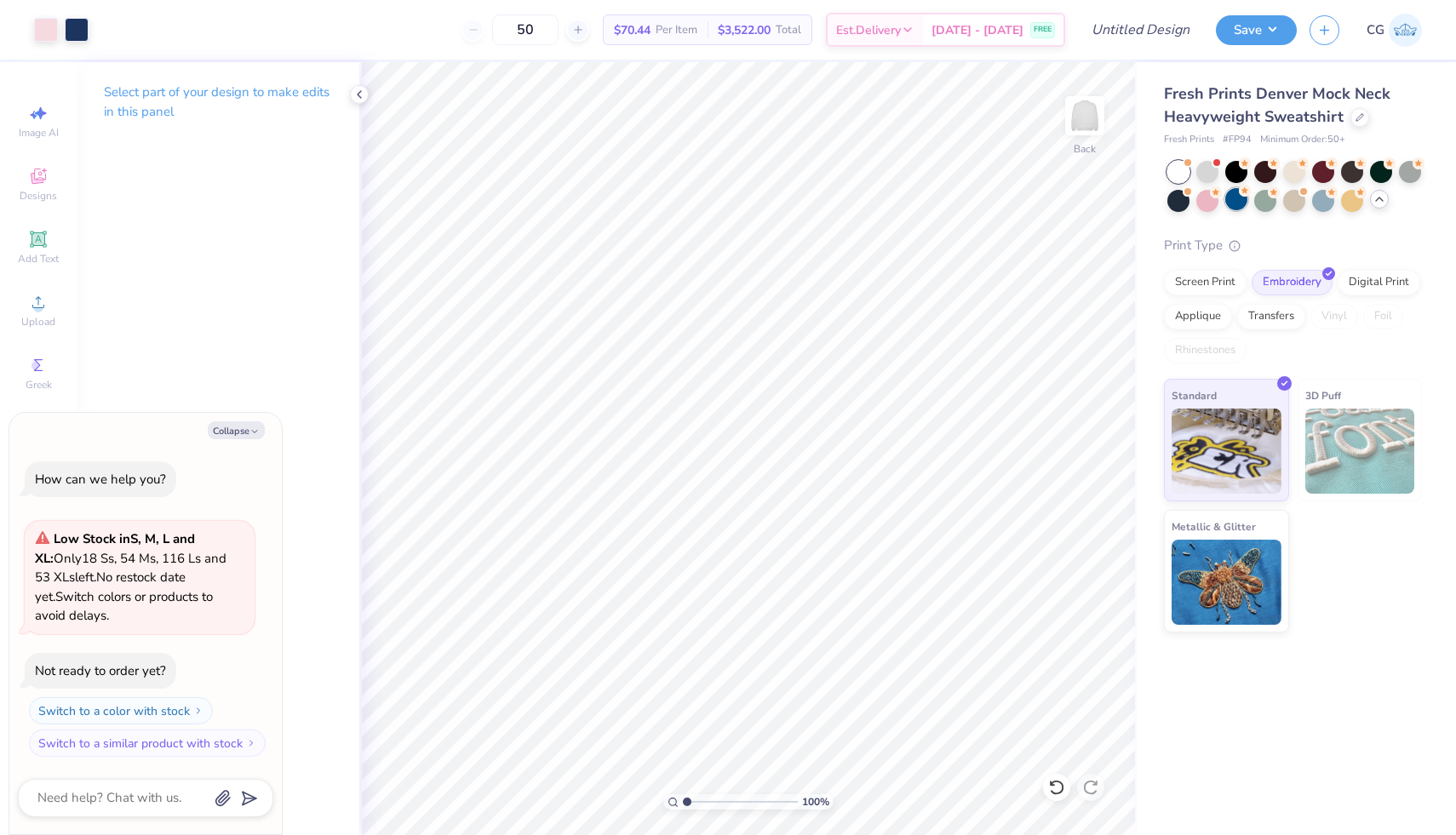
click at [1230, 203] on div at bounding box center [1237, 199] width 22 height 22
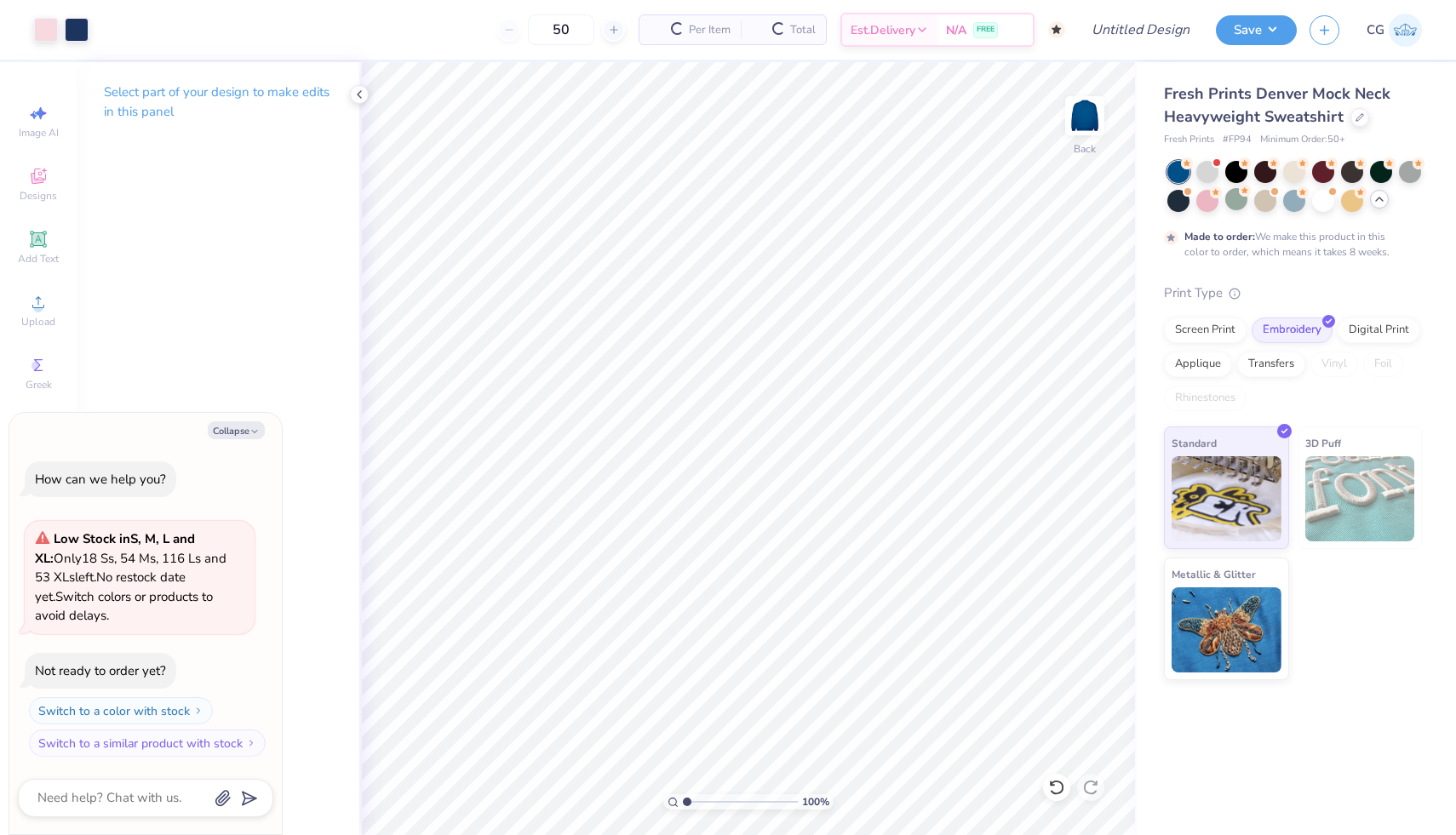
scroll to position [72, 0]
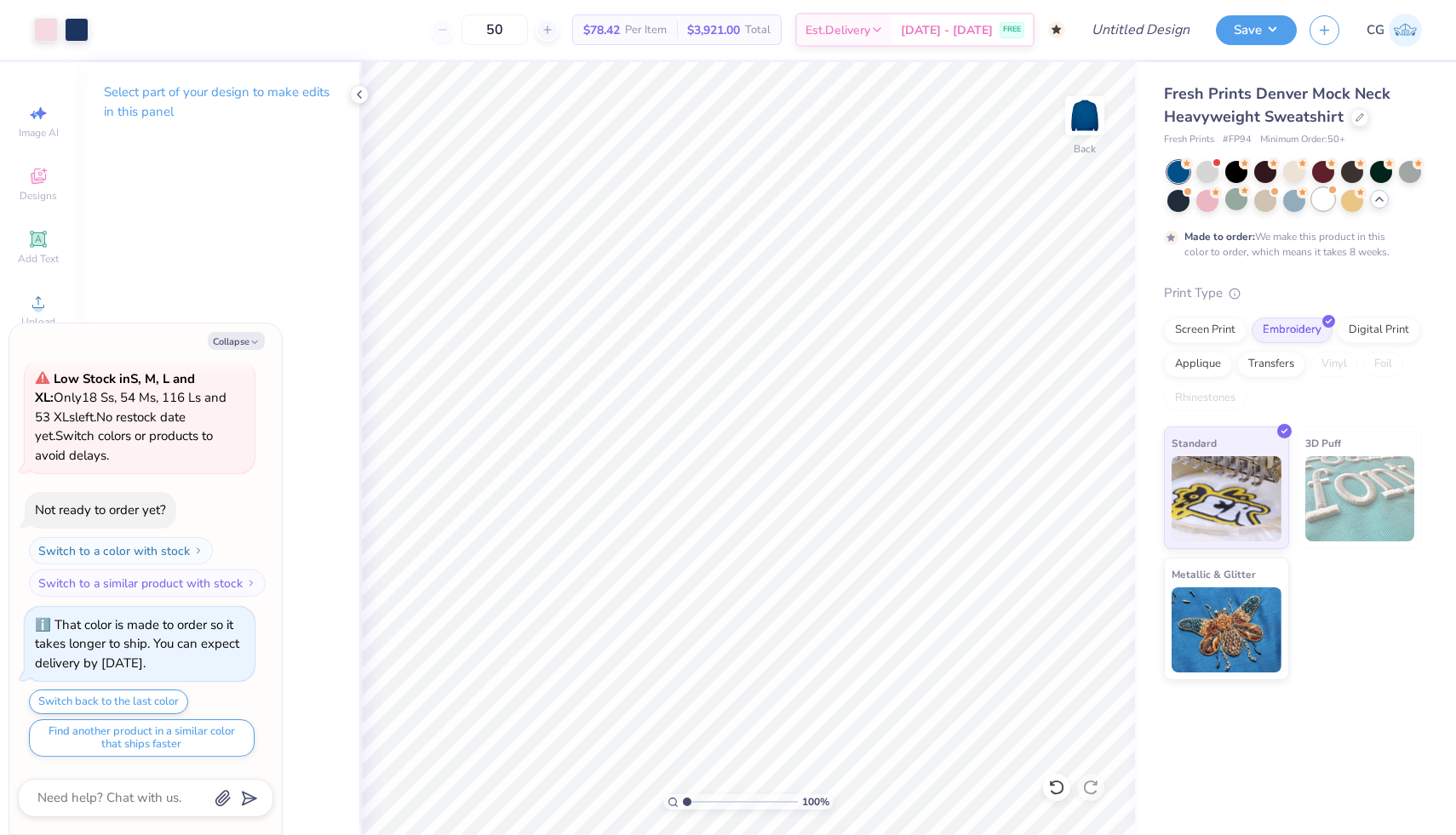
click at [1332, 199] on div at bounding box center [1323, 199] width 22 height 22
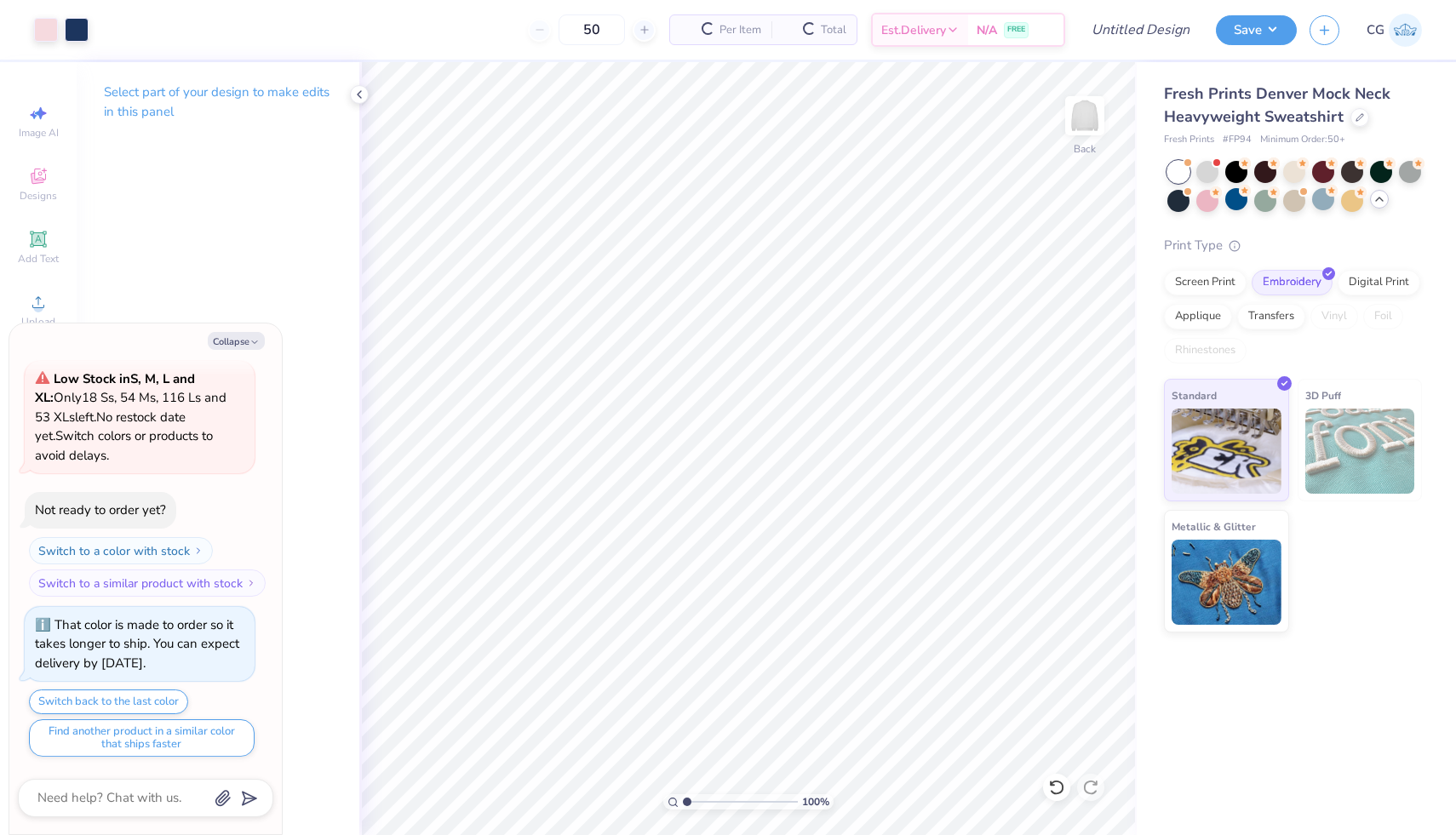
scroll to position [435, 0]
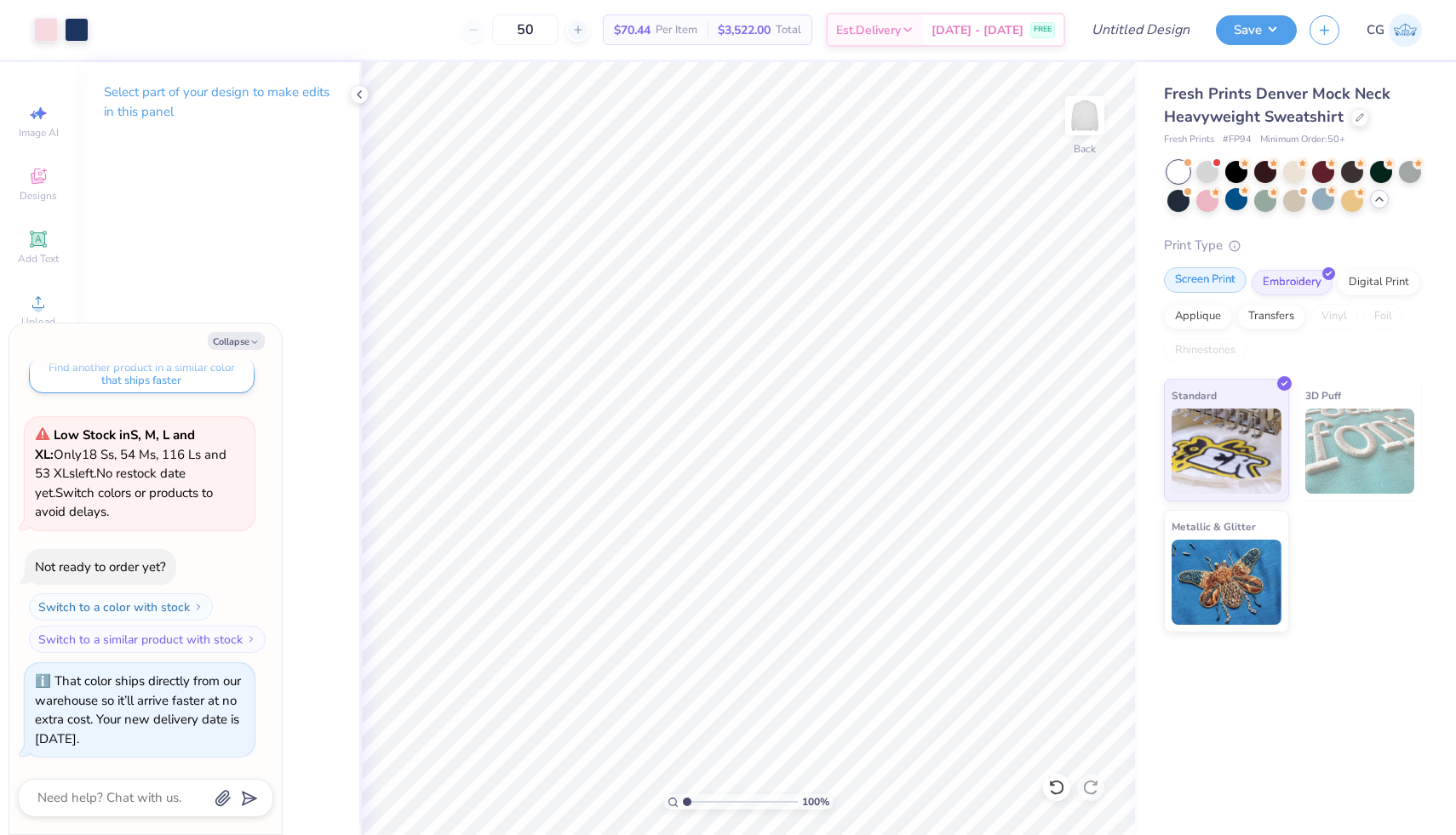
click at [1200, 287] on div "Screen Print" at bounding box center [1205, 280] width 83 height 25
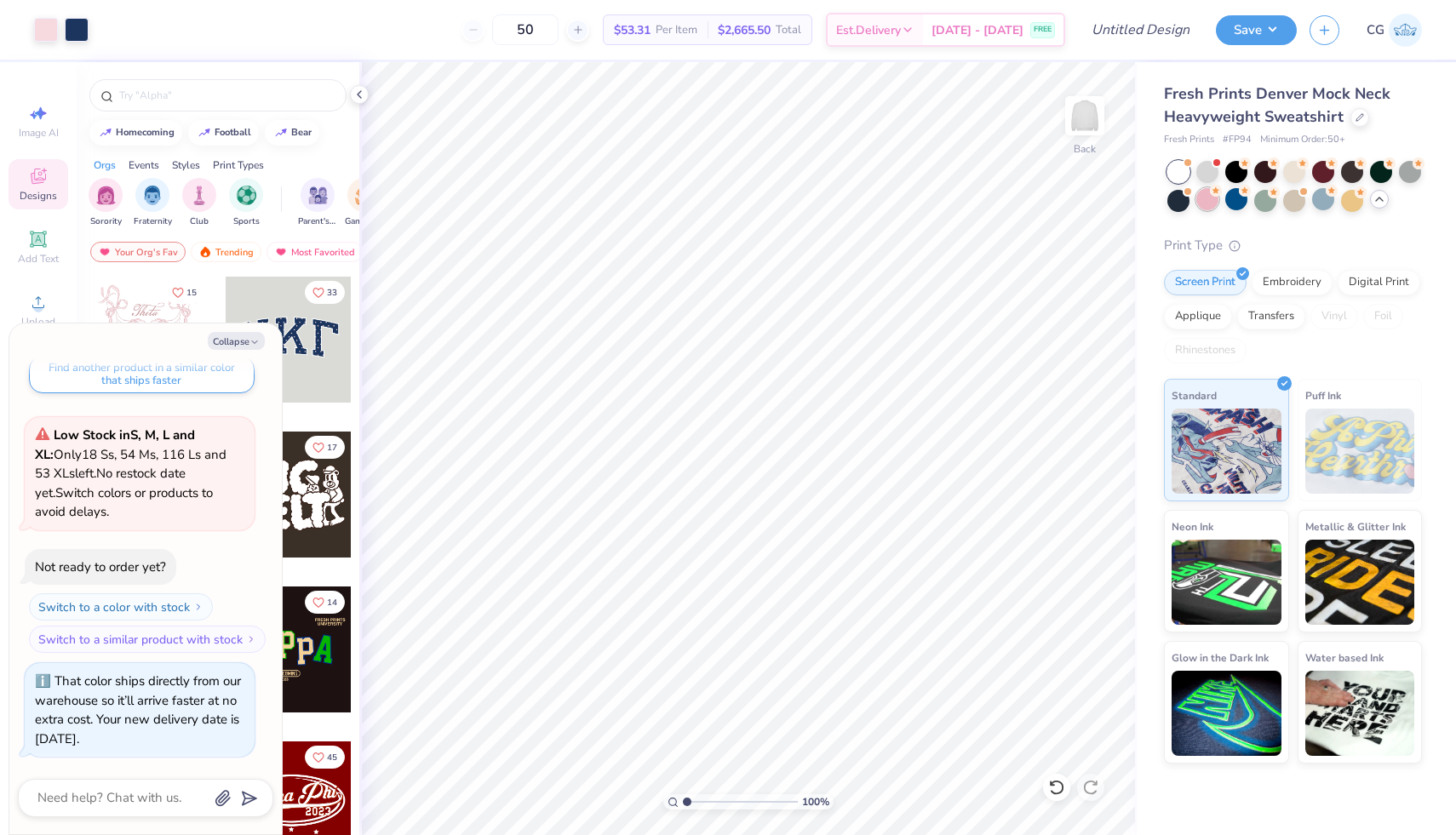
click at [1206, 205] on div at bounding box center [1207, 199] width 22 height 22
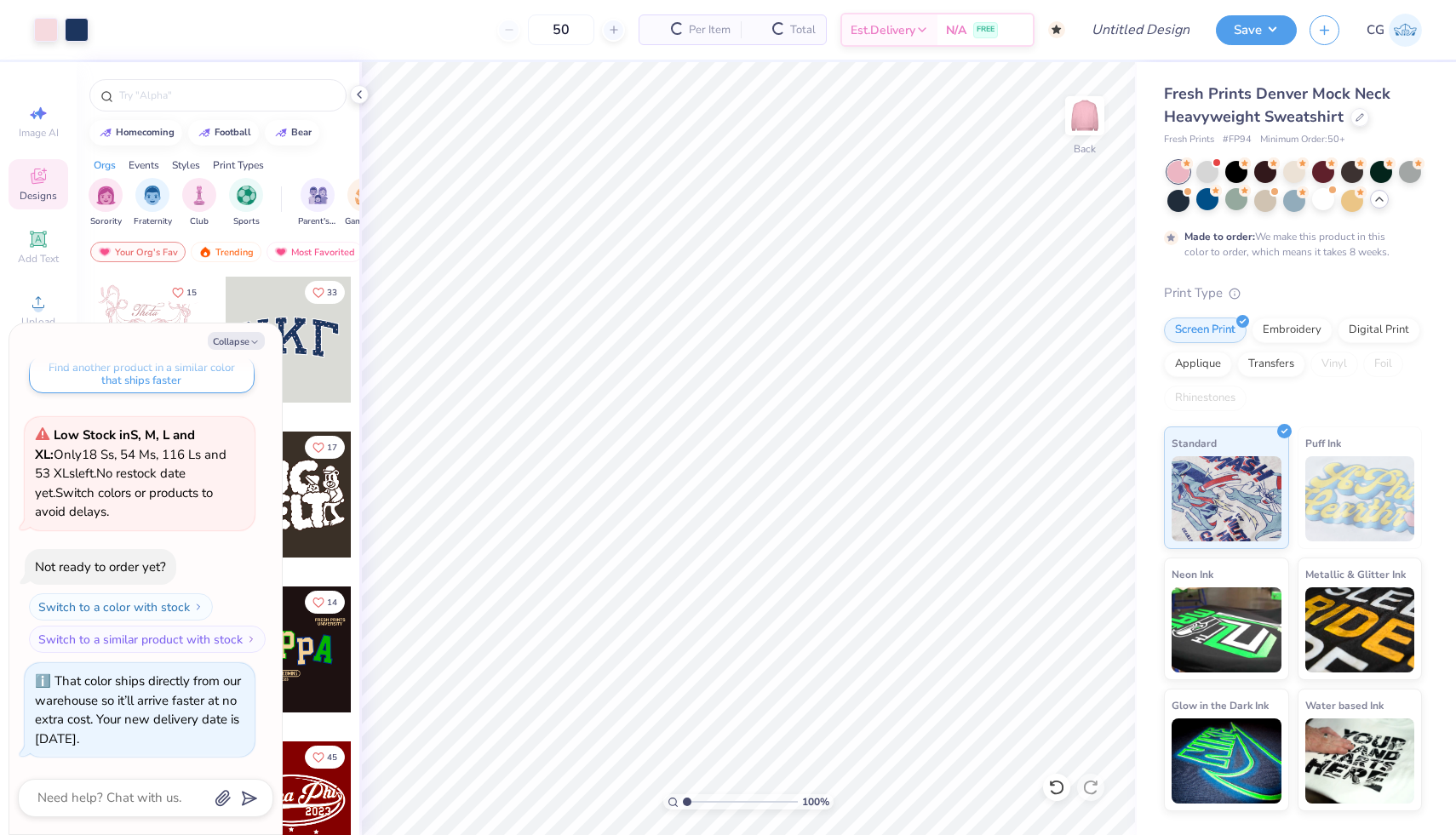
scroll to position [595, 0]
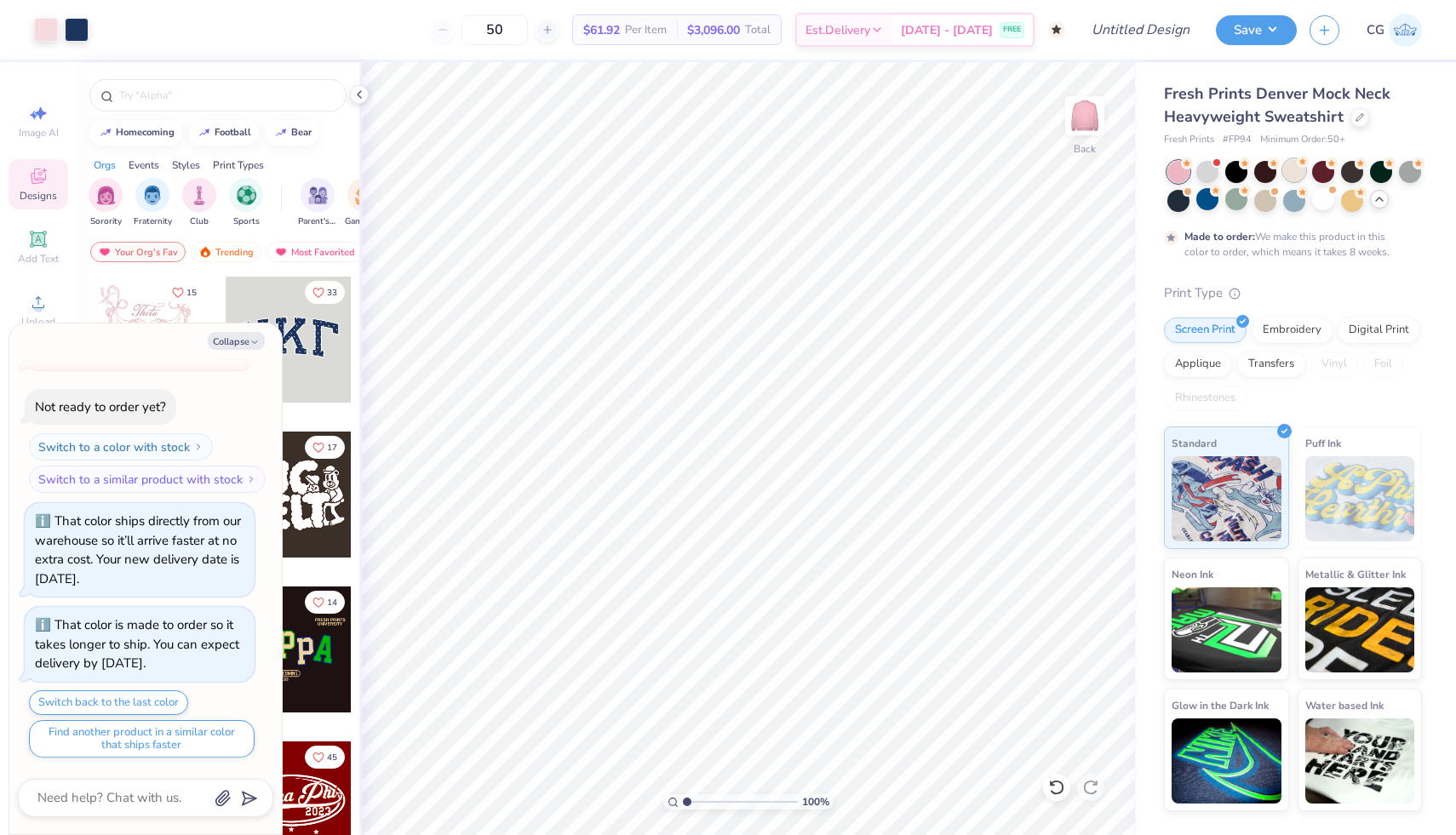
click at [1297, 170] on div at bounding box center [1294, 170] width 22 height 22
click at [247, 340] on button "Collapse" at bounding box center [235, 340] width 57 height 18
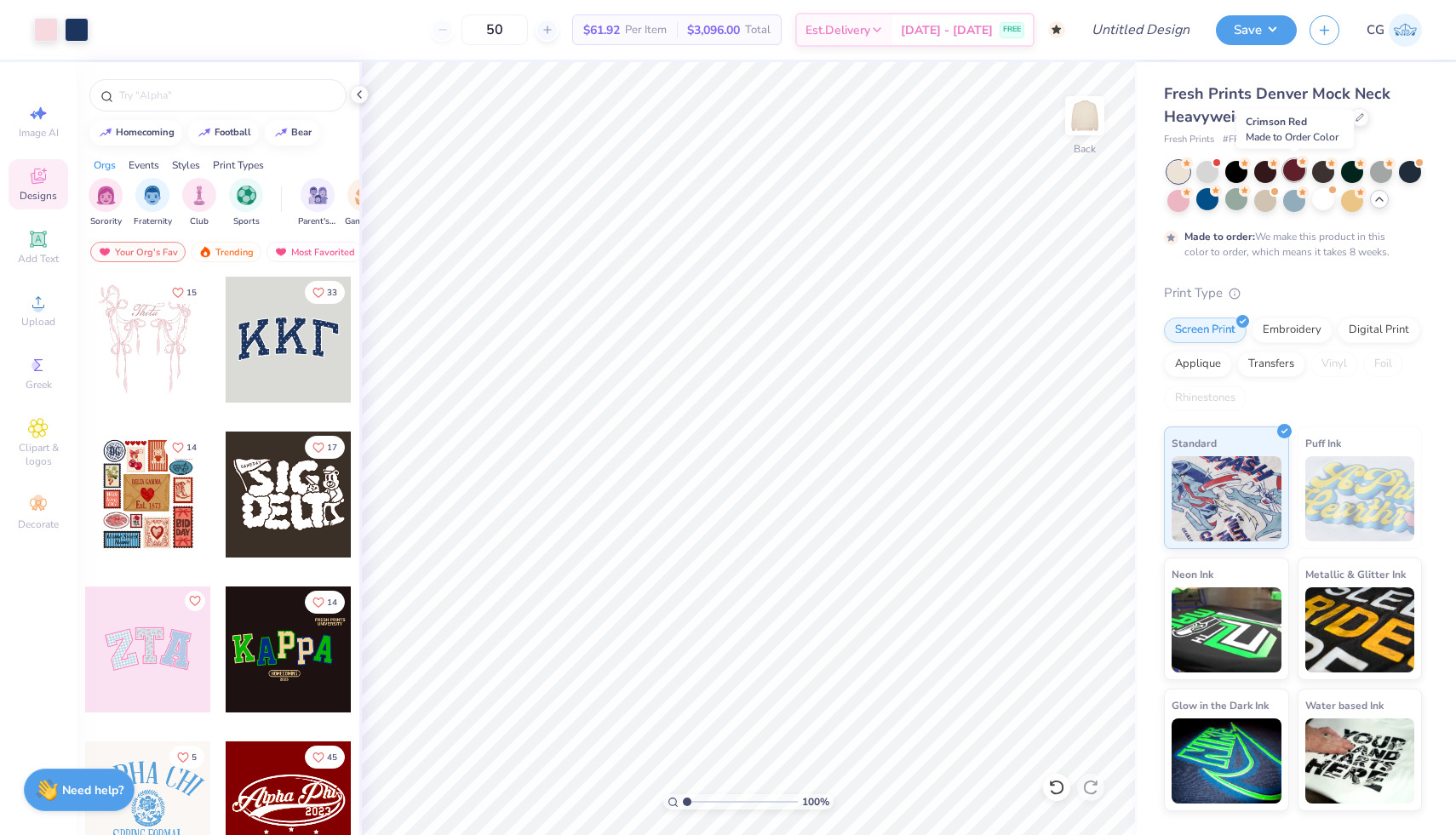
click at [1291, 174] on div at bounding box center [1294, 170] width 22 height 22
click at [1264, 156] on div "Fresh Prints Denver Mock Neck Heavyweight Sweatshirt Fresh Prints # FP94 Minimu…" at bounding box center [1292, 447] width 258 height 729
click at [1264, 173] on div at bounding box center [1265, 170] width 22 height 22
click at [1238, 177] on div at bounding box center [1237, 170] width 22 height 22
click at [1209, 167] on div at bounding box center [1207, 170] width 22 height 22
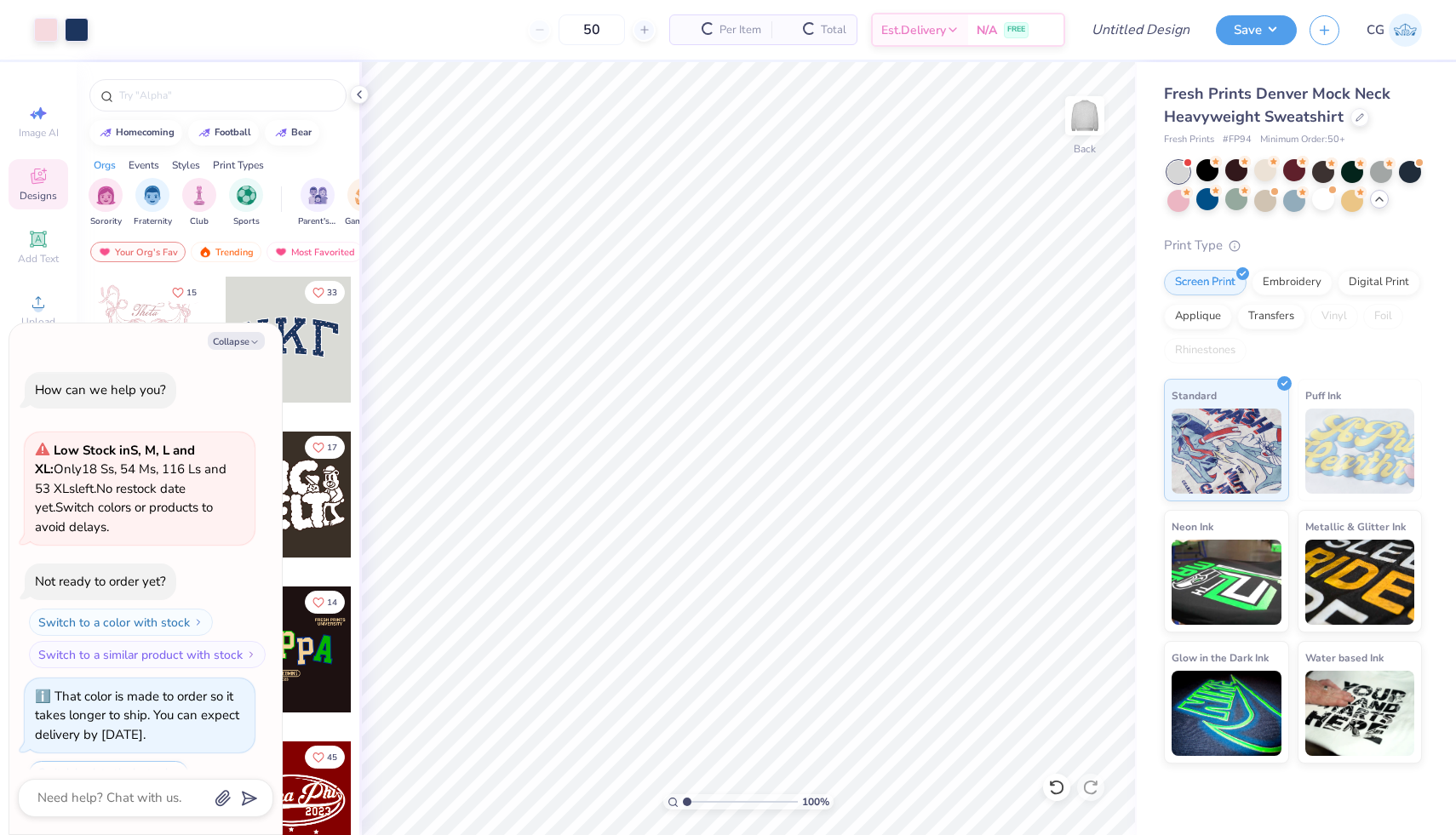
scroll to position [940, 0]
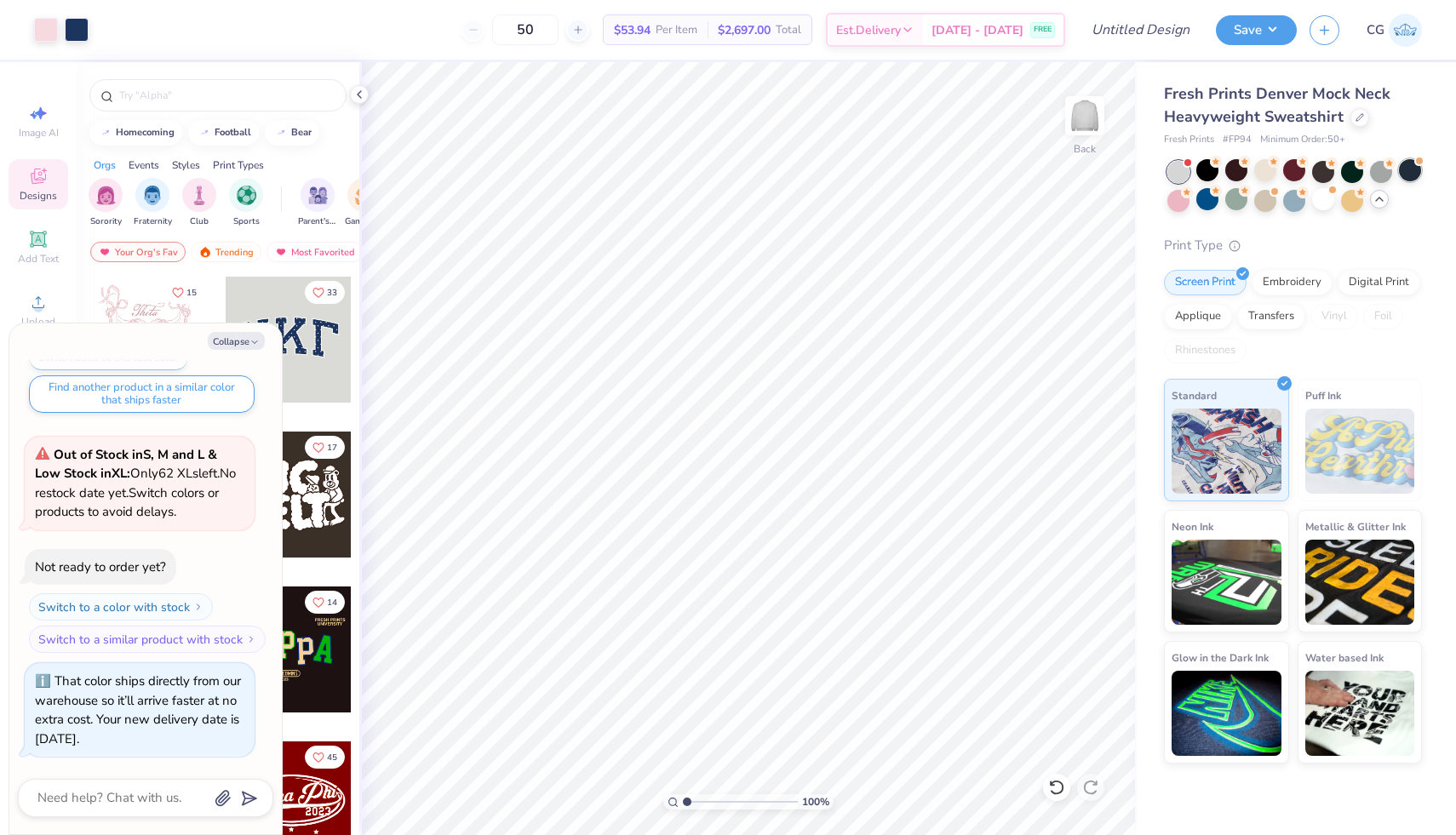
click at [1419, 170] on div at bounding box center [1410, 170] width 22 height 22
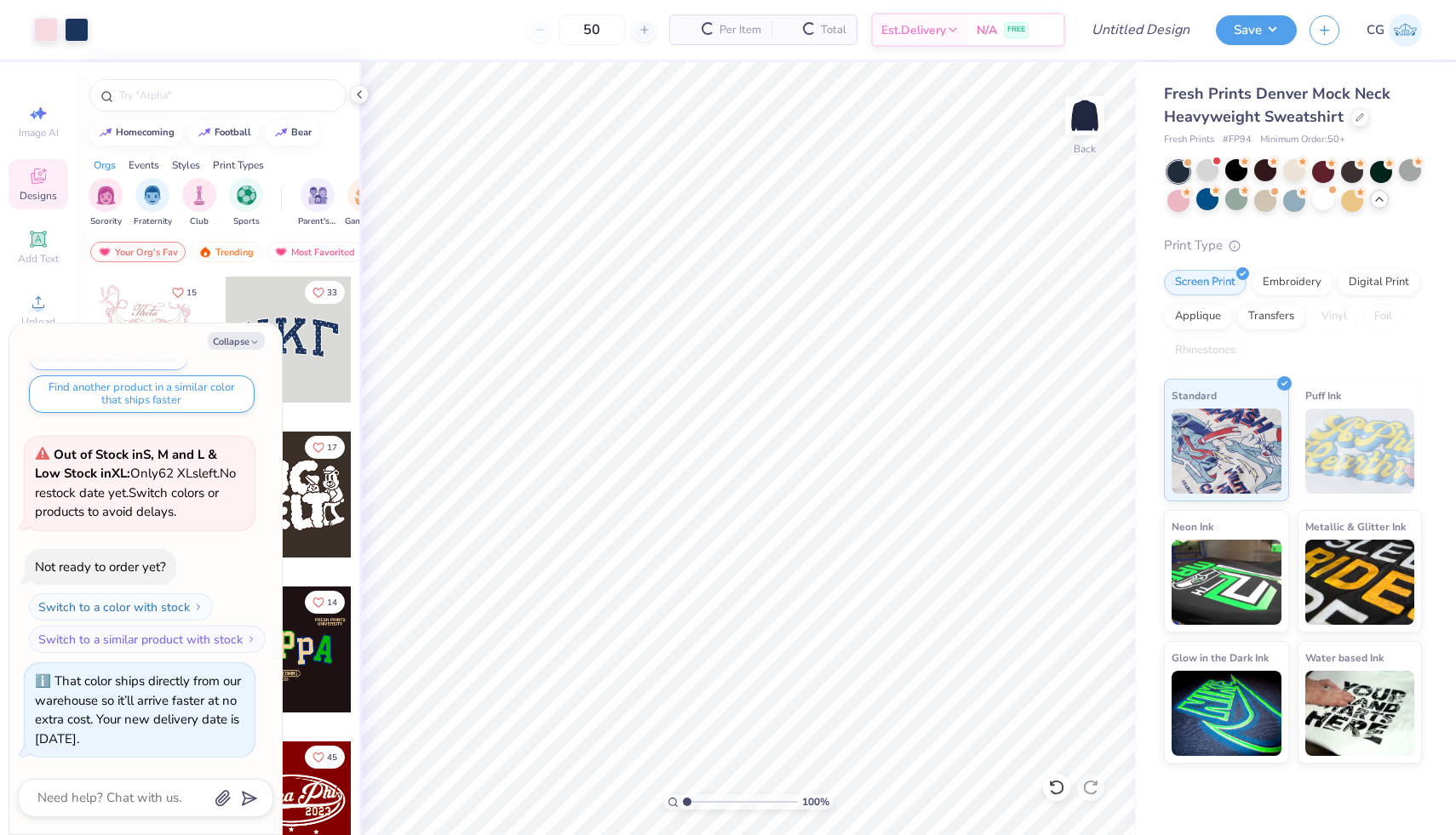
scroll to position [1180, 0]
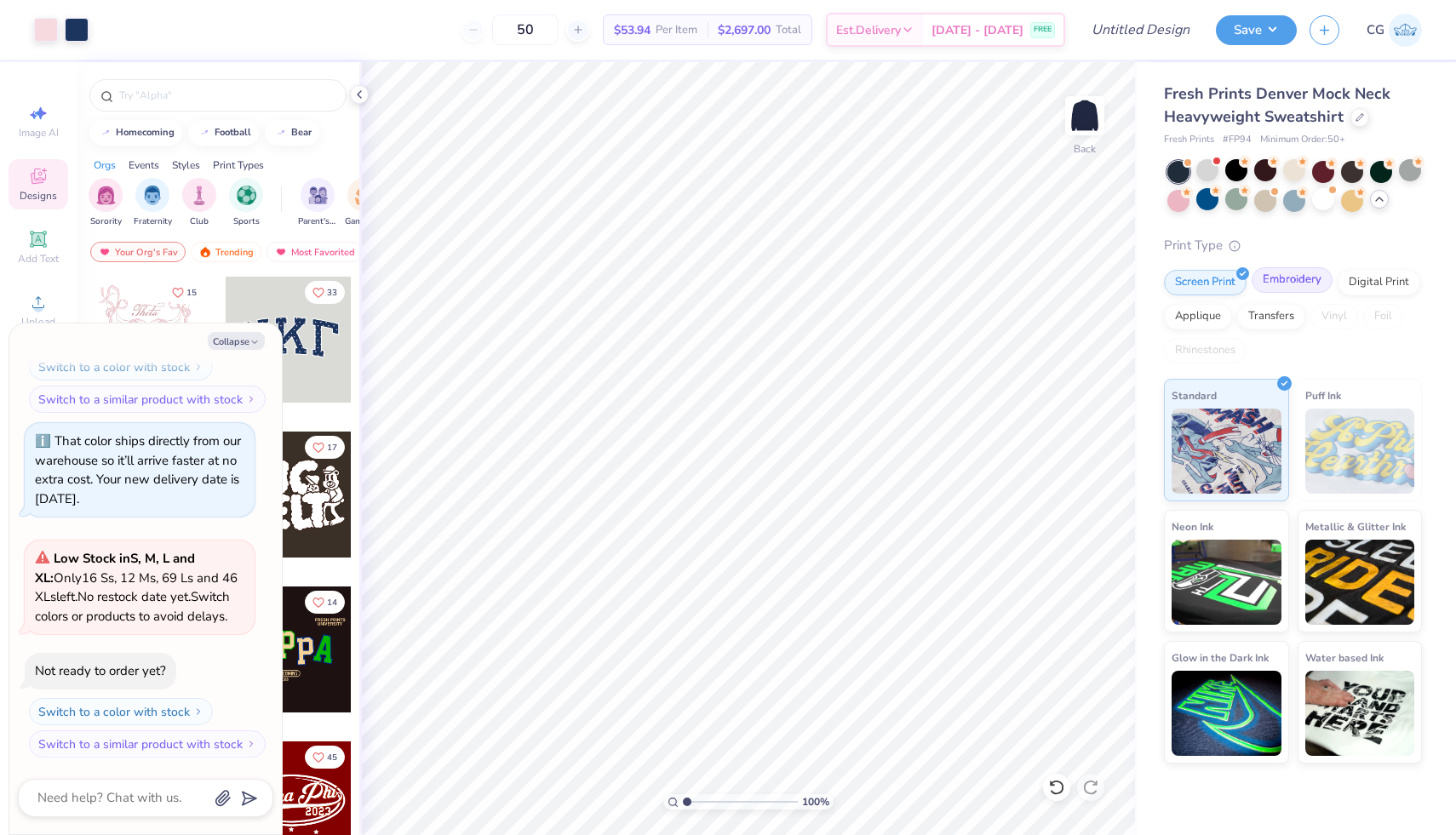
click at [1298, 282] on div "Embroidery" at bounding box center [1291, 280] width 81 height 25
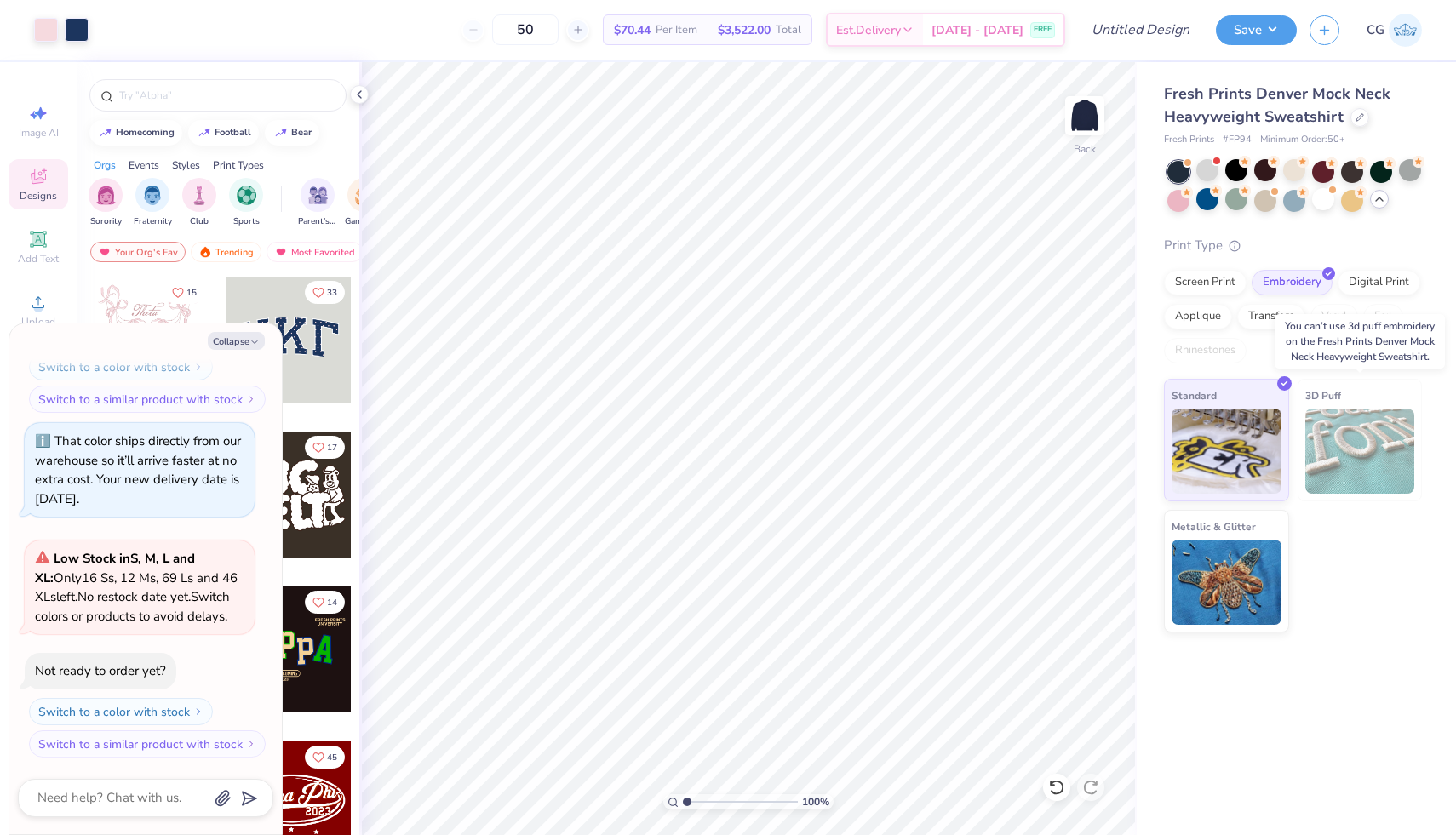
click at [1353, 447] on img at bounding box center [1360, 452] width 110 height 86
click at [1226, 569] on img at bounding box center [1226, 580] width 110 height 86
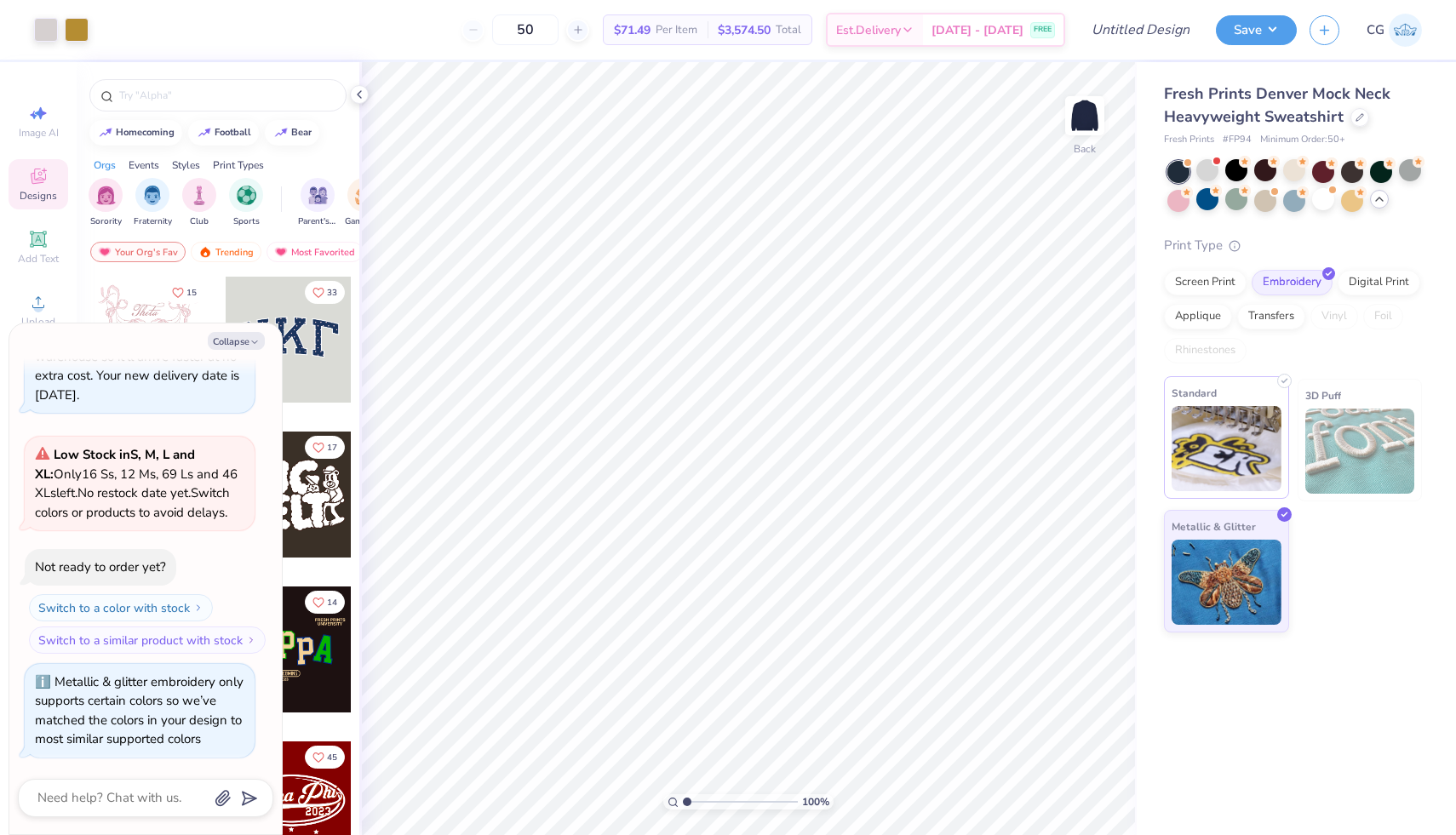
click at [1219, 470] on img at bounding box center [1226, 449] width 110 height 86
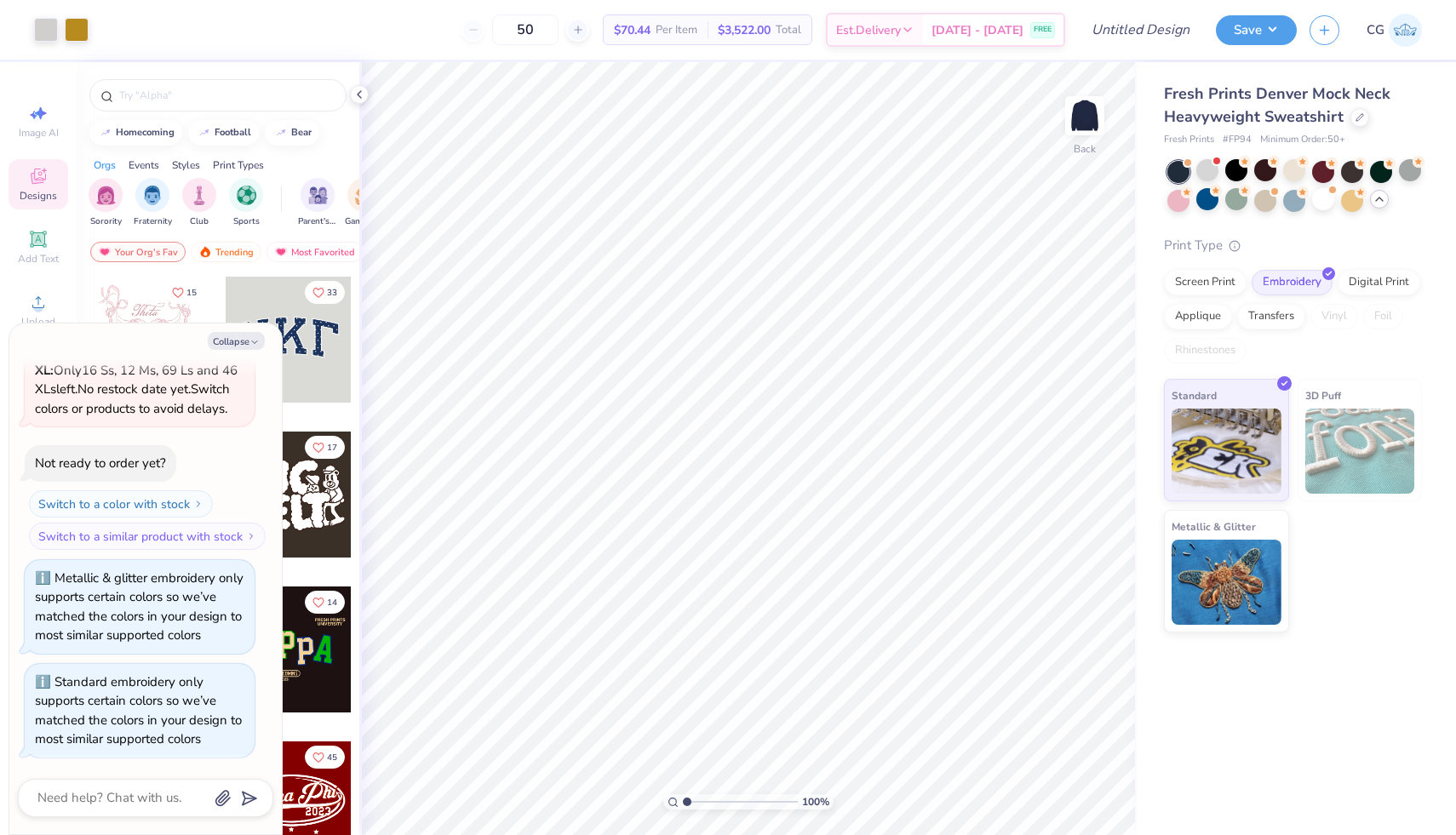
click at [1374, 197] on icon at bounding box center [1379, 199] width 14 height 14
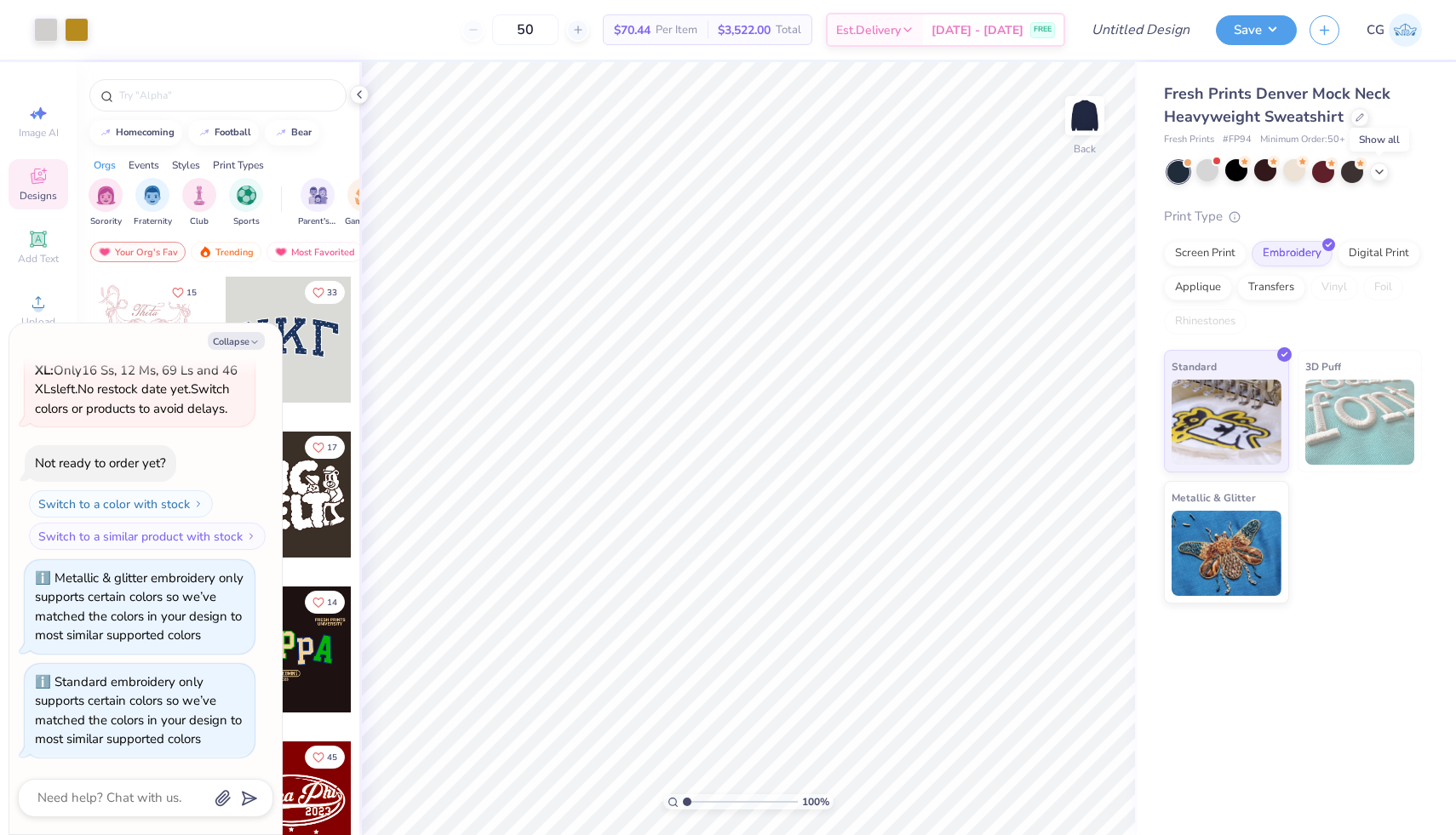
click at [1383, 173] on icon at bounding box center [1379, 172] width 14 height 14
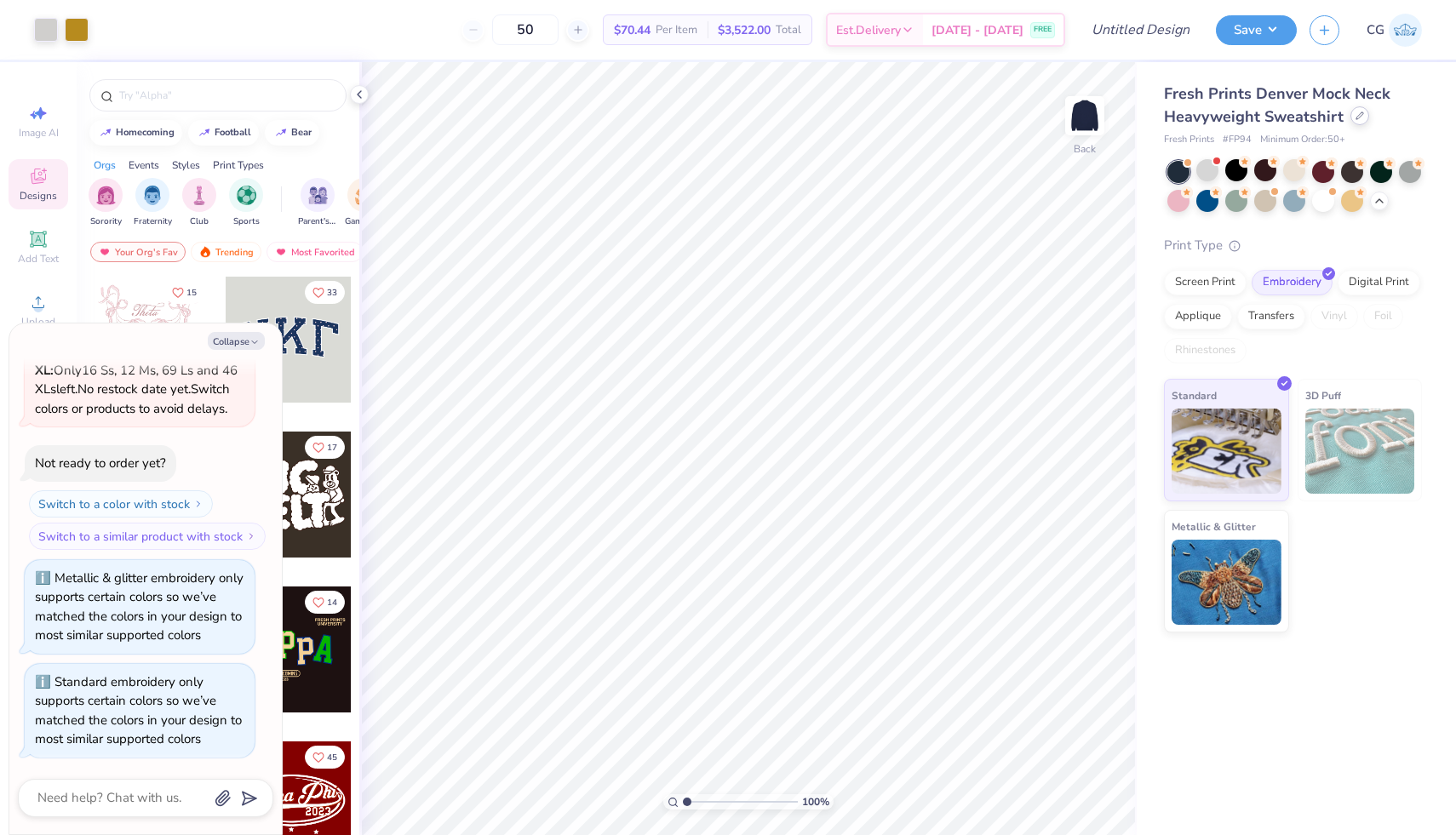
click at [1356, 113] on icon at bounding box center [1359, 115] width 8 height 8
type textarea "x"
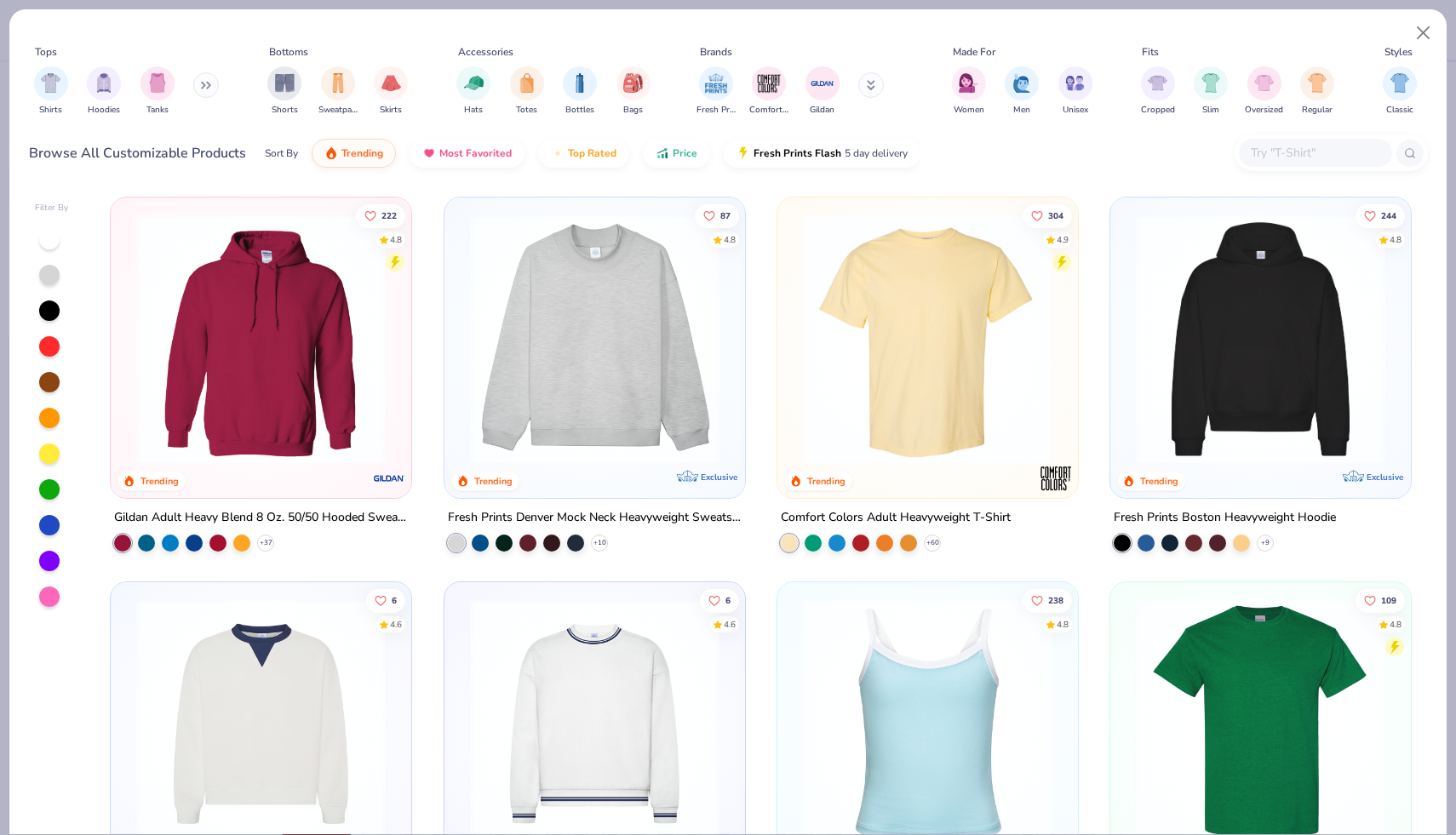
click at [1274, 152] on input "text" at bounding box center [1314, 152] width 131 height 20
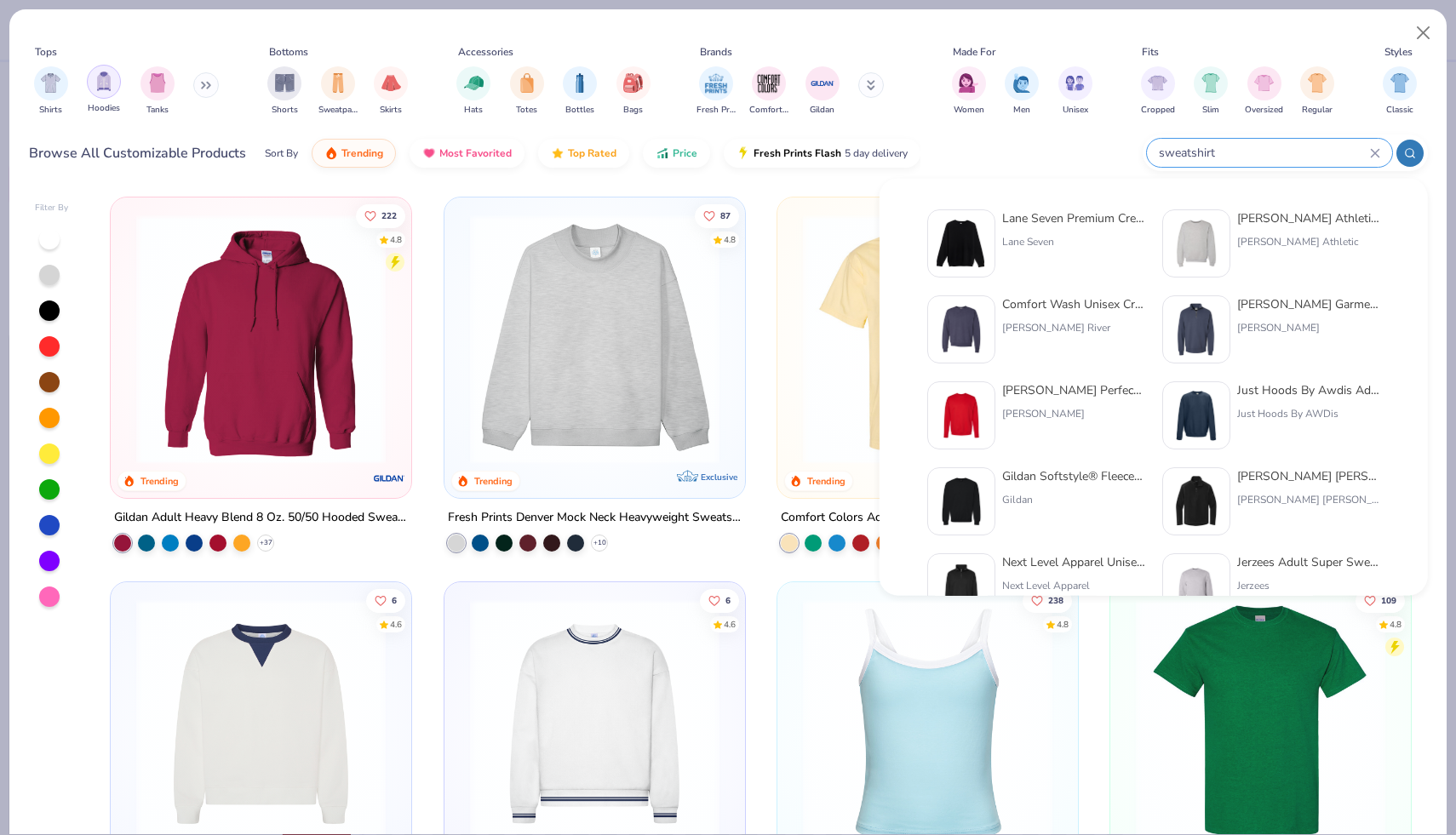
type input "sweatshirt"
click at [110, 82] on img "filter for Hoodies" at bounding box center [104, 81] width 19 height 20
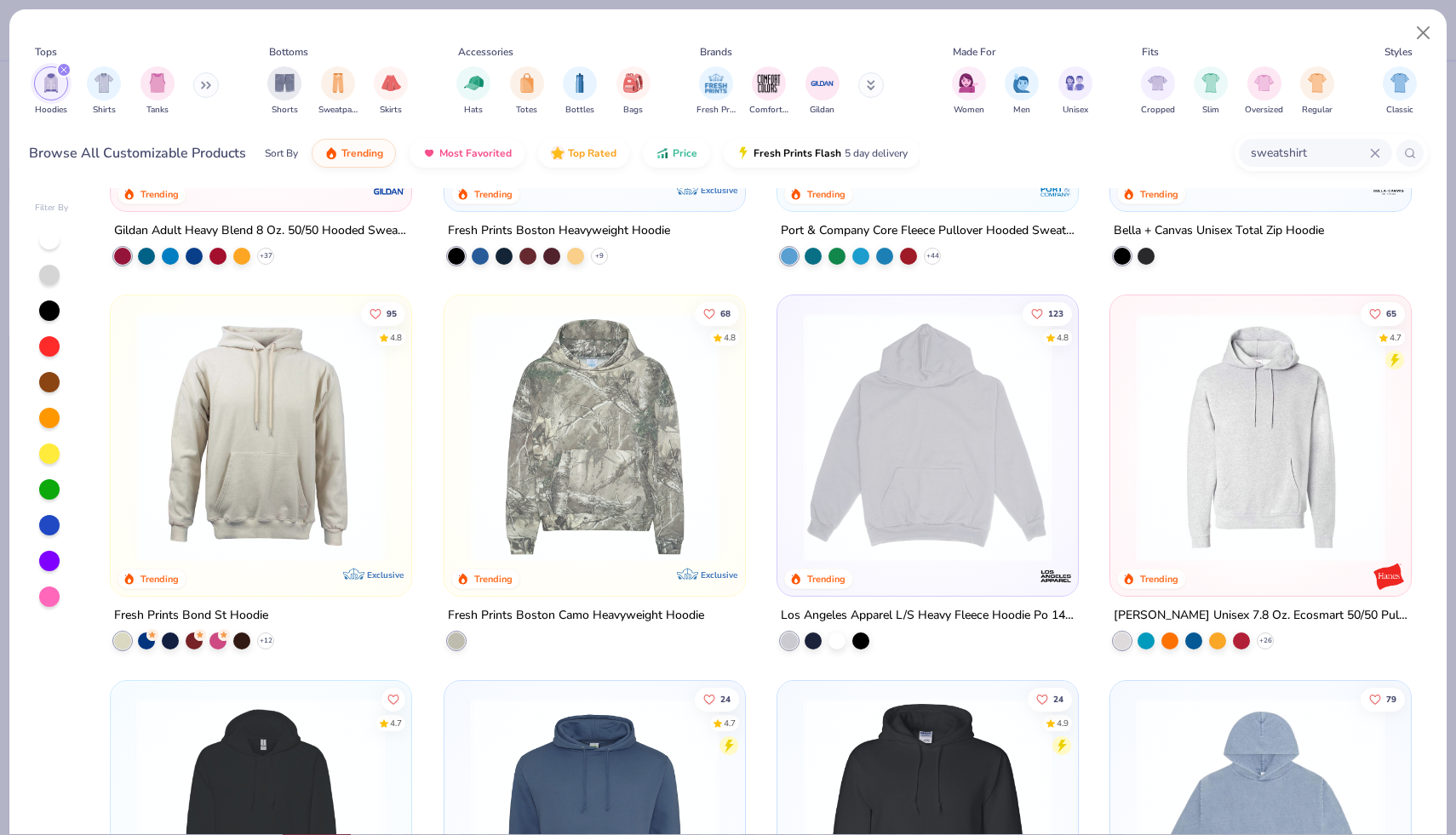
scroll to position [291, 0]
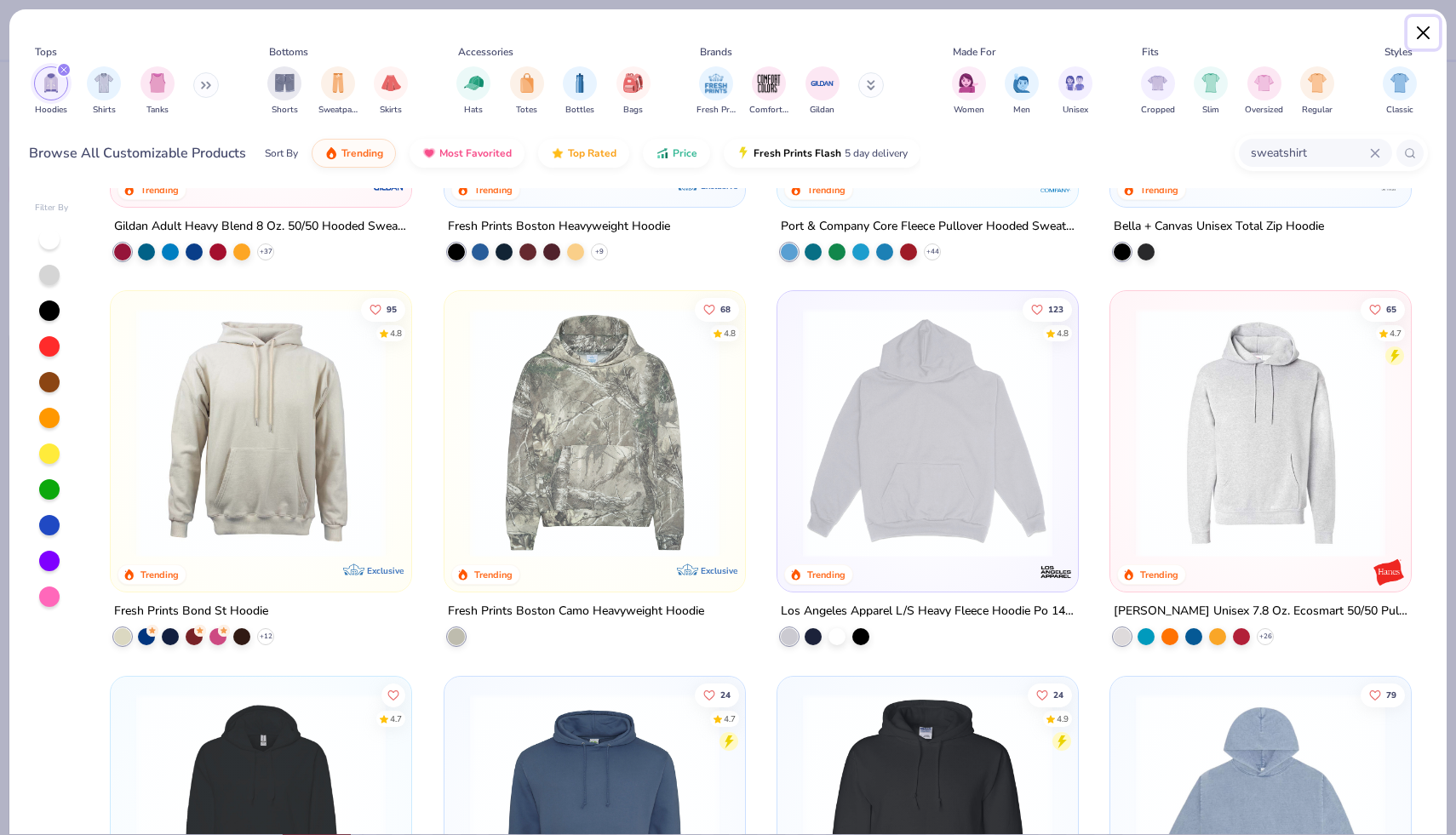
click at [1428, 35] on button "Close" at bounding box center [1423, 33] width 33 height 33
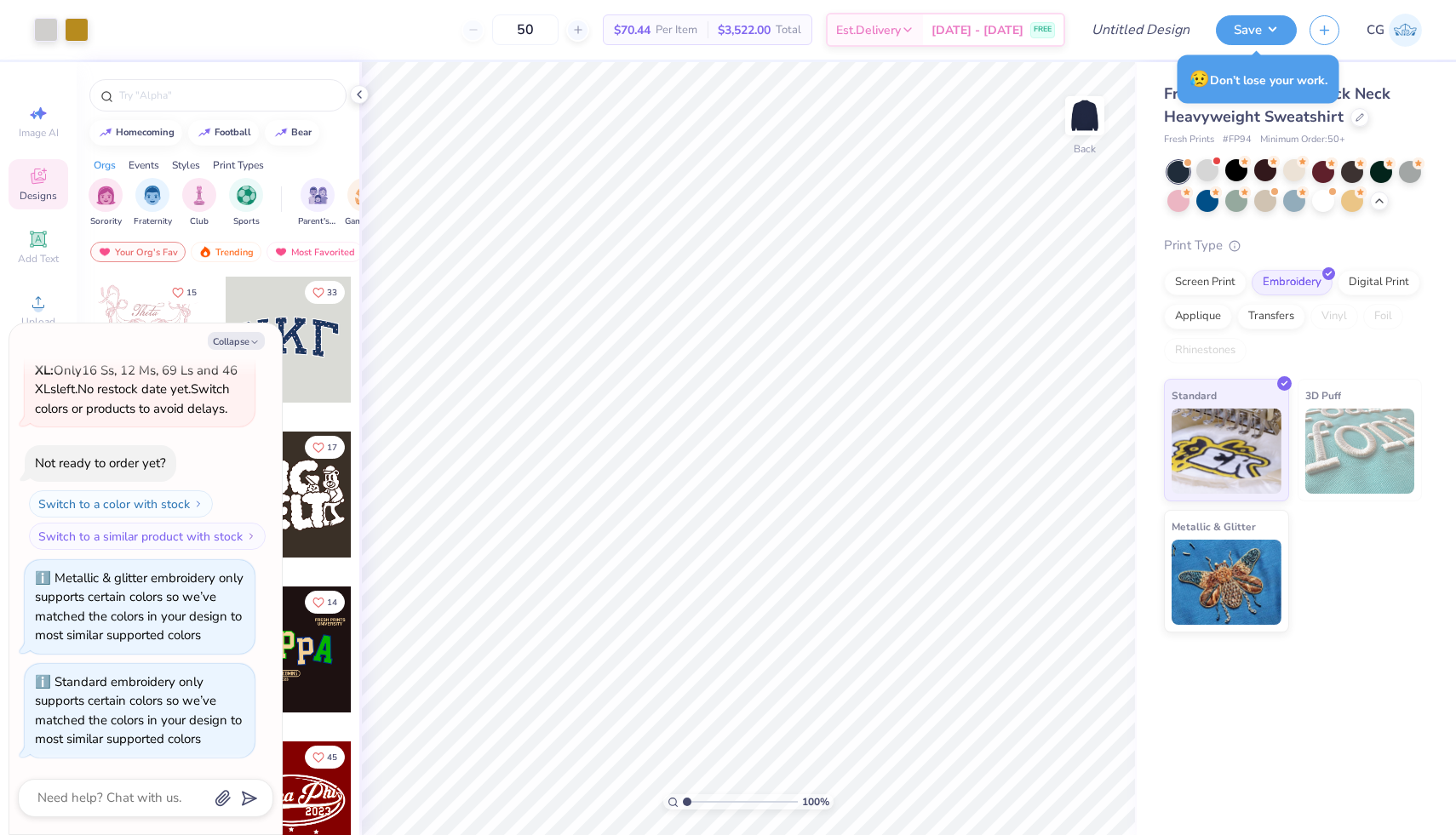
type textarea "x"
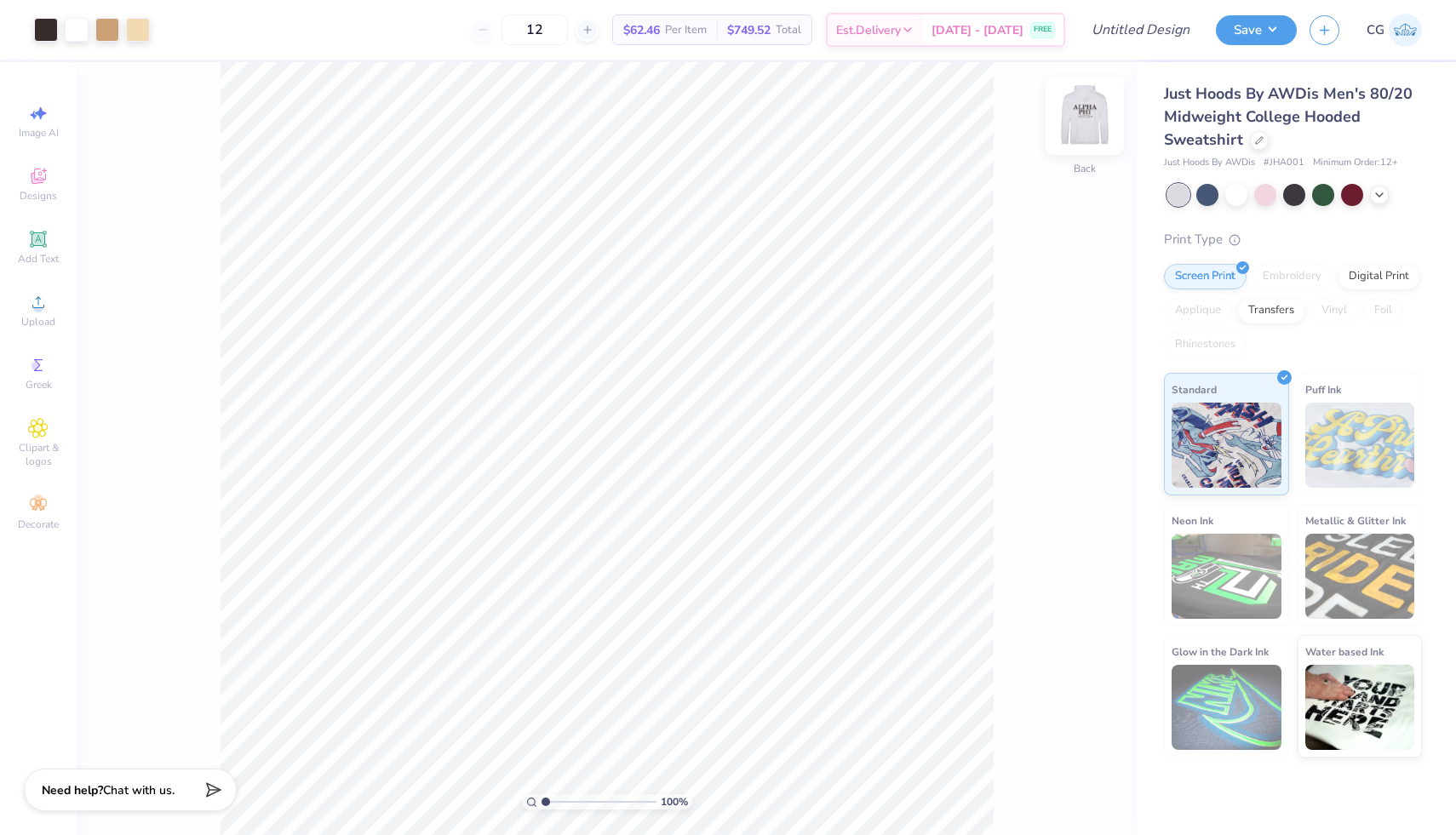
click at [1071, 117] on img at bounding box center [1084, 115] width 68 height 68
click at [1084, 113] on img at bounding box center [1084, 115] width 68 height 68
click at [1084, 113] on img at bounding box center [1084, 115] width 34 height 34
type input "6.97"
click at [1089, 117] on img at bounding box center [1084, 115] width 68 height 68
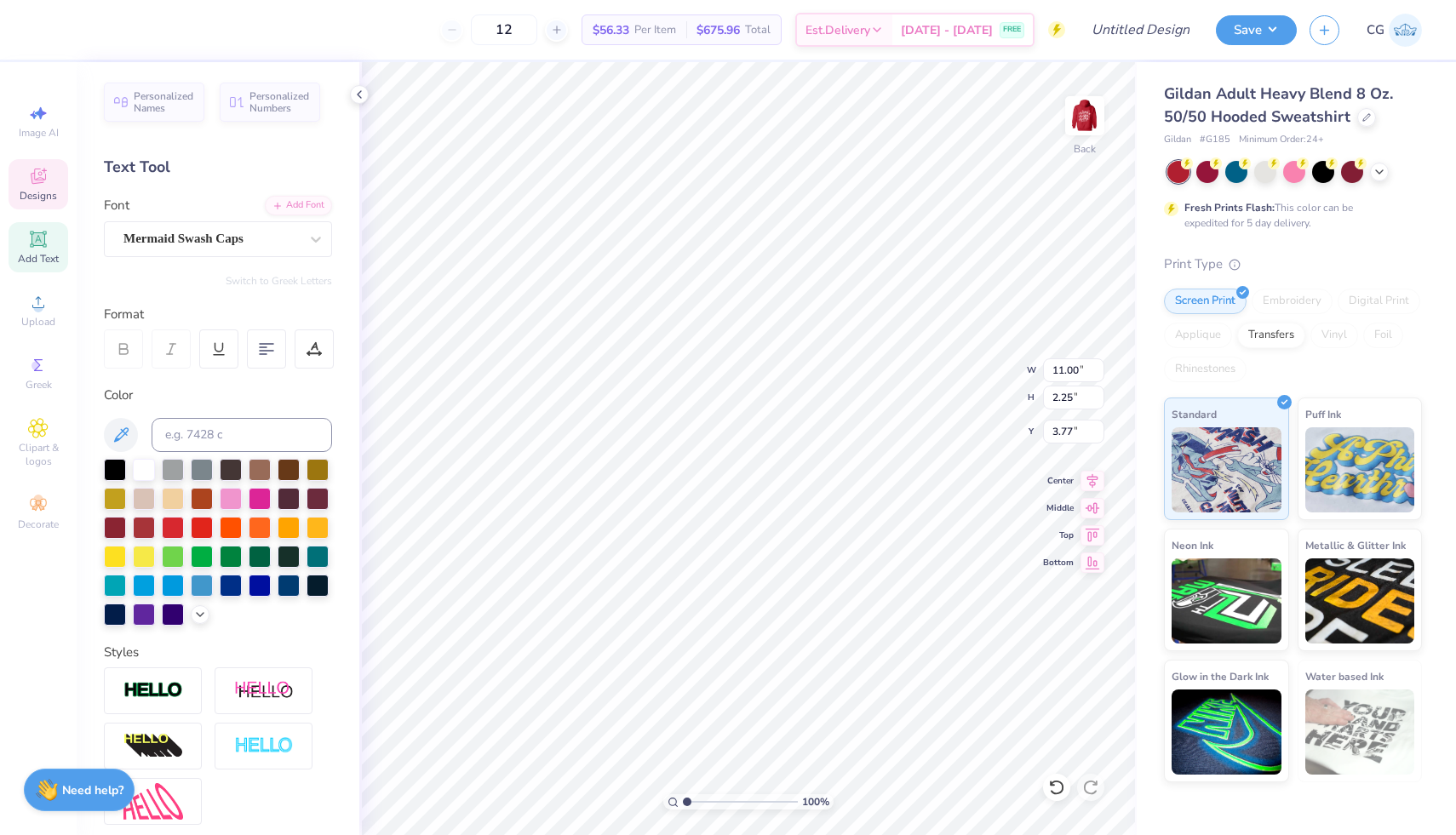
scroll to position [0, 6]
type textarea "Kappa Kappa Gamma"
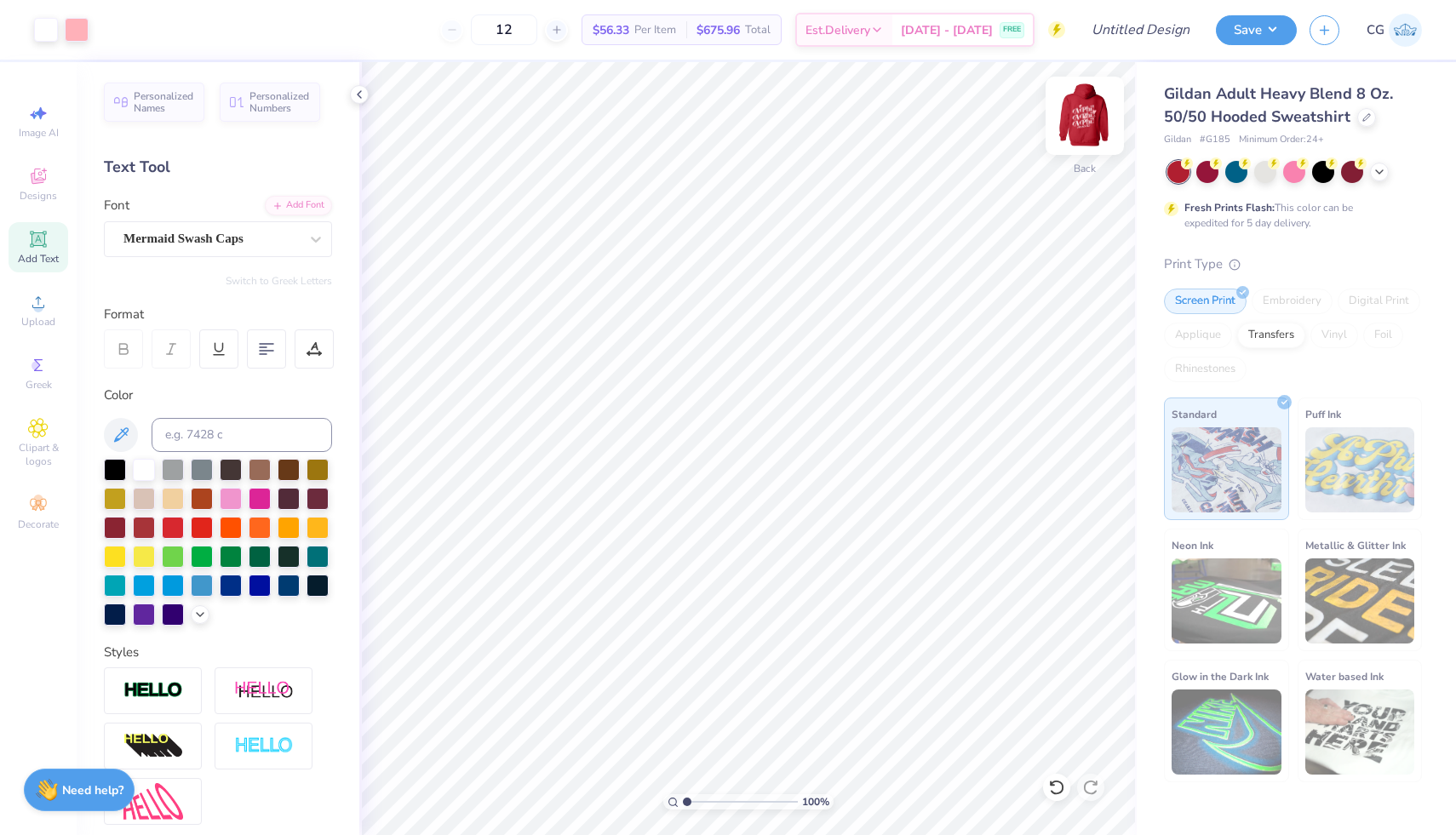
click at [1086, 115] on img at bounding box center [1084, 115] width 68 height 68
type textarea "KKG!"
type input "9.51"
type textarea "KKG!"
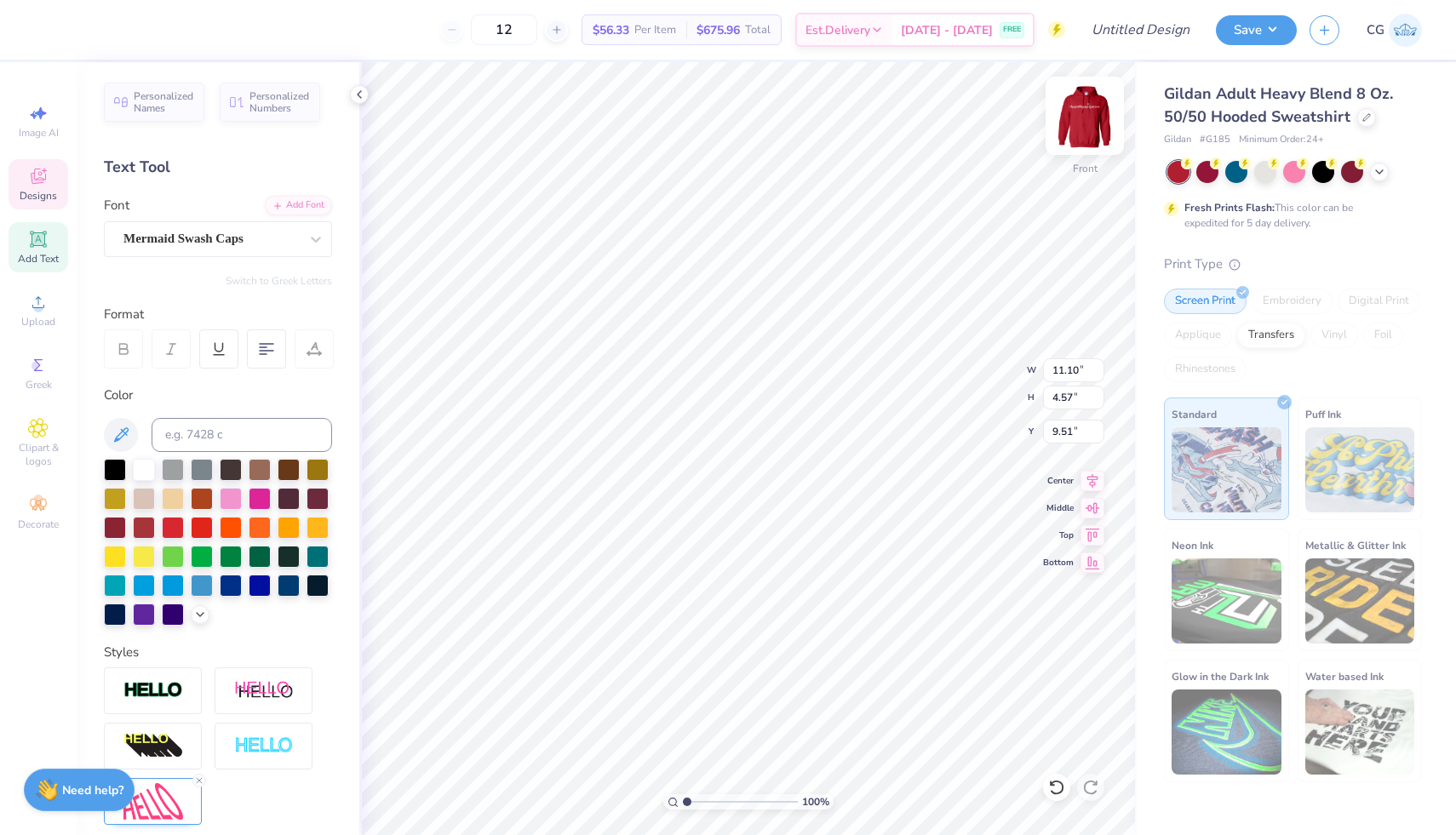
type input "11.10"
type input "4.57"
type input "9.45"
type input "11.07"
type input "4.47"
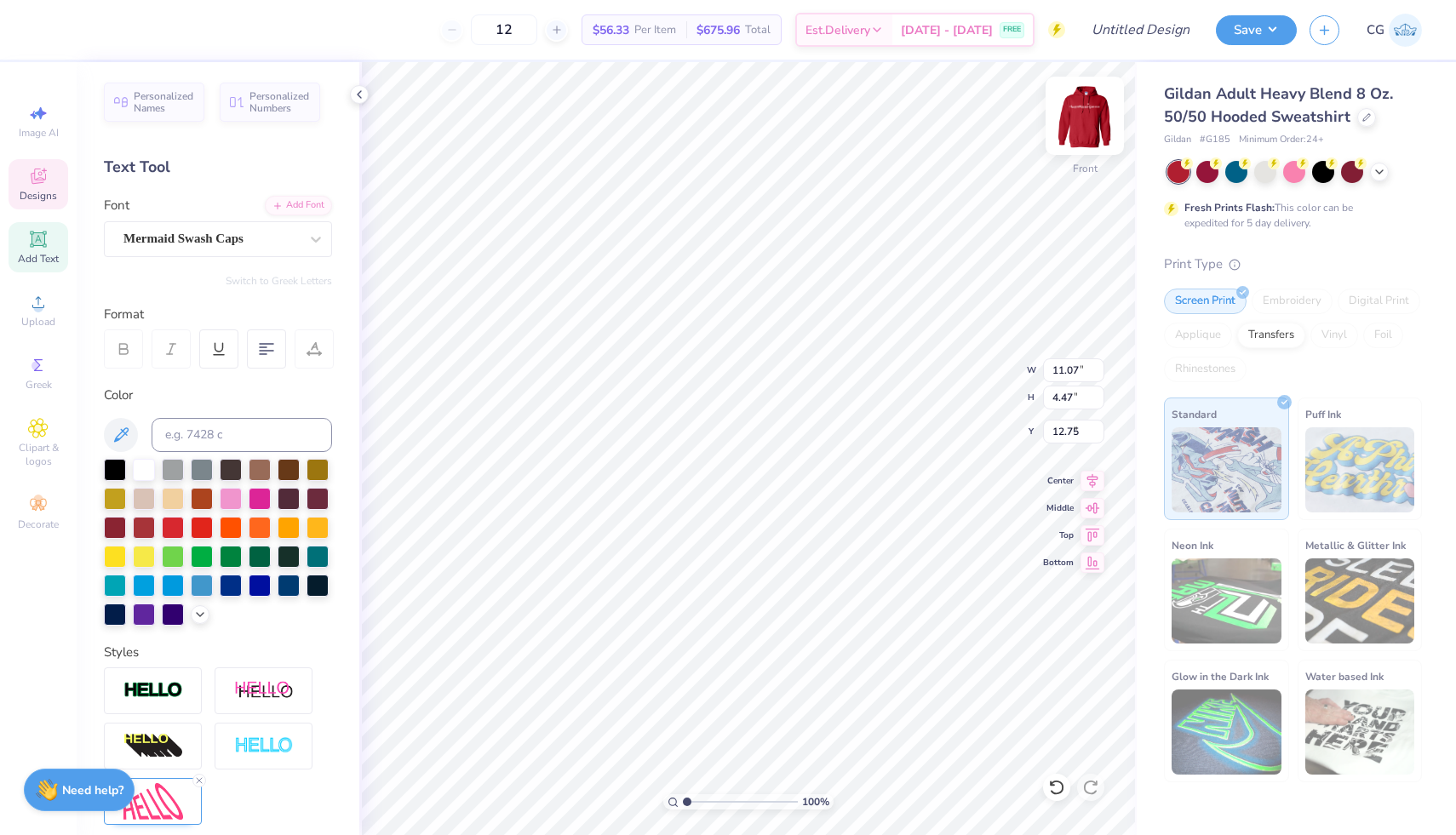
type input "12.86"
type textarea "KKG!"
type input "9.47"
type input "3.90"
type input "6.53"
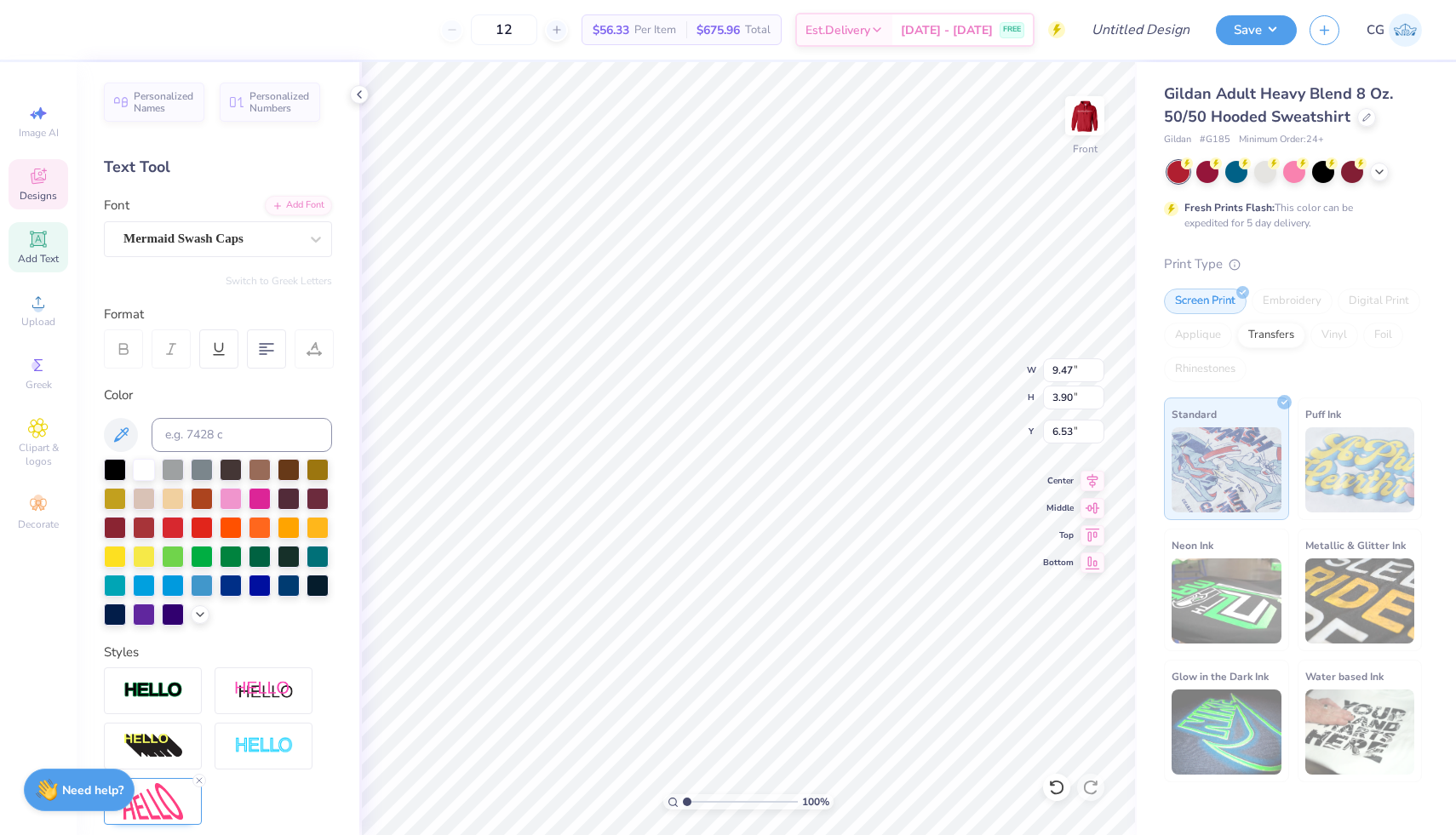
type input "11.10"
type input "4.57"
type input "9.46"
type input "9.27"
type input "3.82"
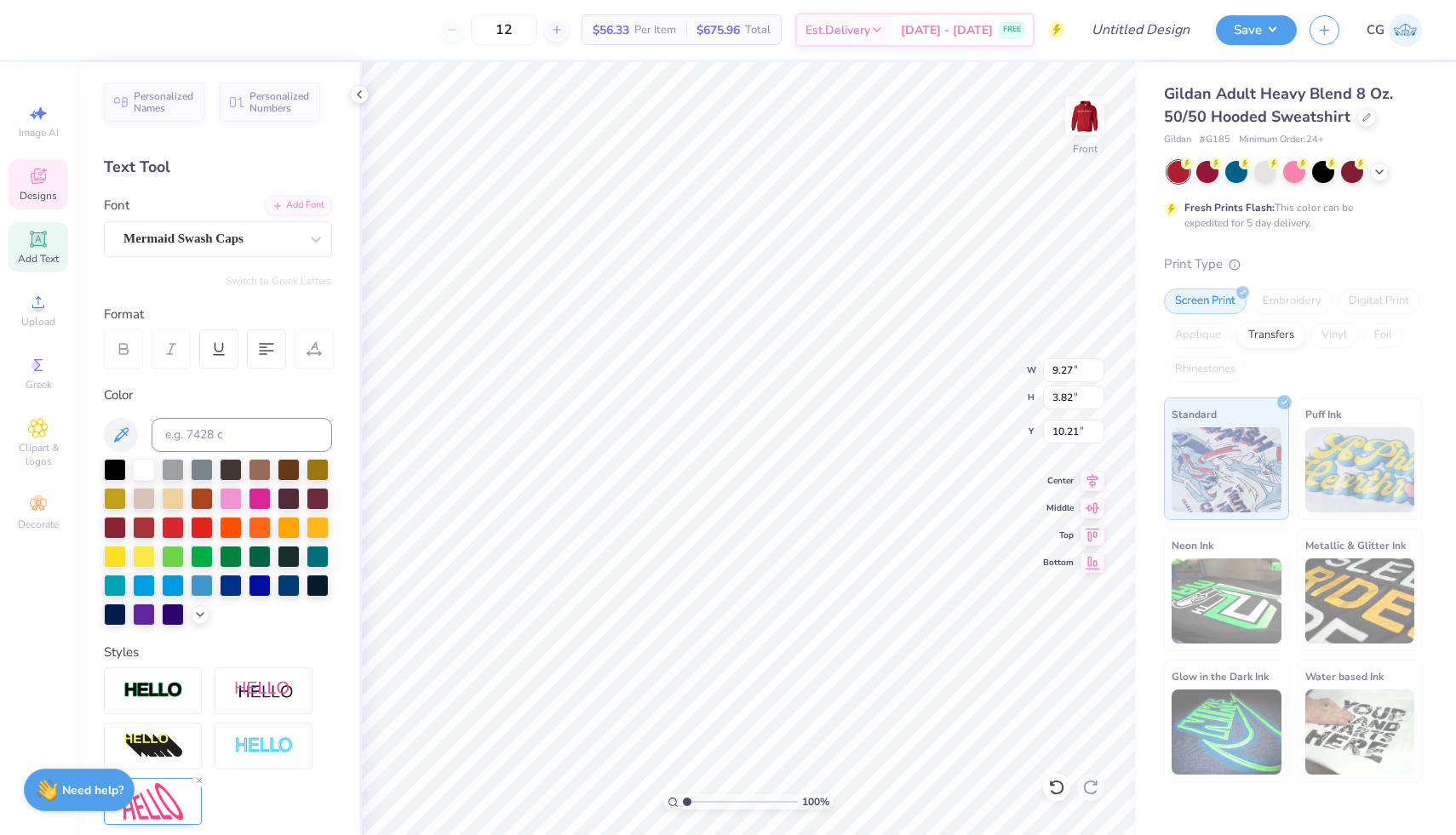
type input "9.91"
type input "11.10"
type input "4.57"
type input "13.00"
type input "9.41"
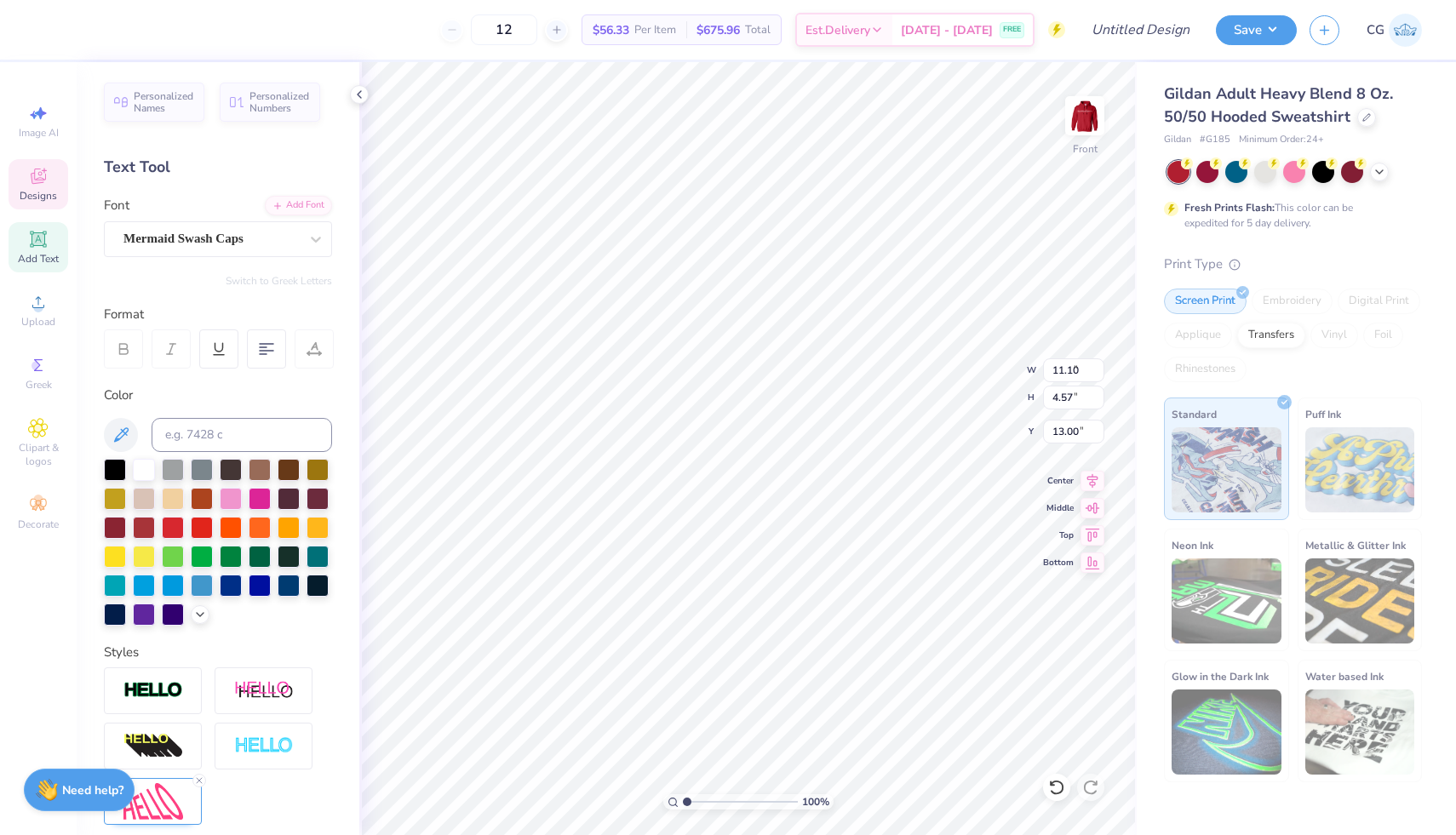
type input "3.88"
type input "13.70"
type input "8.99"
type input "3.70"
type input "13.73"
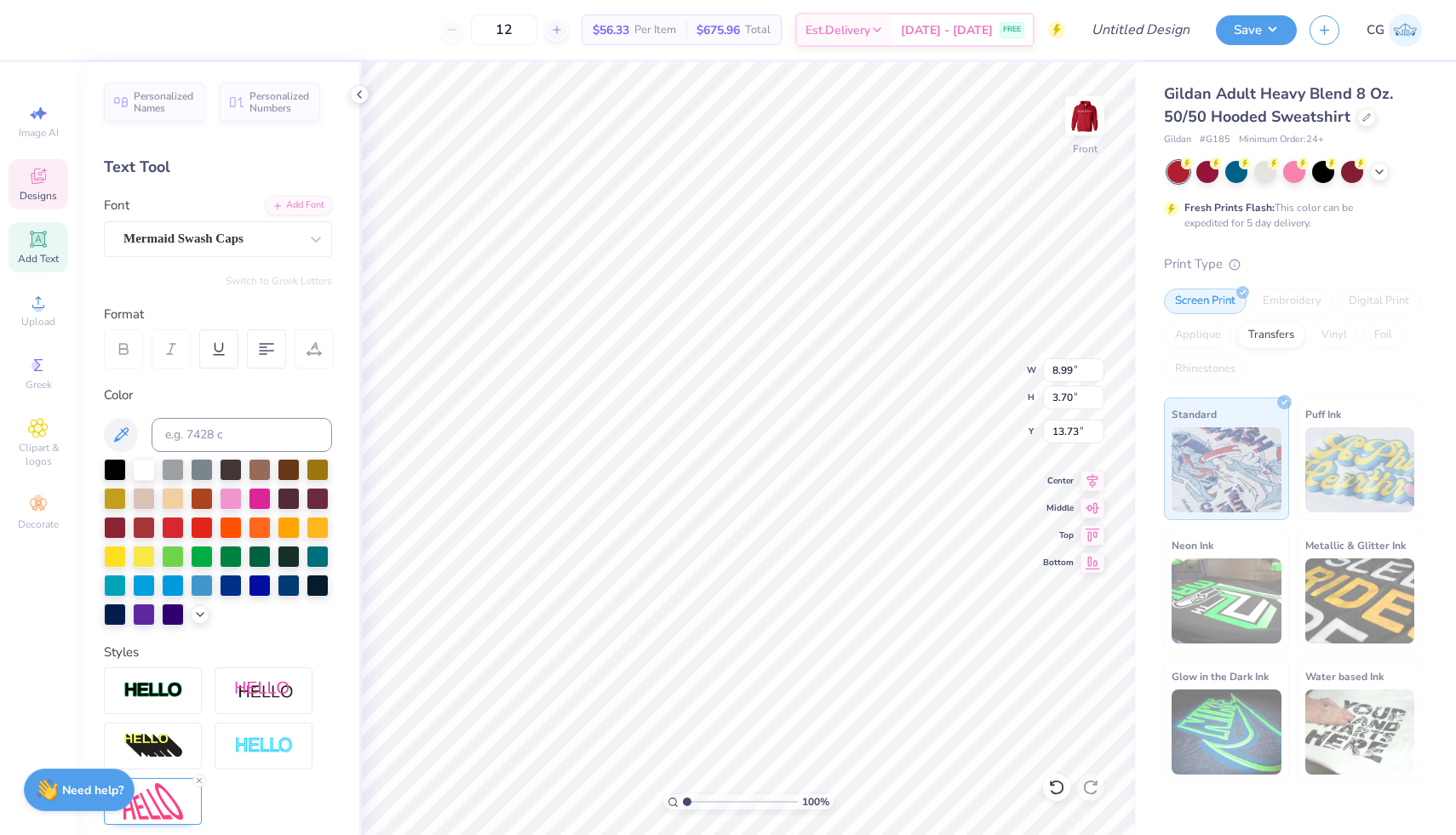
type input "13.44"
type input "6.52"
type input "1.97"
type input "16.00"
type input "17.14"
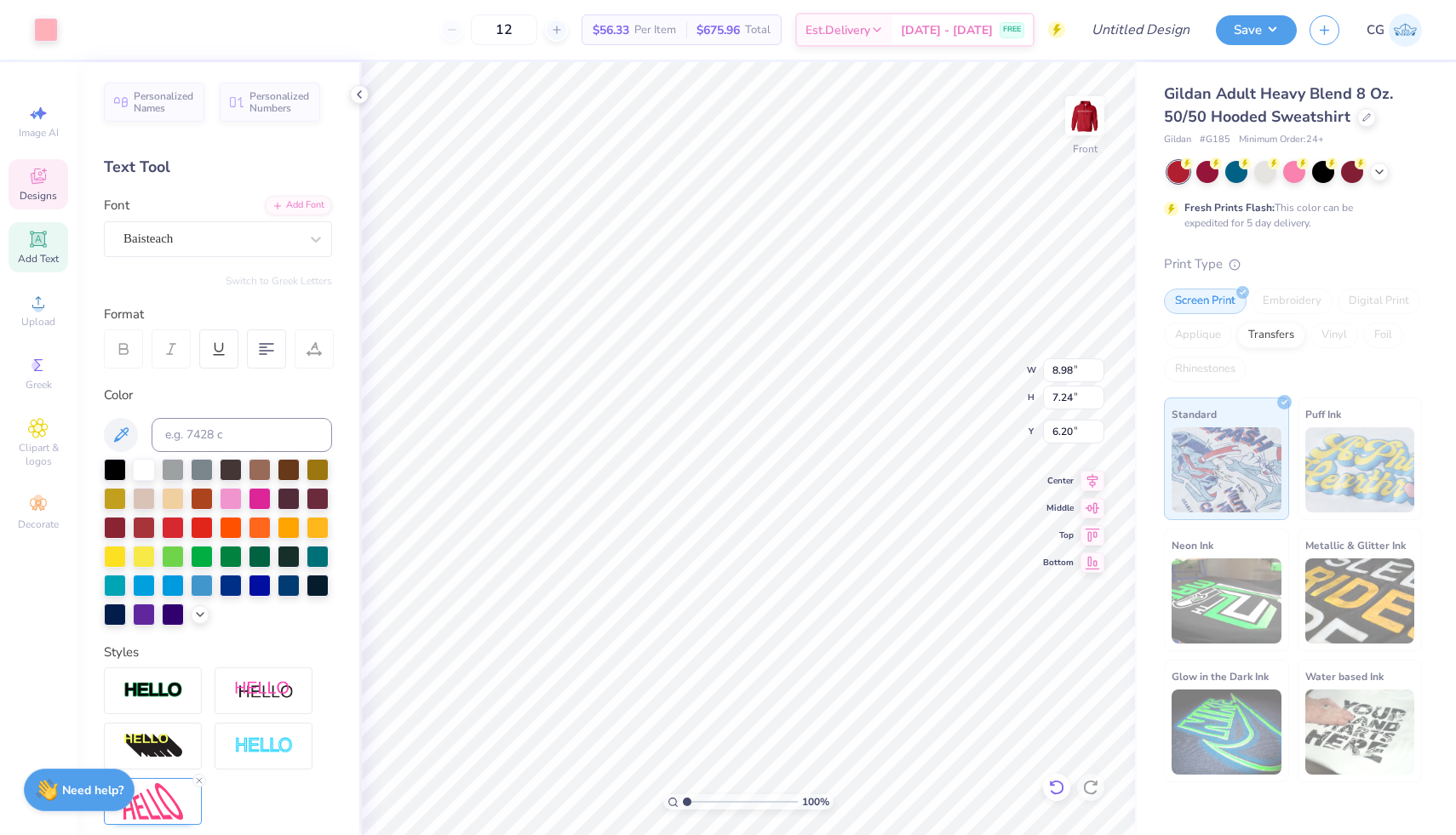
click at [1054, 781] on icon at bounding box center [1056, 788] width 15 height 15
type input "6.08"
click at [1090, 119] on img at bounding box center [1084, 115] width 68 height 68
click at [1090, 119] on img at bounding box center [1084, 115] width 34 height 34
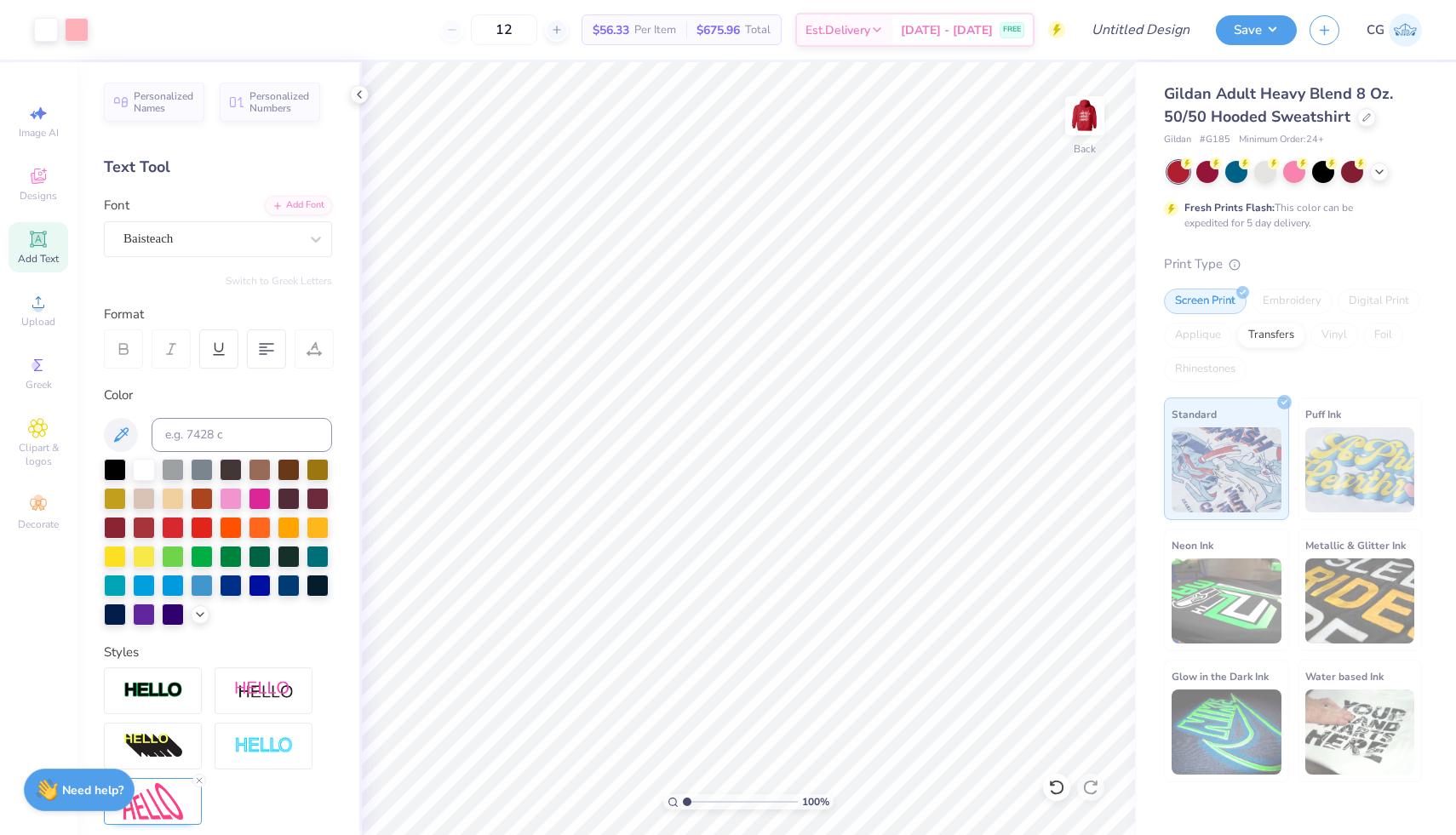
click at [1090, 119] on img at bounding box center [1084, 115] width 34 height 34
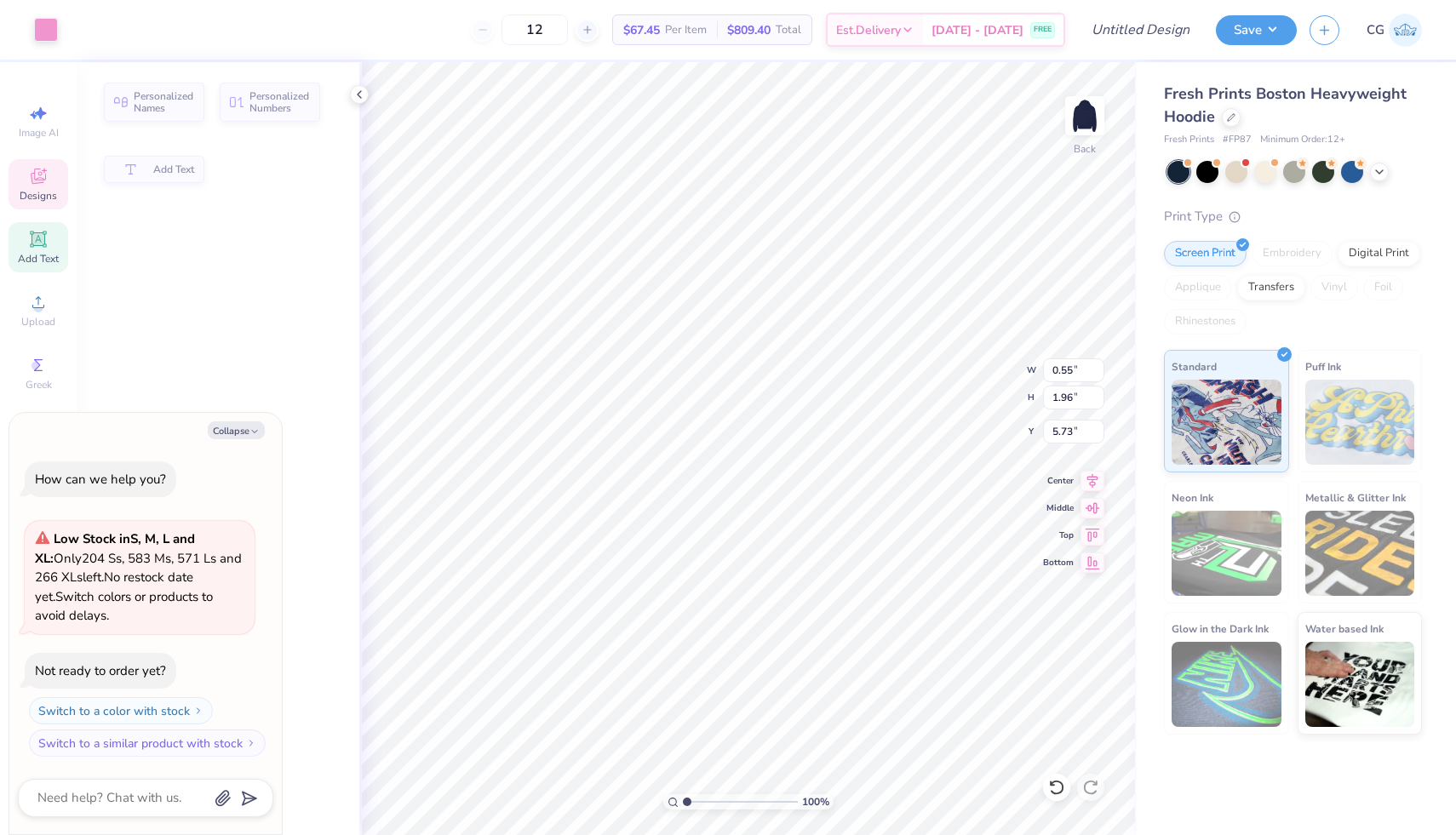
type textarea "x"
type input "5.77"
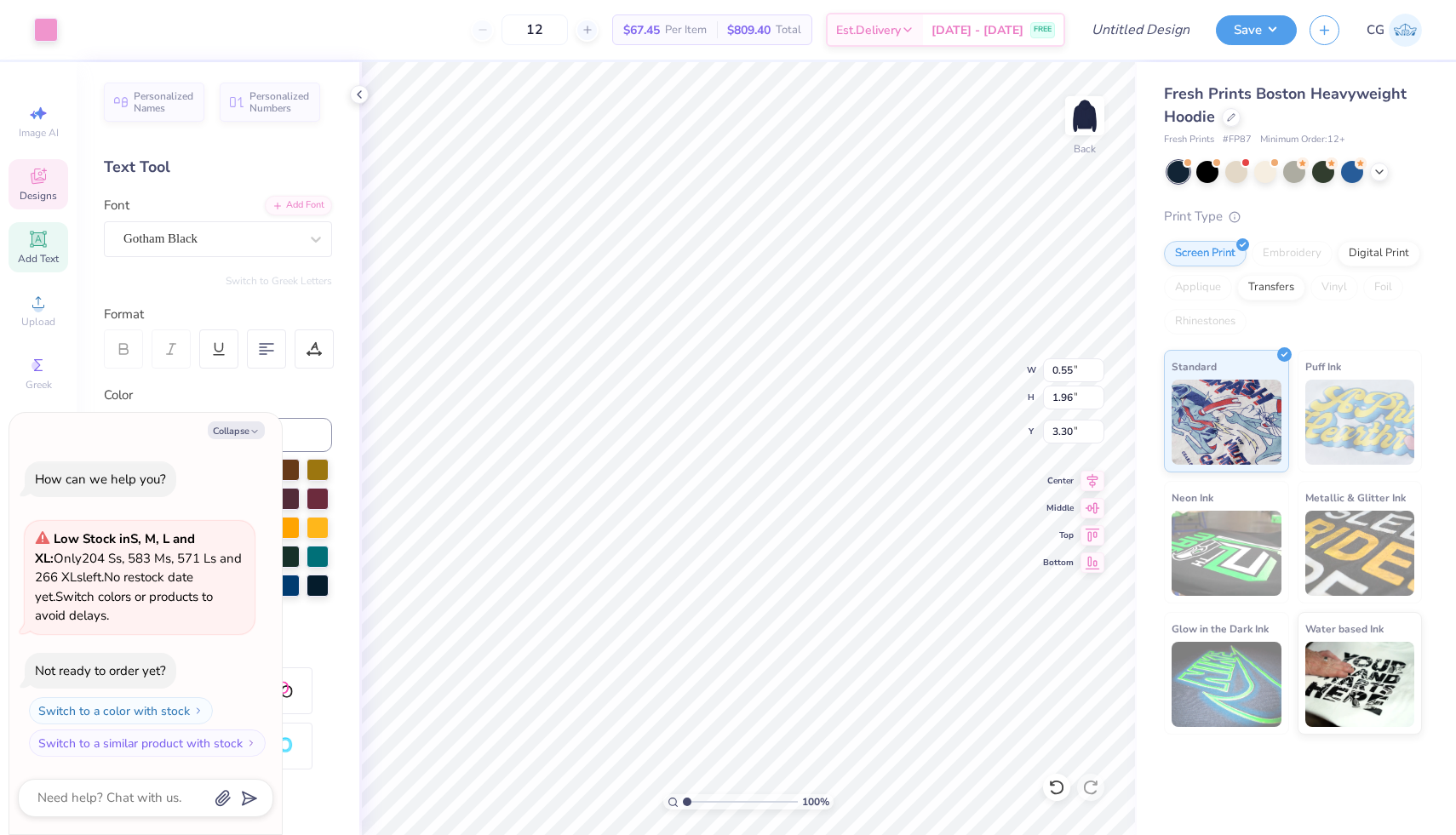
type textarea "x"
type input "3.50"
type textarea "x"
type input "1.65"
type textarea "x"
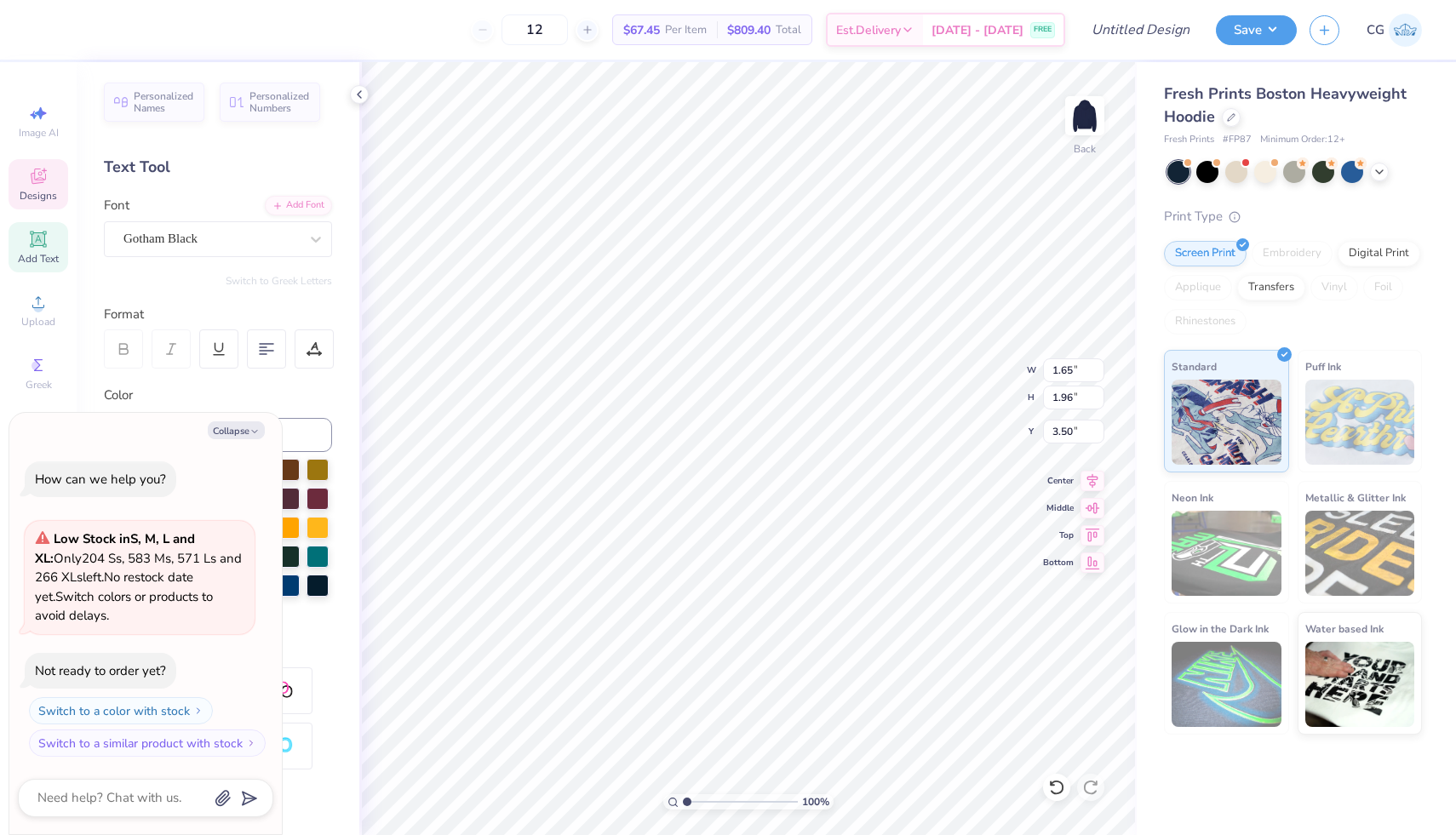
type textarea "x"
type textarea "K"
type textarea "x"
type textarea "KA"
type textarea "x"
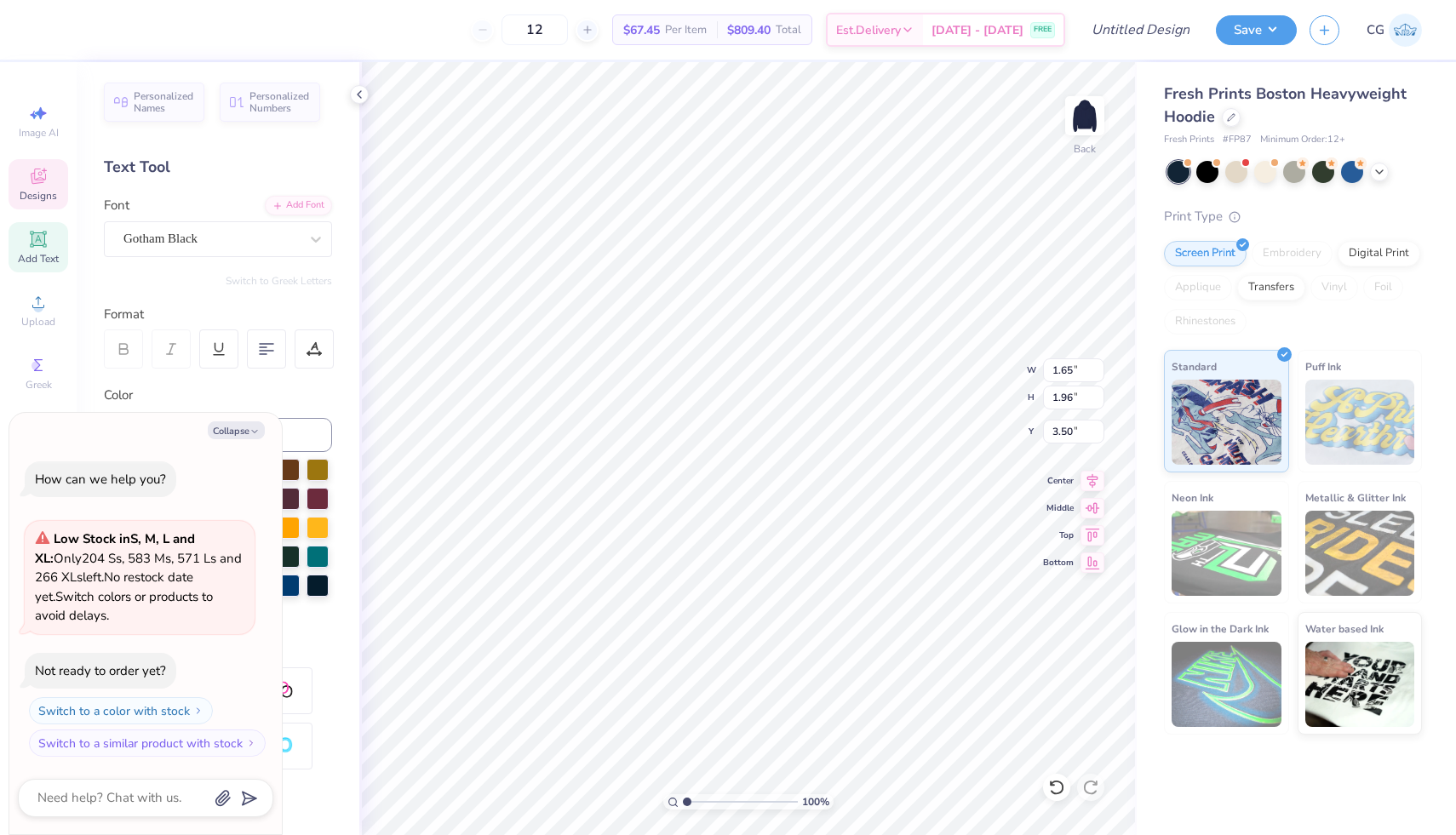
type textarea "KAP"
type textarea "x"
type textarea "[PERSON_NAME]"
type textarea "x"
type textarea "KAPPA"
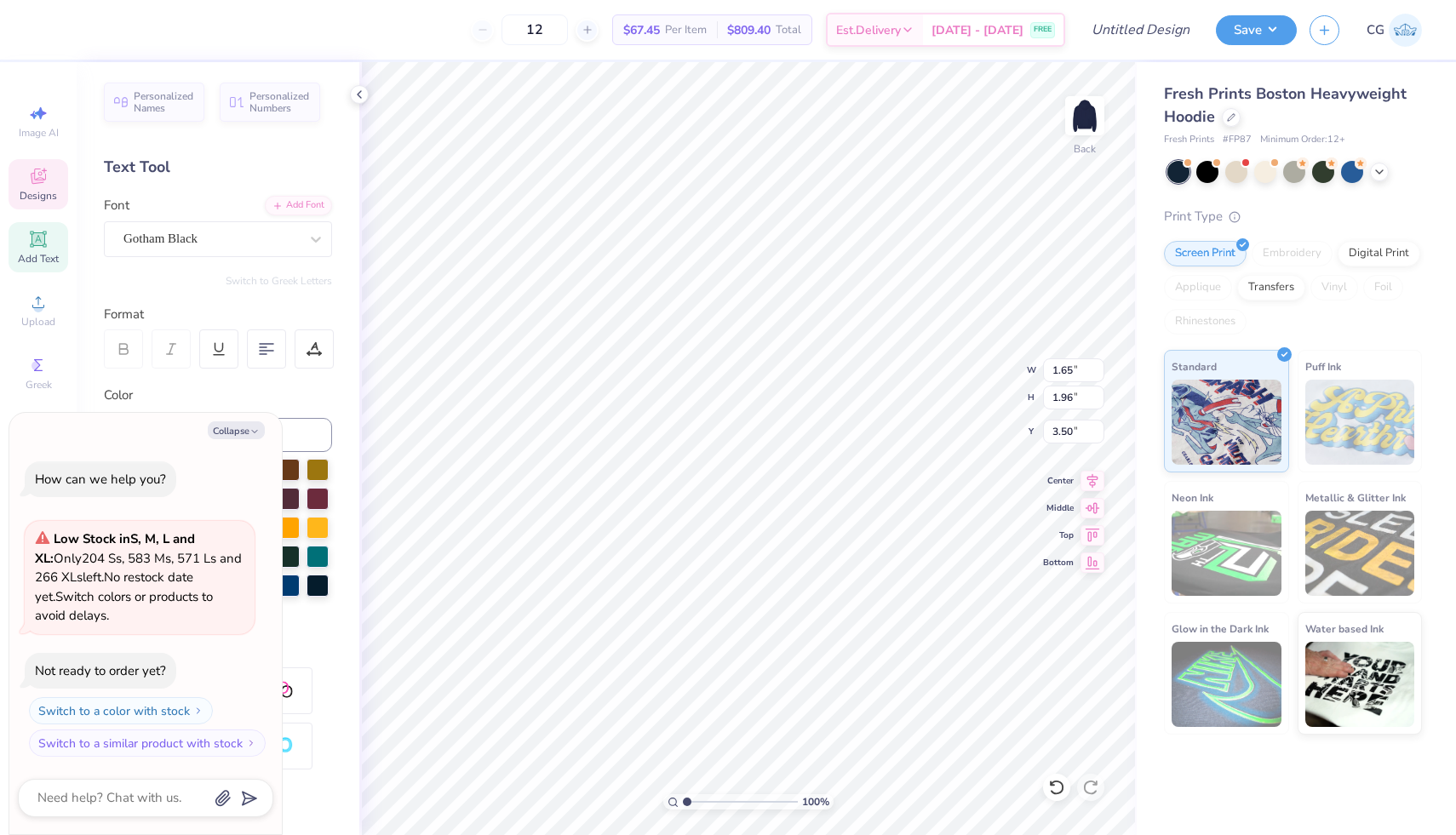
scroll to position [0, 1]
type textarea "x"
type input "1.03"
type textarea "x"
type input "0.55"
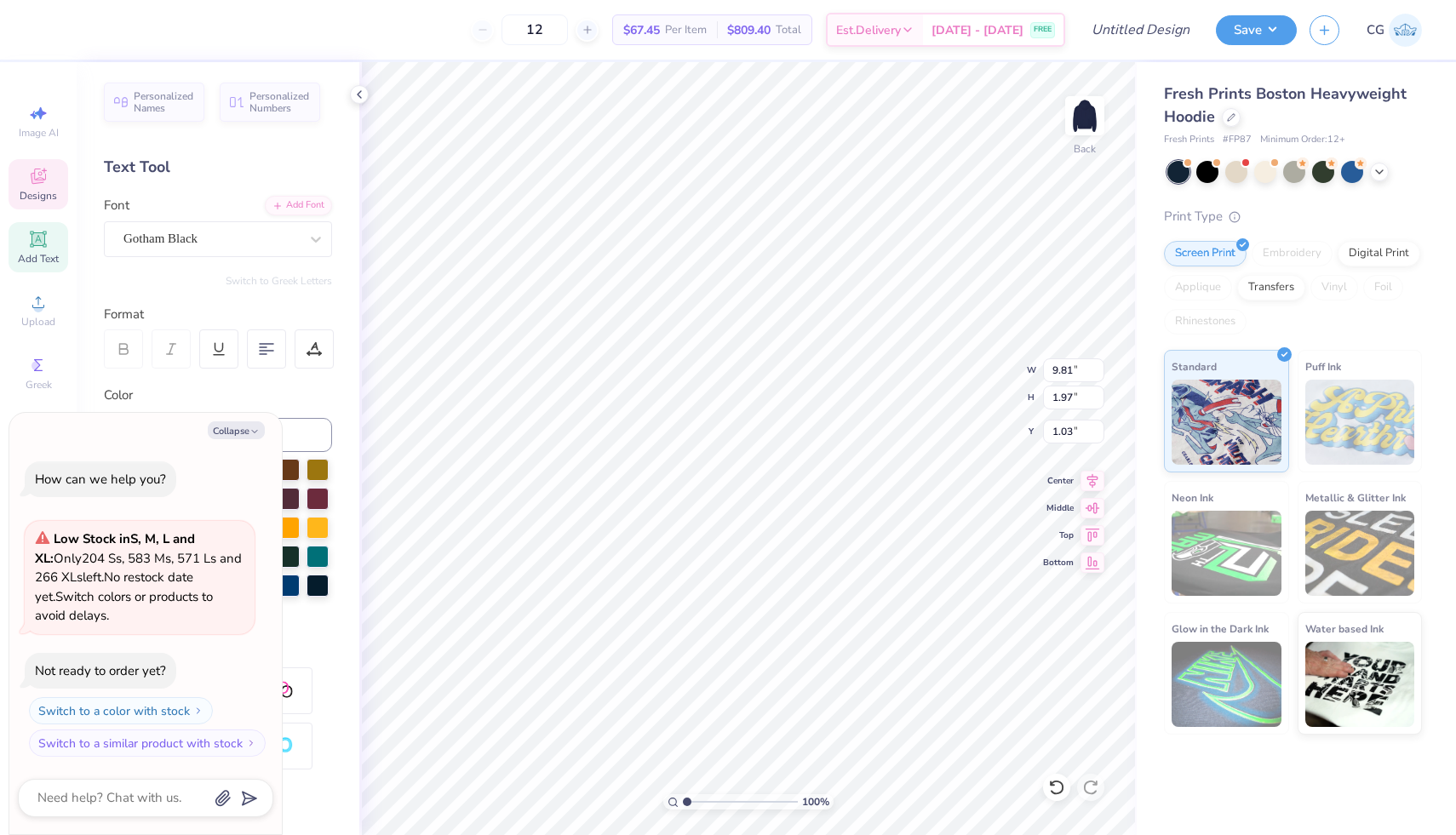
type input "1.96"
type input "3.50"
click at [1091, 114] on img at bounding box center [1084, 115] width 68 height 68
click at [1091, 114] on img at bounding box center [1084, 115] width 34 height 34
type textarea "x"
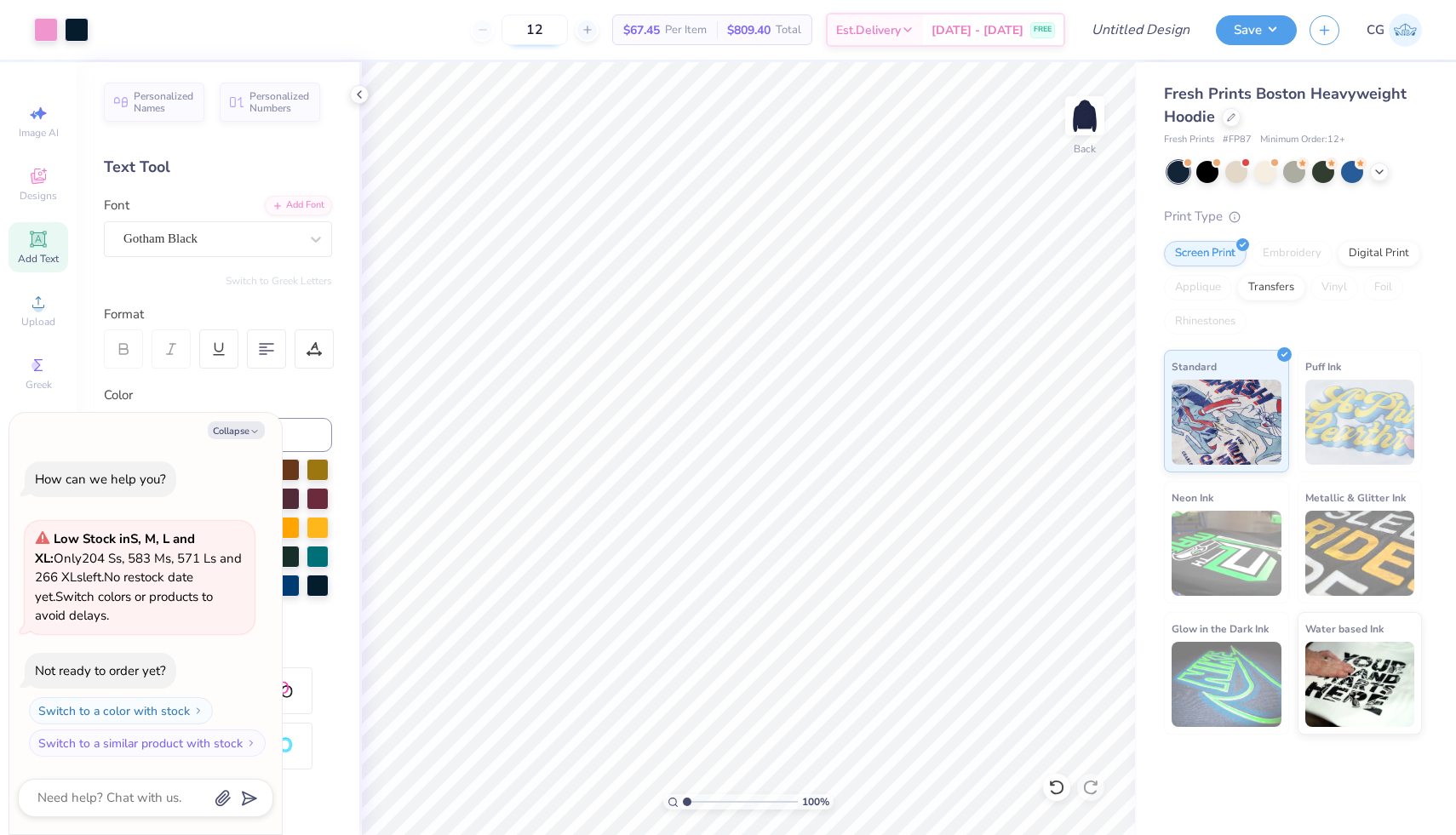
click at [568, 31] on input "12" at bounding box center [534, 30] width 66 height 31
type input "1"
type input "4"
type input "50"
click at [71, 32] on div at bounding box center [77, 28] width 24 height 24
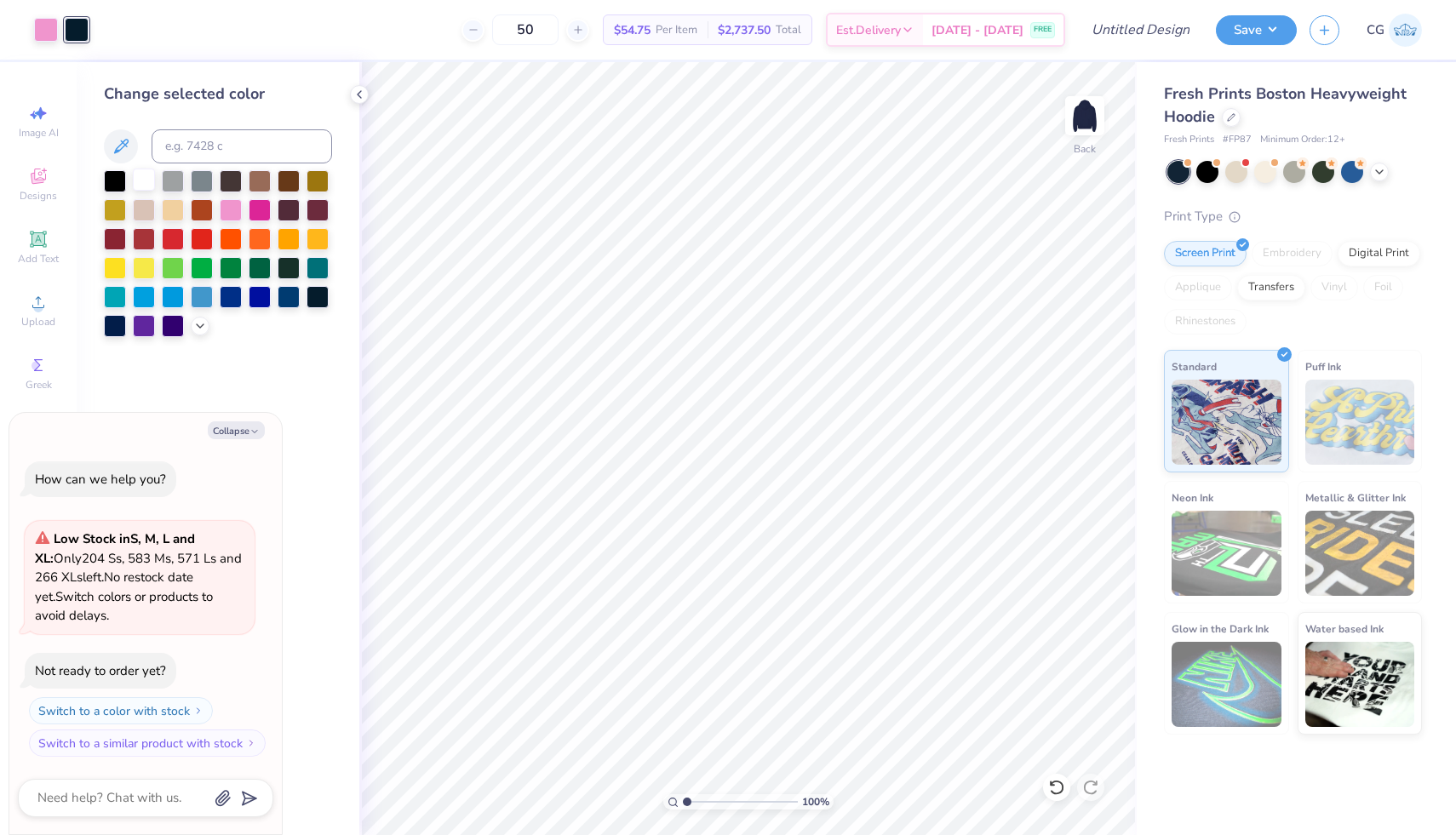
click at [143, 179] on div at bounding box center [144, 179] width 22 height 22
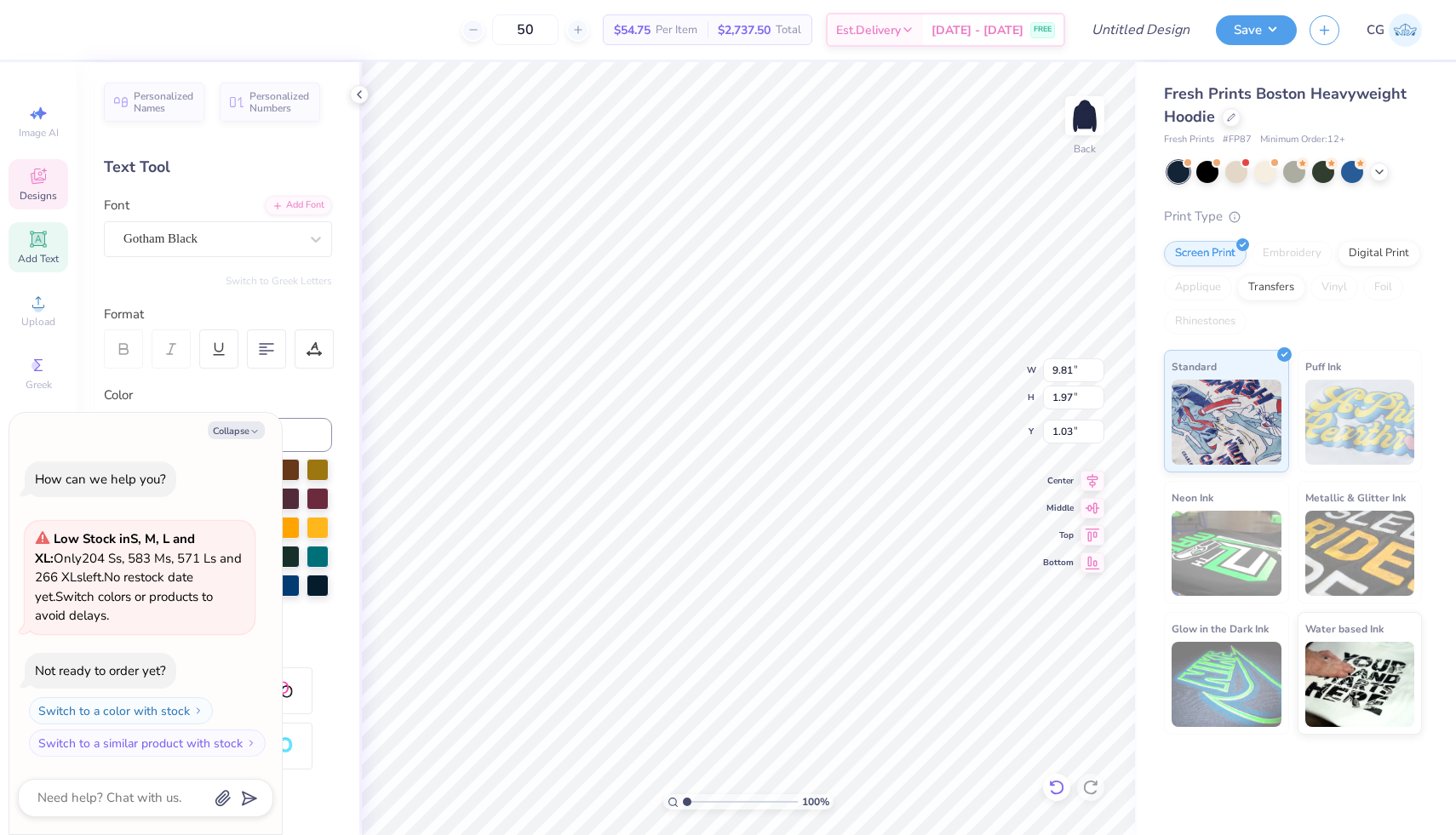
type textarea "x"
type textarea "[PERSON_NAME]"
type textarea "x"
type textarea "KAP"
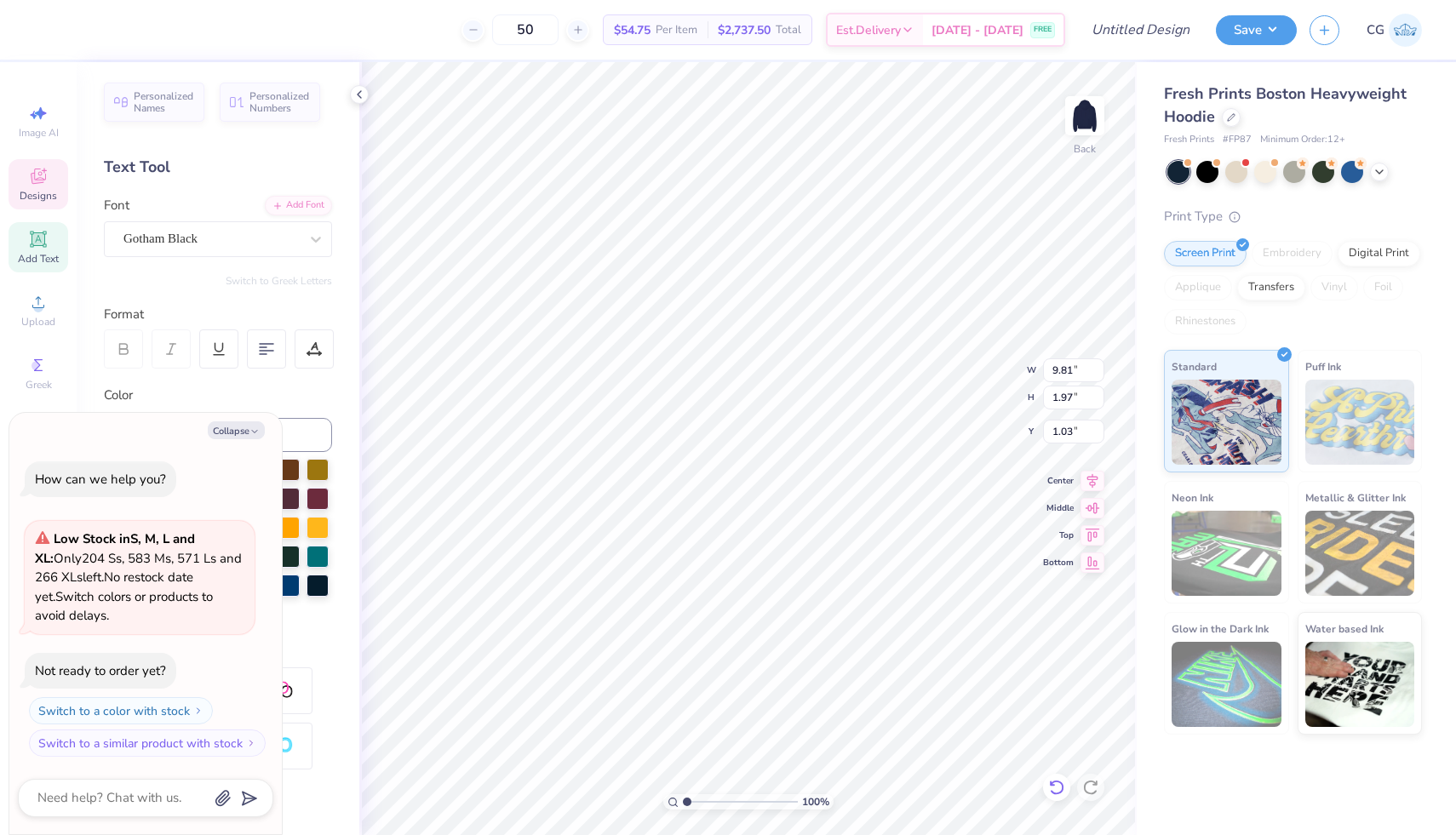
type textarea "x"
type textarea "KA"
type textarea "x"
type textarea "K"
type textarea "x"
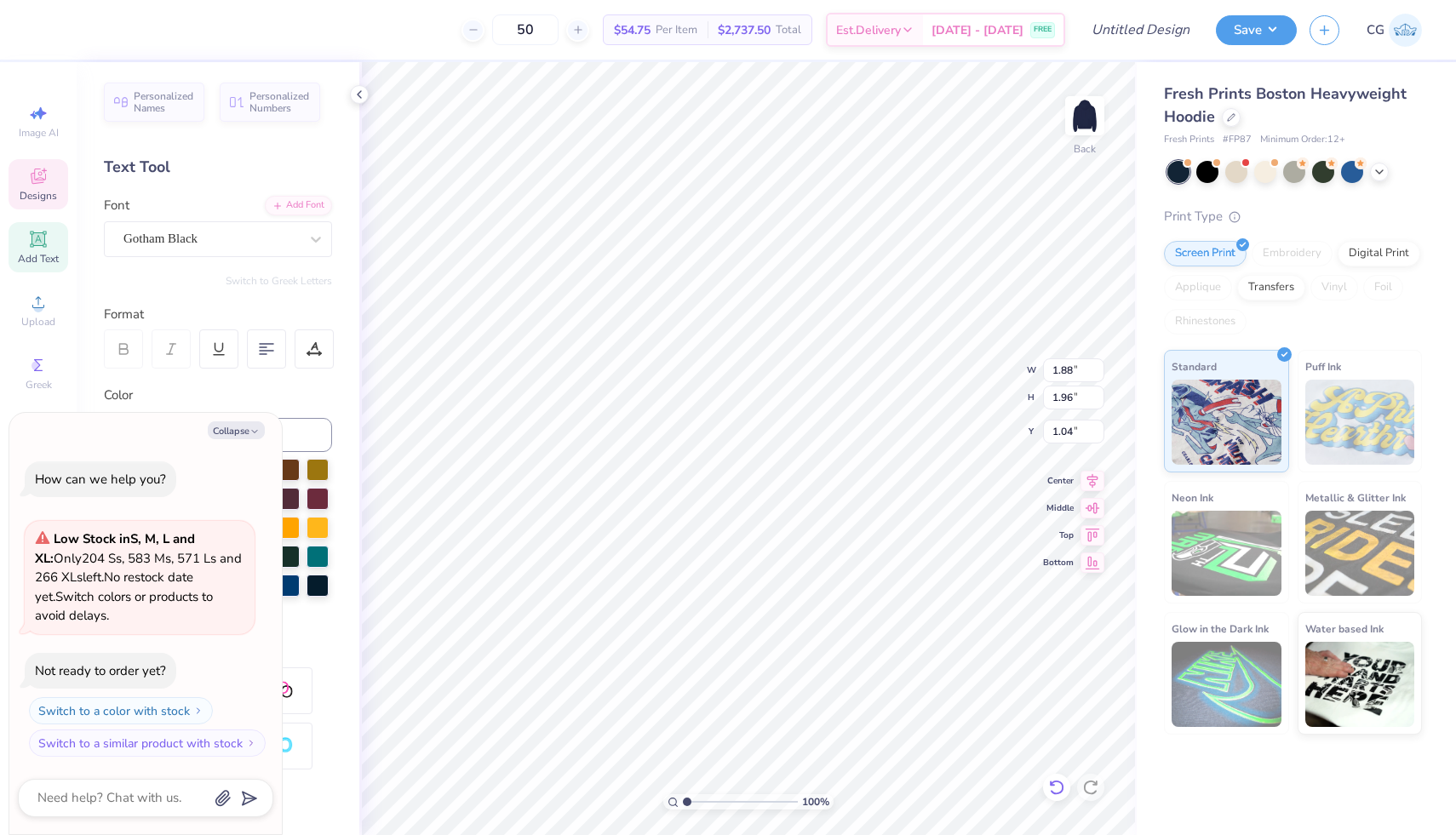
type input "2.52"
type textarea "x"
type input "1.65"
type input "5.77"
type textarea "x"
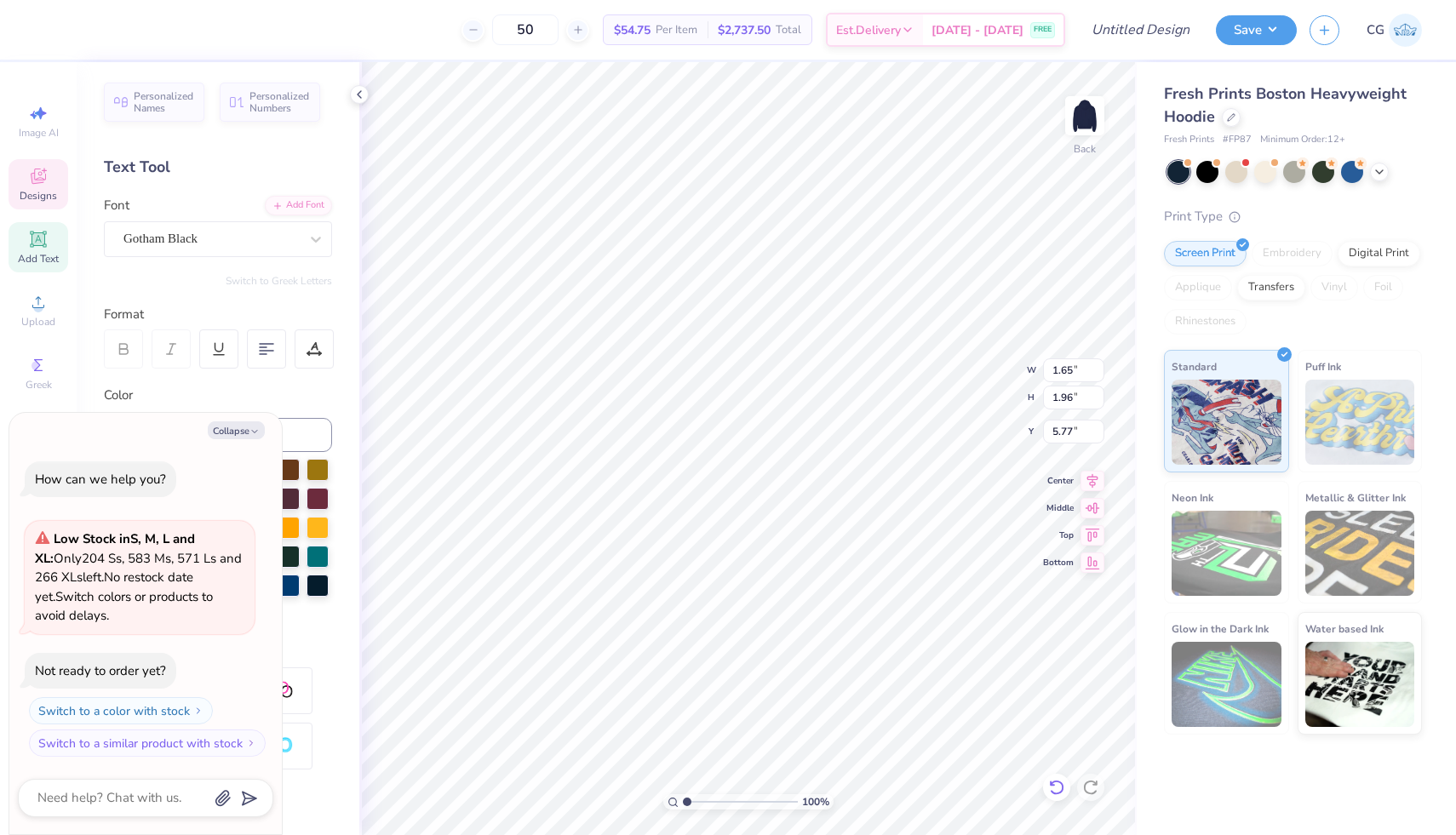
type input "8.18"
type textarea "x"
type input "1.78"
type input "6.22"
type textarea "x"
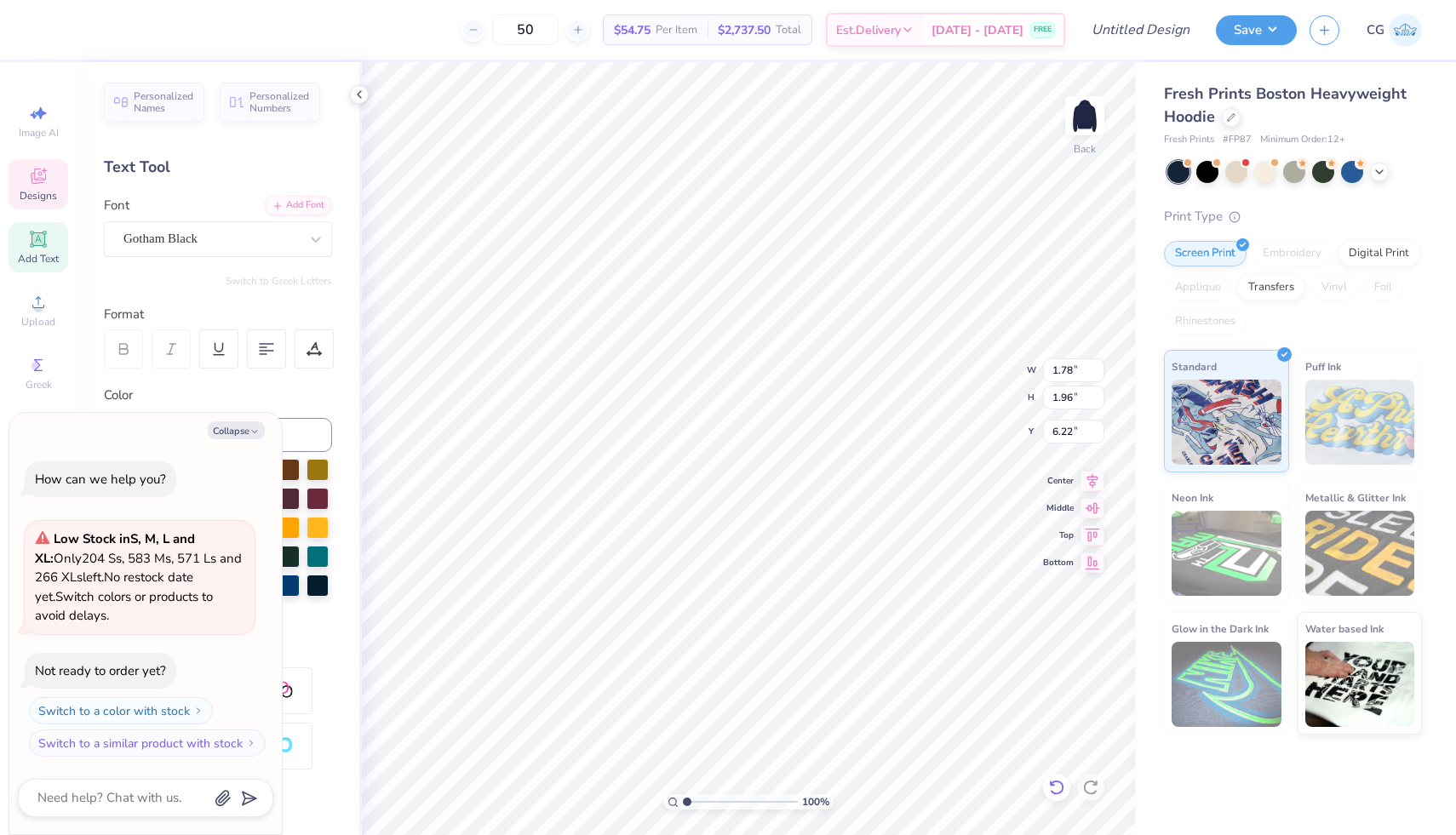
type input "7.73"
type textarea "x"
type input "0.55"
type input "5.77"
type textarea "x"
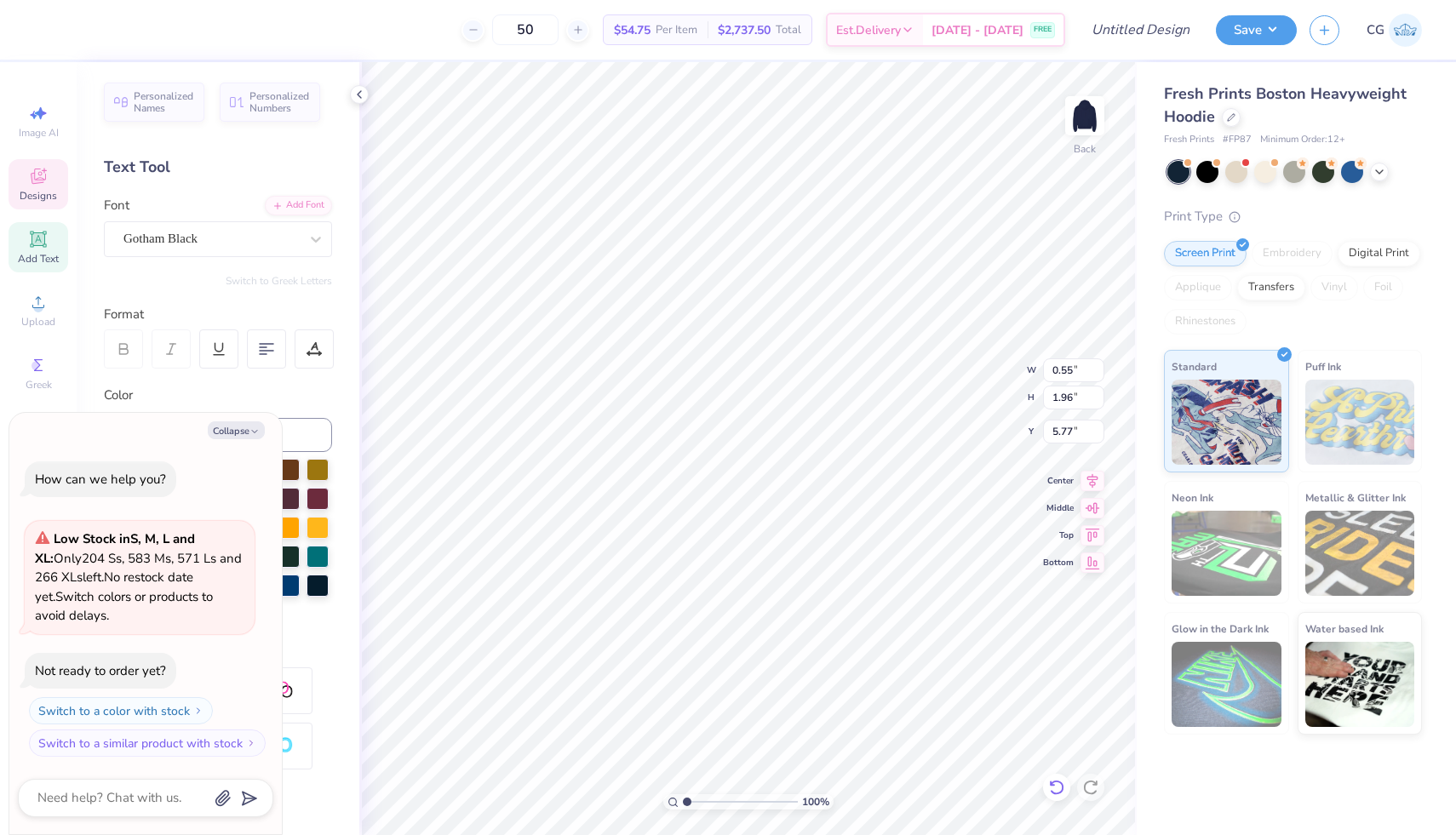
type input "8.71"
type textarea "x"
type input "4.07"
type input "3.87"
type input "4.69"
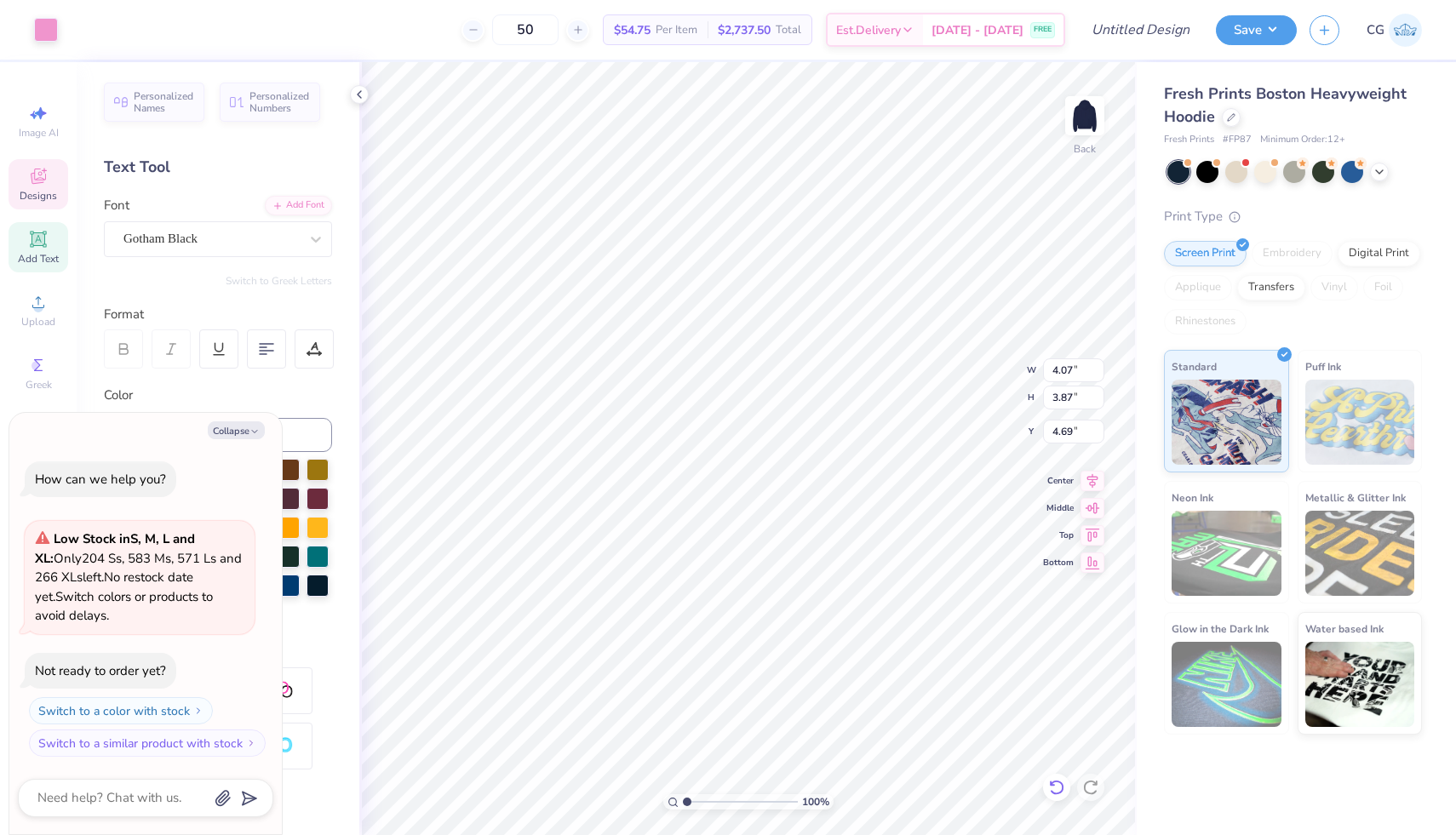
type textarea "x"
type input "7.15"
type textarea "x"
type input "1.85"
type input "0.59"
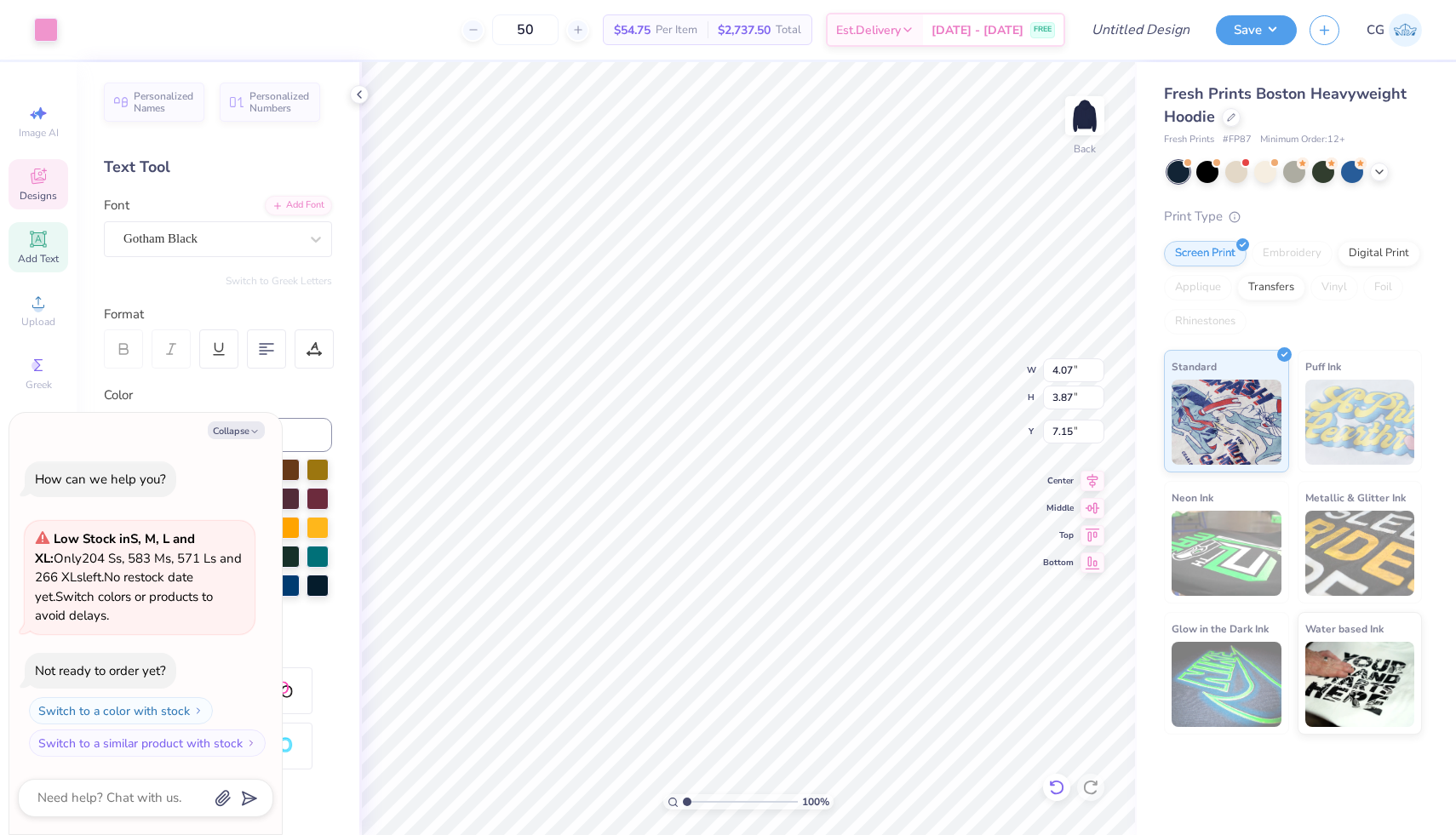
type input "6.56"
type textarea "x"
type input "9.09"
click at [1386, 175] on div at bounding box center [1379, 170] width 19 height 19
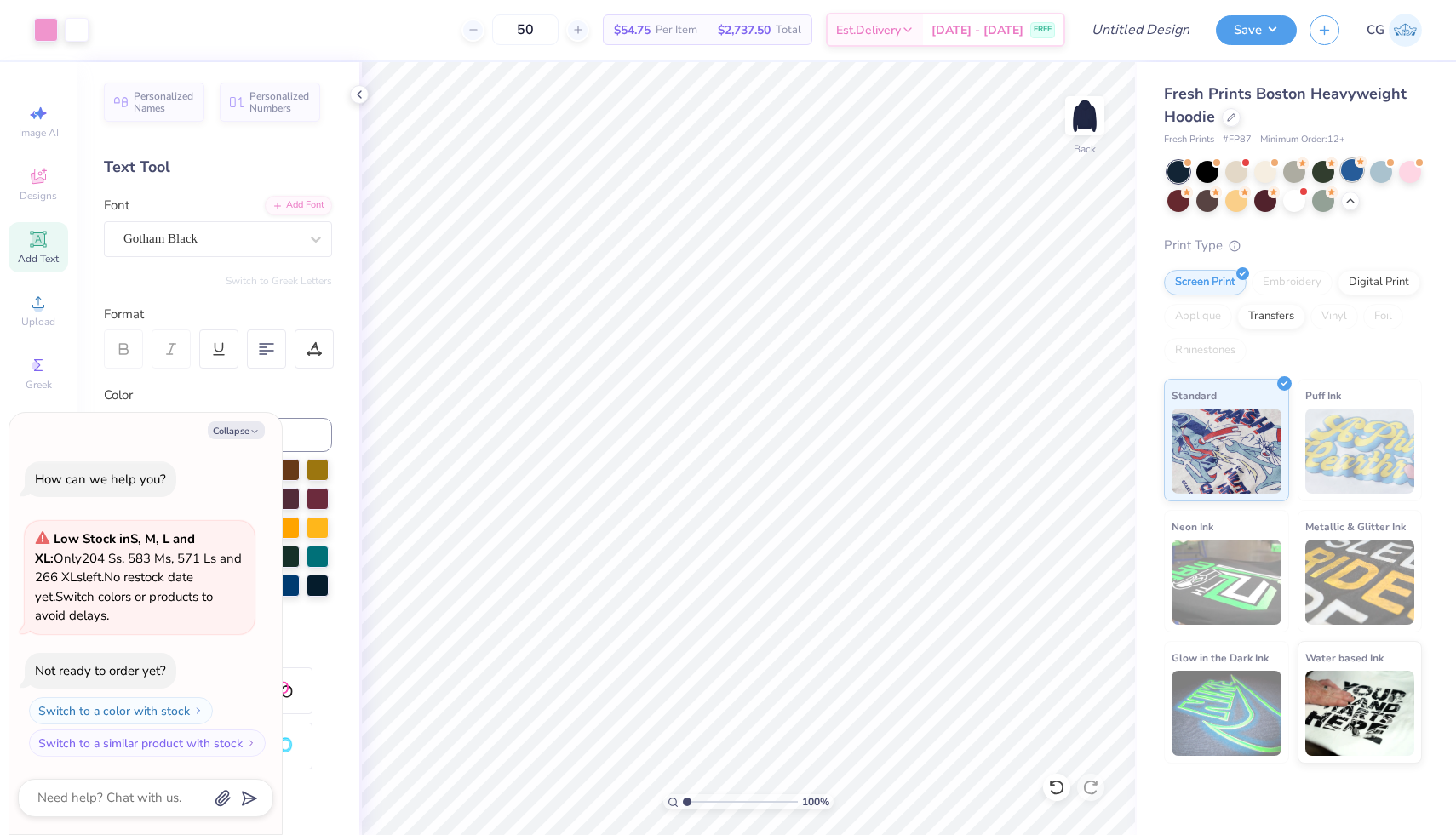
click at [1357, 171] on div at bounding box center [1352, 170] width 22 height 22
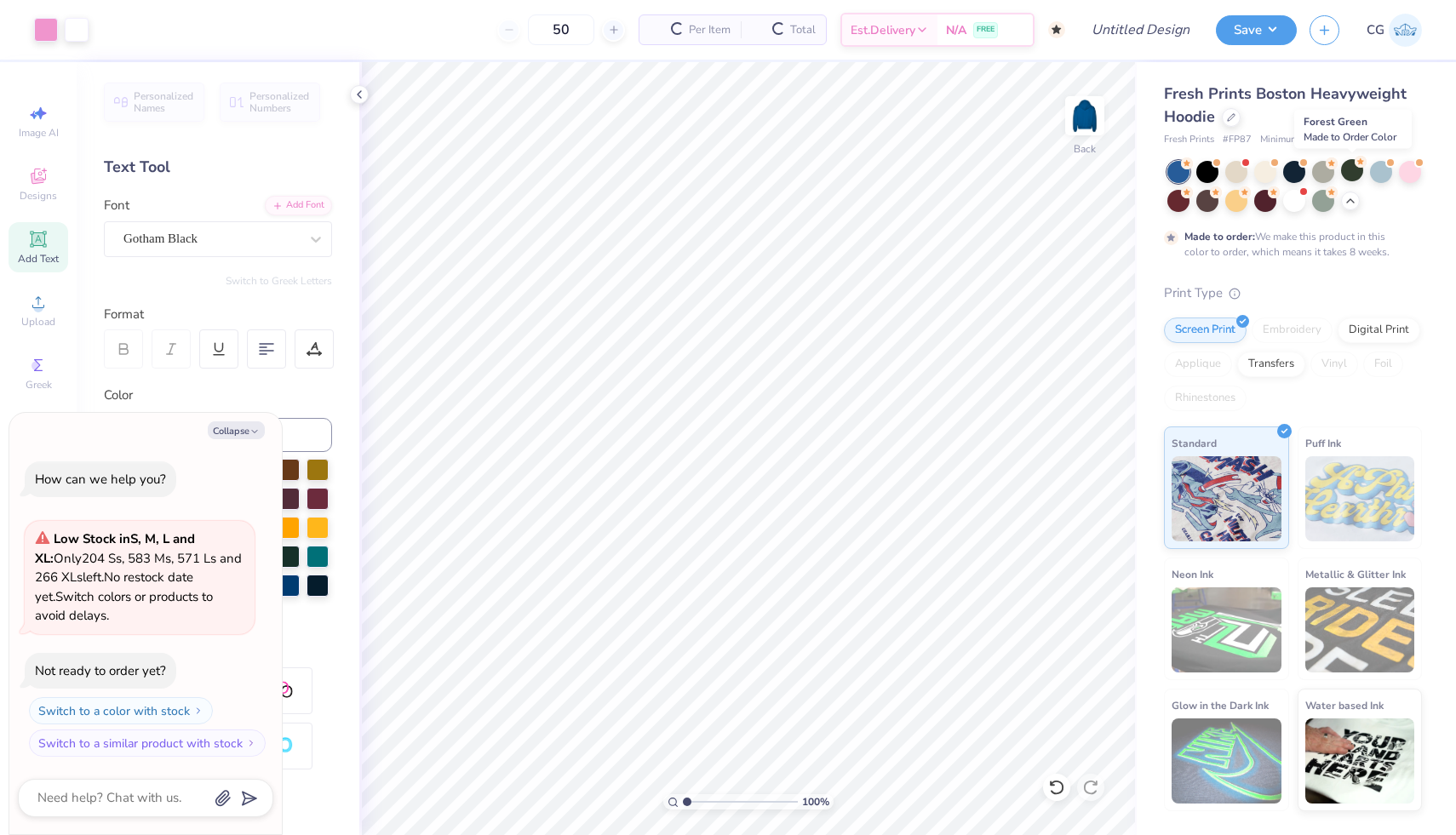
scroll to position [72, 0]
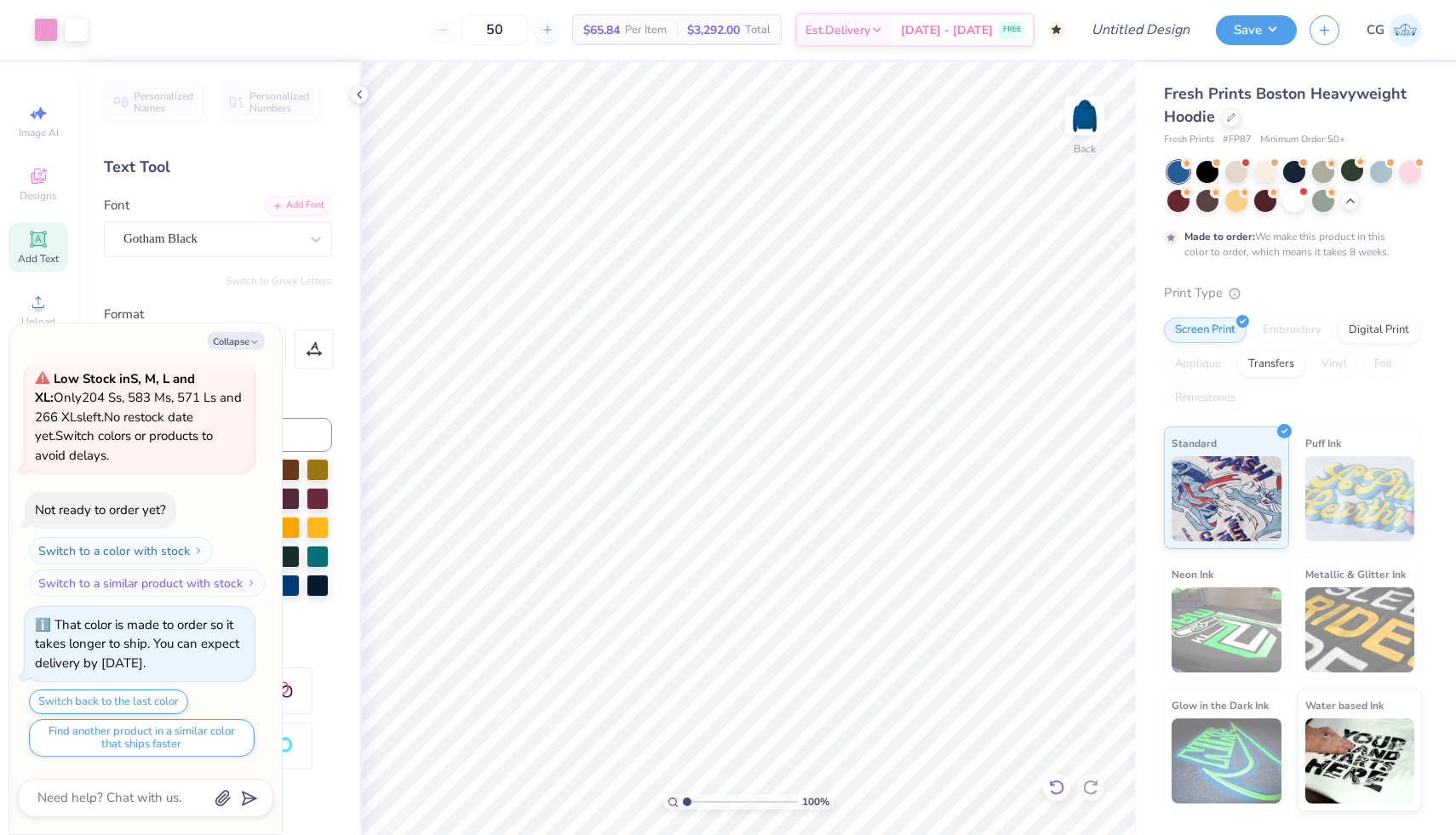
click at [1056, 793] on icon at bounding box center [1056, 788] width 15 height 15
type textarea "x"
